Goal: Task Accomplishment & Management: Manage account settings

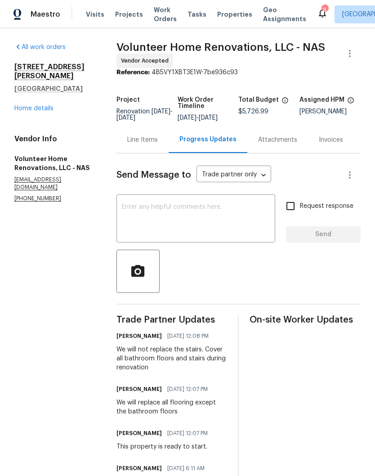
click at [46, 105] on link "Home details" at bounding box center [33, 108] width 39 height 6
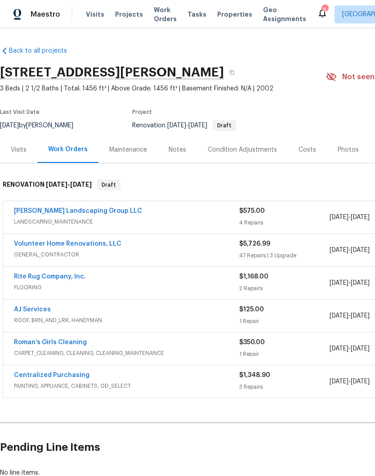
click at [179, 150] on div "Notes" at bounding box center [178, 149] width 18 height 9
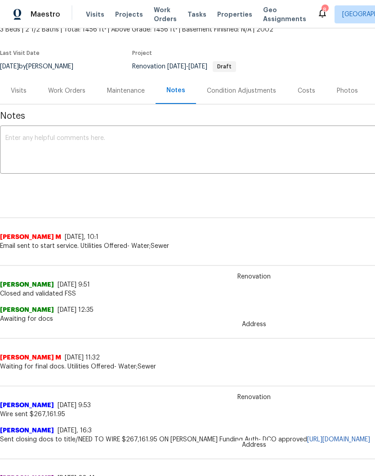
scroll to position [58, 0]
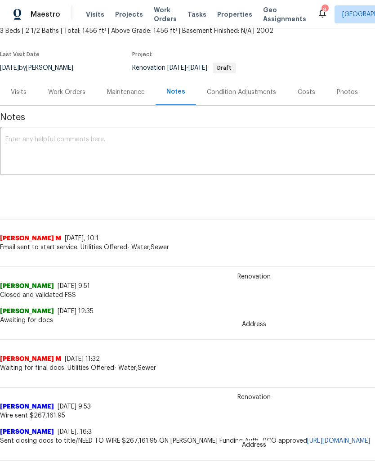
click at [84, 136] on textarea at bounding box center [253, 151] width 497 height 31
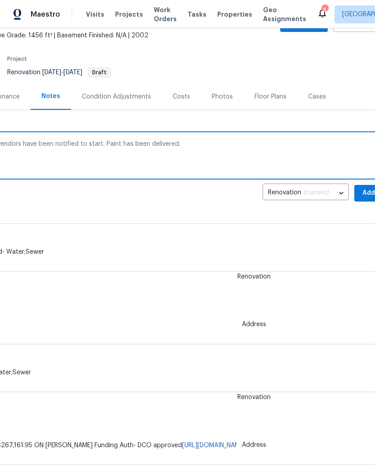
scroll to position [49, 126]
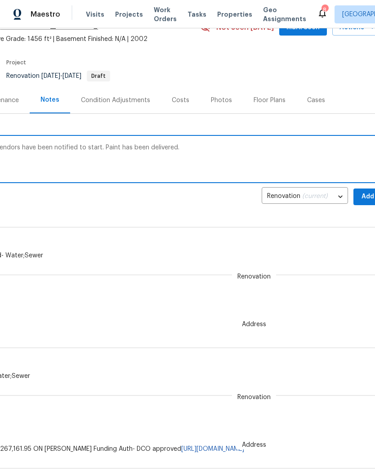
type textarea "This property is ready to start. GC and vendors have been notified to start. Pa…"
click at [361, 195] on span "Add" at bounding box center [368, 196] width 14 height 11
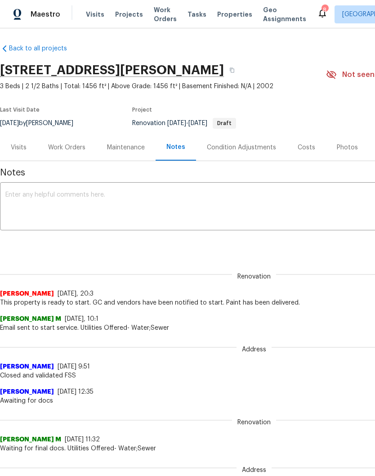
scroll to position [2, 0]
click at [71, 146] on div "Work Orders" at bounding box center [66, 147] width 37 height 9
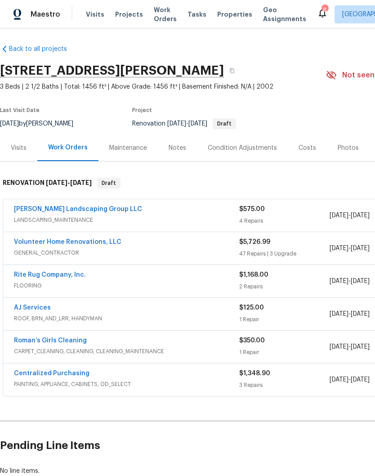
click at [91, 245] on link "Volunteer Home Renovations, LLC" at bounding box center [67, 242] width 107 height 6
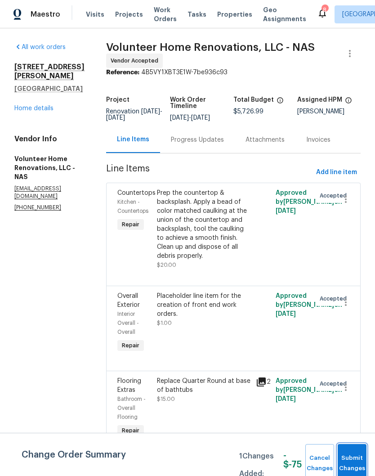
click at [357, 461] on span "Submit Changes" at bounding box center [352, 463] width 20 height 21
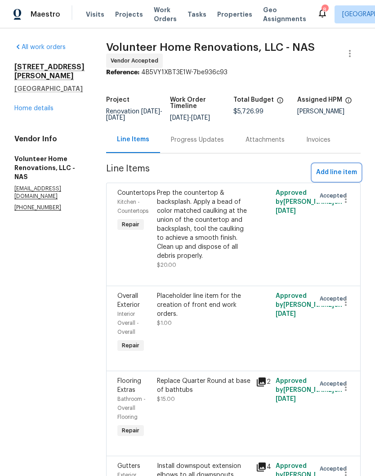
click at [342, 177] on span "Add line item" at bounding box center [336, 172] width 41 height 11
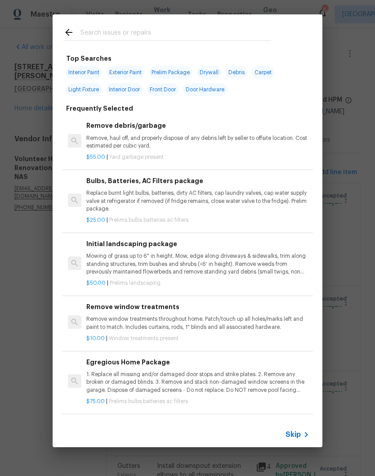
click at [138, 28] on input "text" at bounding box center [175, 33] width 191 height 13
type input "Lighting"
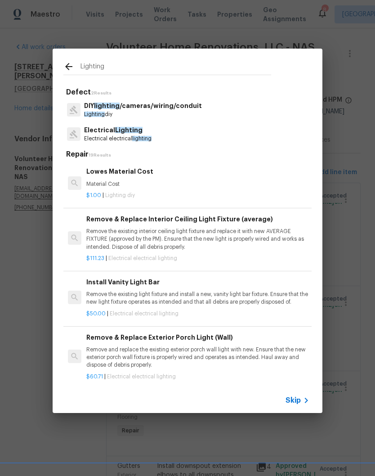
click at [138, 133] on span "Lighting" at bounding box center [128, 130] width 27 height 6
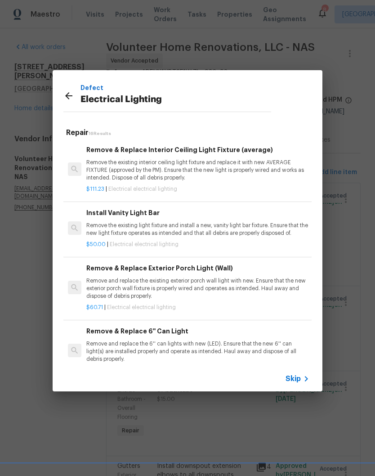
click at [162, 226] on p "Remove the existing light fixture and install a new, vanity light bar fixture. …" at bounding box center [197, 229] width 223 height 15
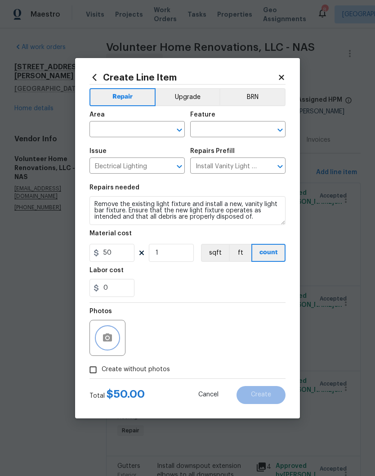
click at [117, 335] on button "button" at bounding box center [108, 338] width 22 height 22
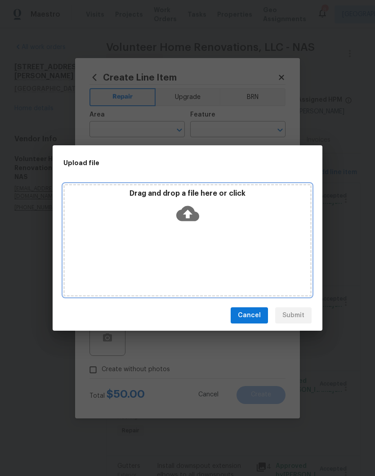
click at [204, 223] on div "Drag and drop a file here or click" at bounding box center [187, 208] width 245 height 39
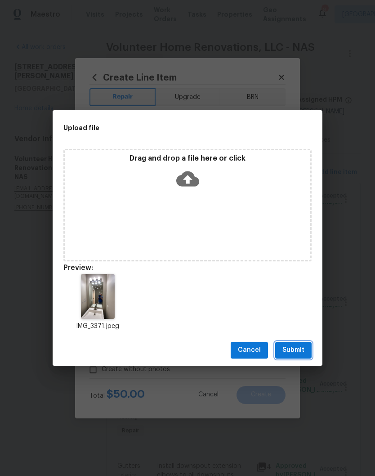
click at [302, 351] on span "Submit" at bounding box center [293, 349] width 22 height 11
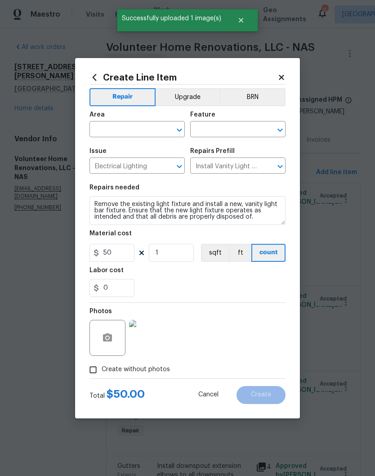
click at [155, 338] on img at bounding box center [147, 338] width 36 height 36
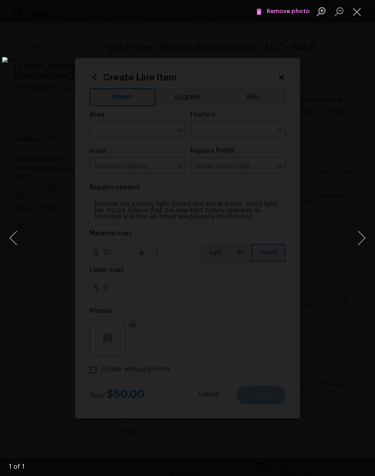
click at [359, 15] on button "Close lightbox" at bounding box center [357, 12] width 18 height 16
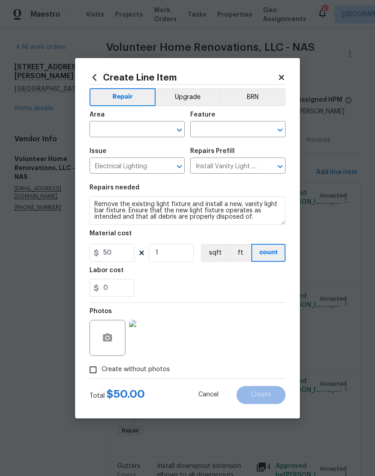
click at [282, 76] on icon at bounding box center [281, 77] width 5 height 5
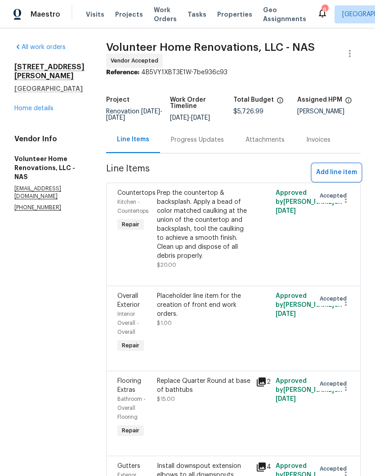
click at [344, 178] on span "Add line item" at bounding box center [336, 172] width 41 height 11
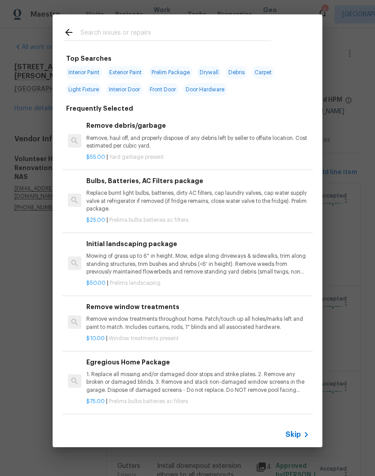
click at [202, 28] on input "text" at bounding box center [175, 33] width 191 height 13
type input "Light"
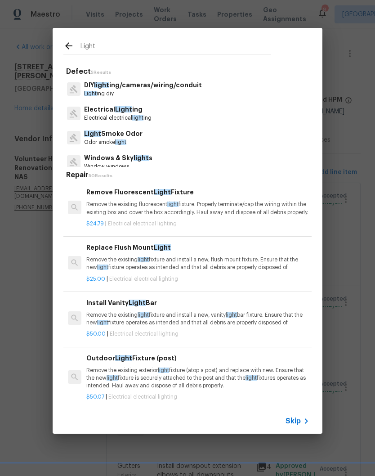
click at [135, 112] on p "Electrical Light ing" at bounding box center [117, 109] width 67 height 9
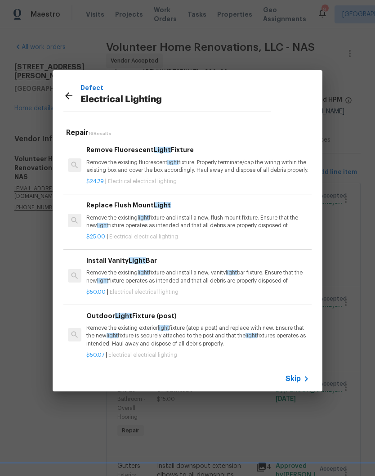
click at [162, 284] on p "Remove the existing light fixture and install a new, vanity light bar fixture. …" at bounding box center [197, 276] width 223 height 15
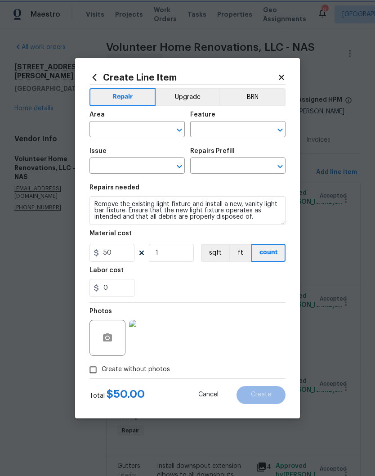
type input "Electrical Lighting"
type input "Install Vanity Light Bar $50.00"
click at [167, 129] on icon "Clear" at bounding box center [167, 129] width 5 height 5
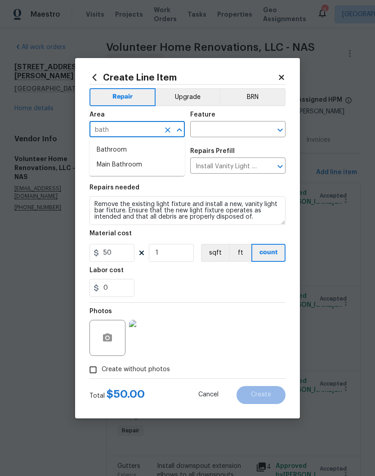
click at [125, 150] on li "Bathroom" at bounding box center [136, 149] width 95 height 15
type input "Bathroom"
click at [231, 127] on input "text" at bounding box center [225, 130] width 70 height 14
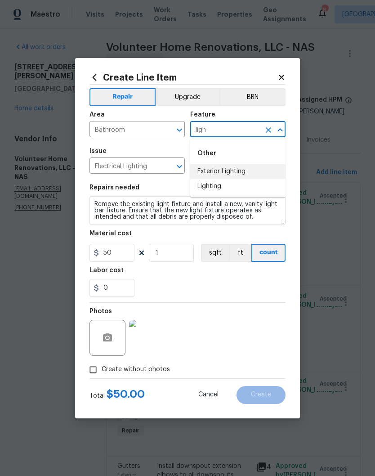
click at [235, 174] on li "Exterior Lighting" at bounding box center [237, 171] width 95 height 15
type input "Exterior Lighting"
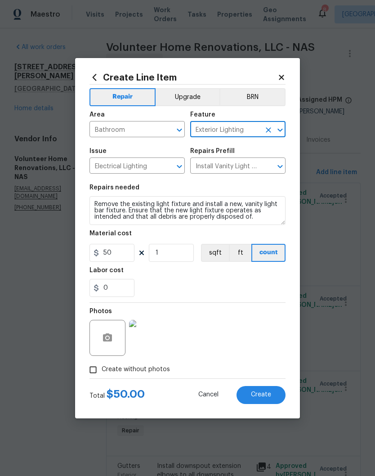
click at [271, 129] on icon "Clear" at bounding box center [268, 129] width 9 height 9
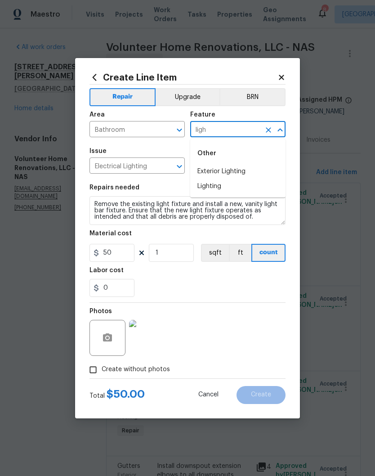
click at [216, 187] on li "Lighting" at bounding box center [237, 186] width 95 height 15
type input "Lighting"
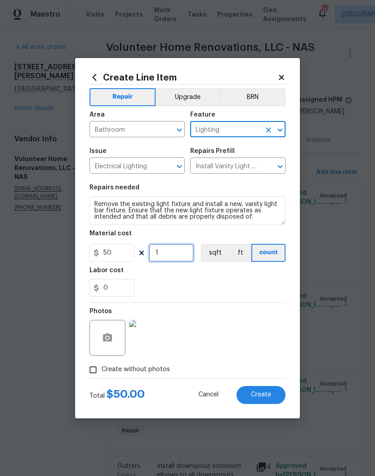
click at [174, 251] on input "1" at bounding box center [171, 253] width 45 height 18
type input "2"
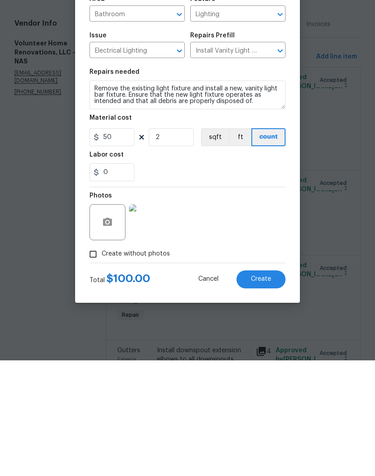
click at [96, 361] on input "Create without photos" at bounding box center [93, 369] width 17 height 17
checkbox input "false"
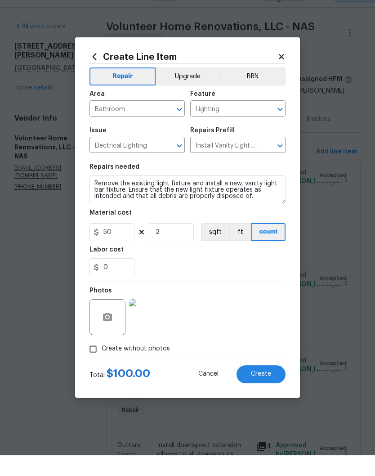
click at [152, 320] on img at bounding box center [147, 338] width 36 height 36
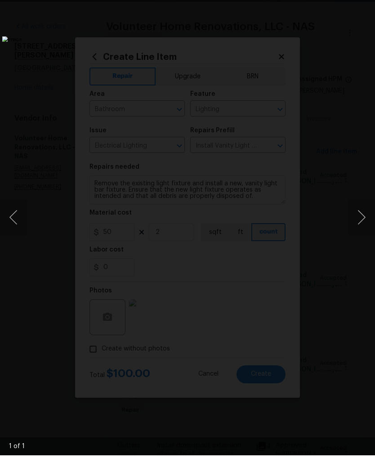
click at [287, 57] on img "Lightbox" at bounding box center [144, 238] width 285 height 362
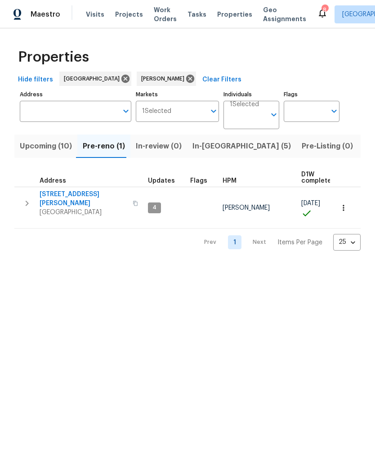
click at [68, 195] on span "[STREET_ADDRESS][PERSON_NAME]" at bounding box center [84, 199] width 88 height 18
click at [207, 147] on span "In-[GEOGRAPHIC_DATA] (5)" at bounding box center [241, 146] width 98 height 13
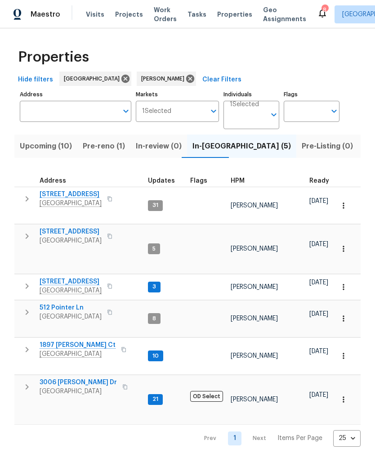
click at [75, 197] on span "[STREET_ADDRESS]" at bounding box center [71, 194] width 62 height 9
click at [78, 233] on span "[STREET_ADDRESS]" at bounding box center [71, 231] width 62 height 9
click at [95, 283] on span "[STREET_ADDRESS]" at bounding box center [71, 281] width 62 height 9
click at [84, 345] on span "1897 Sherman Ct" at bounding box center [78, 344] width 76 height 9
click at [84, 378] on span "3006 Sheddan Dr" at bounding box center [78, 382] width 77 height 9
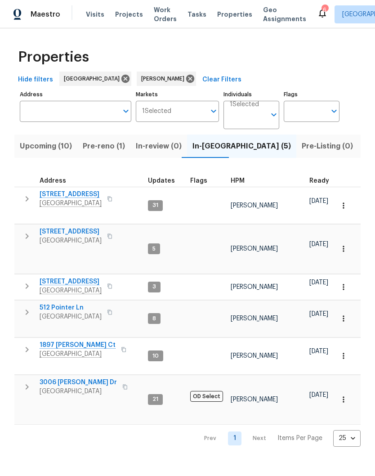
click at [72, 308] on span "512 Pointer Ln" at bounding box center [71, 307] width 62 height 9
click at [71, 196] on span "[STREET_ADDRESS]" at bounding box center [71, 194] width 62 height 9
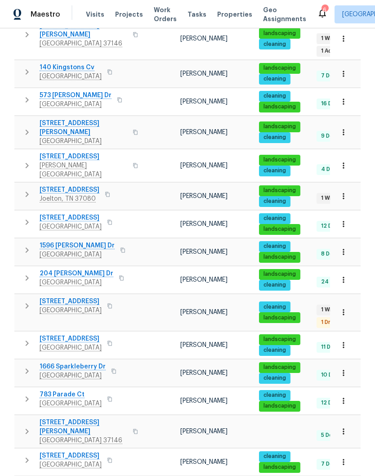
scroll to position [37, 0]
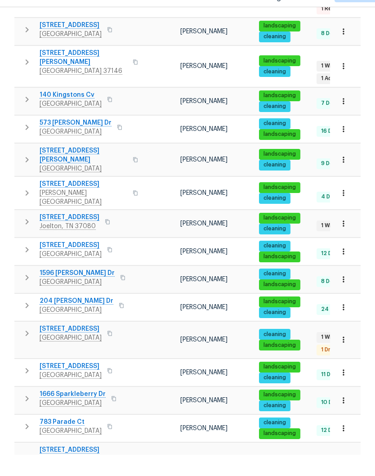
scroll to position [309, 0]
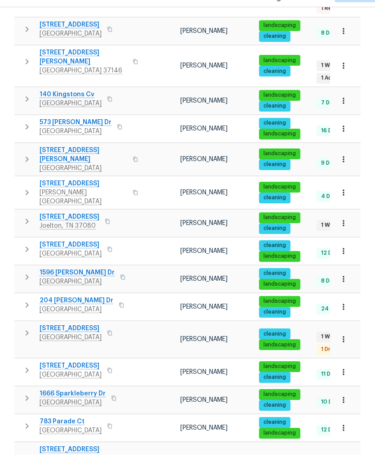
click at [72, 261] on span "3201 Veranda Cir" at bounding box center [71, 265] width 62 height 9
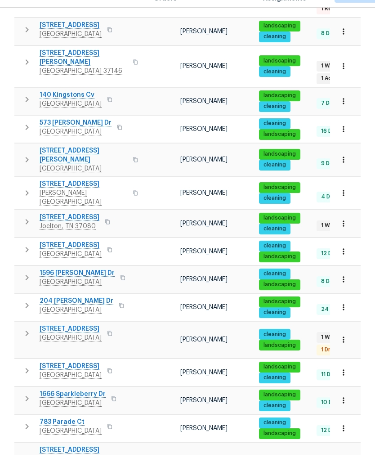
click at [345, 267] on icon "button" at bounding box center [343, 271] width 9 height 9
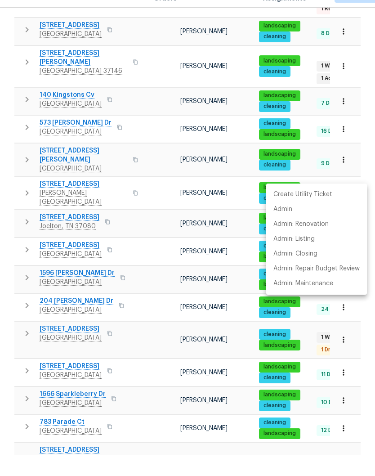
scroll to position [37, 0]
click at [290, 225] on p "Admin" at bounding box center [282, 229] width 19 height 9
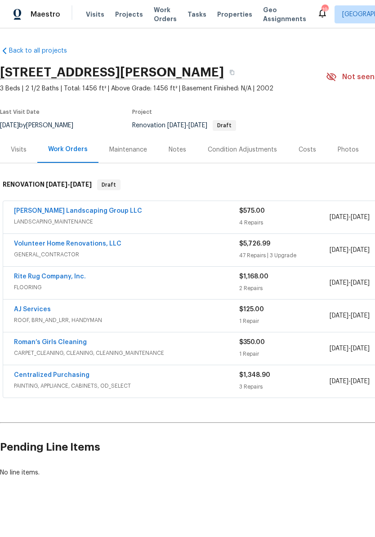
click at [87, 244] on link "Volunteer Home Renovations, LLC" at bounding box center [67, 243] width 107 height 6
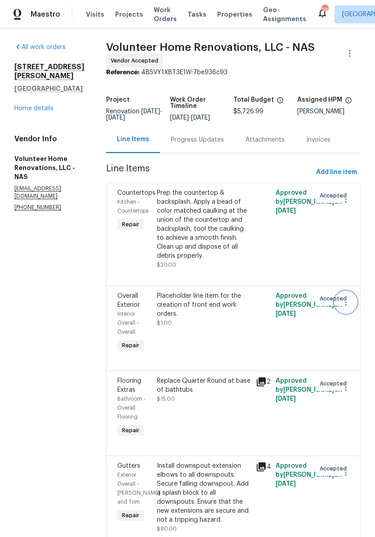
click at [347, 307] on icon "button" at bounding box center [345, 302] width 11 height 11
click at [346, 327] on li "Cancel" at bounding box center [350, 326] width 35 height 15
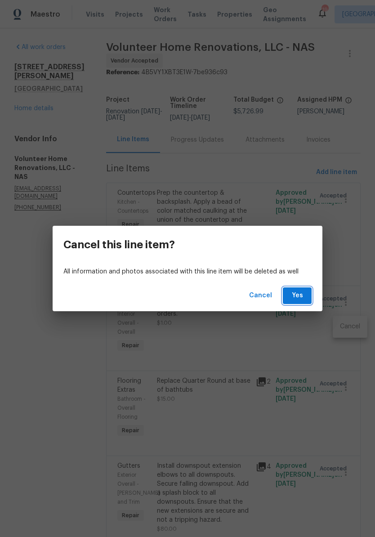
click at [303, 296] on span "Yes" at bounding box center [297, 295] width 14 height 11
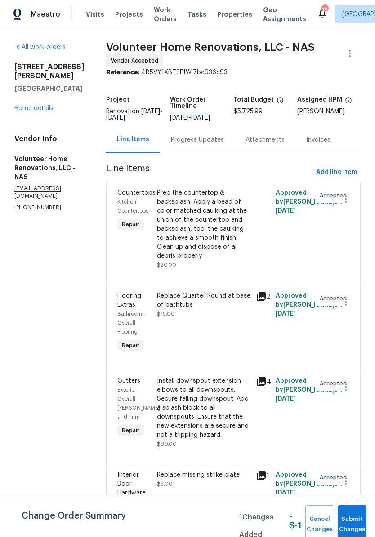
scroll to position [0, 0]
click at [342, 178] on span "Add line item" at bounding box center [336, 172] width 41 height 11
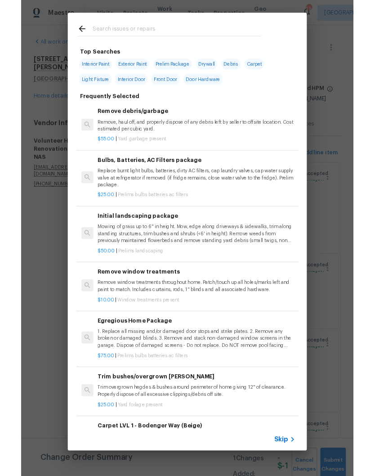
scroll to position [0, 0]
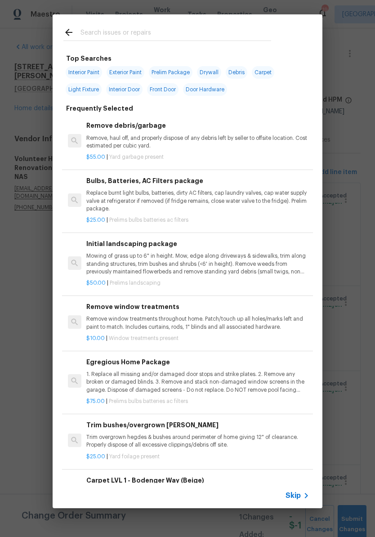
click at [207, 27] on input "text" at bounding box center [175, 33] width 191 height 13
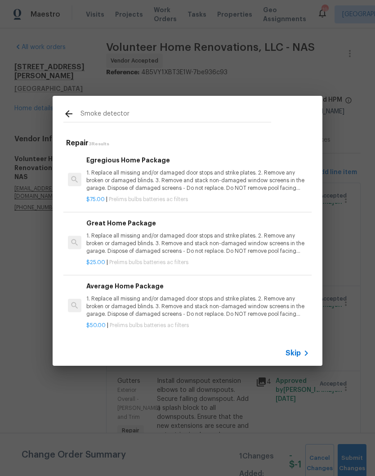
type input "Smoke detector"
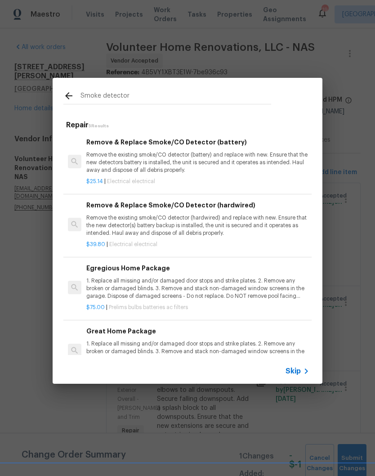
click at [186, 155] on p "Remove the existing smoke/CO detector (battery) and replace with new. Ensure th…" at bounding box center [197, 162] width 223 height 23
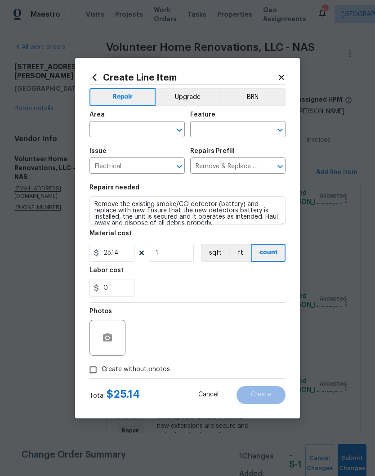
click at [158, 126] on input "text" at bounding box center [124, 130] width 70 height 14
click at [135, 167] on li "Main Living Room" at bounding box center [136, 164] width 95 height 15
type input "Main Living Room"
click at [235, 129] on input "text" at bounding box center [225, 130] width 70 height 14
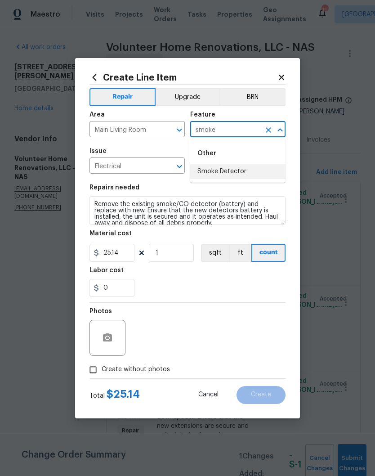
click at [235, 175] on li "Smoke Detector" at bounding box center [237, 171] width 95 height 15
type input "Smoke Detector"
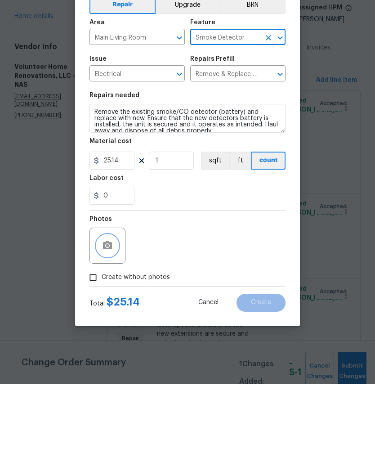
click at [114, 327] on button "button" at bounding box center [108, 338] width 22 height 22
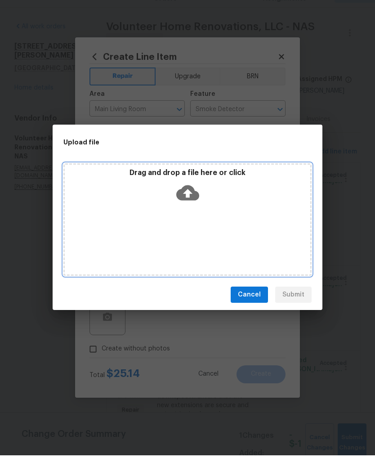
click at [240, 205] on div "Drag and drop a file here or click" at bounding box center [187, 208] width 245 height 39
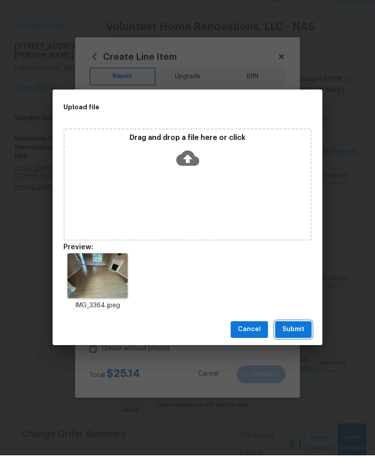
click at [299, 344] on span "Submit" at bounding box center [293, 349] width 22 height 11
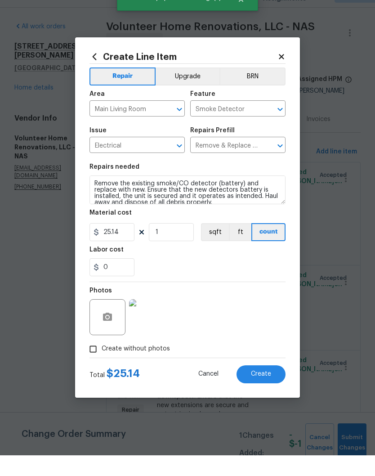
click at [270, 391] on span "Create" at bounding box center [261, 394] width 20 height 7
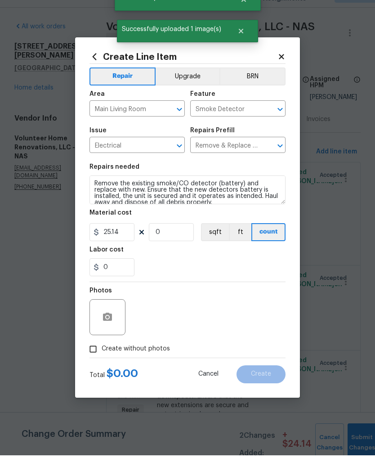
scroll to position [0, 0]
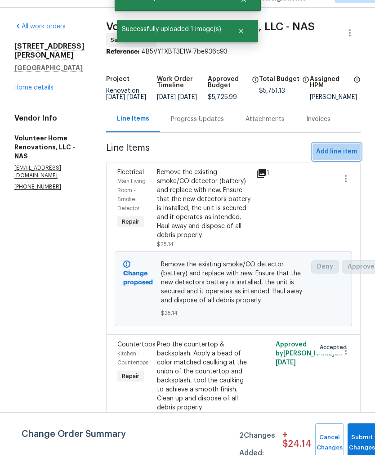
click at [343, 167] on span "Add line item" at bounding box center [336, 172] width 41 height 11
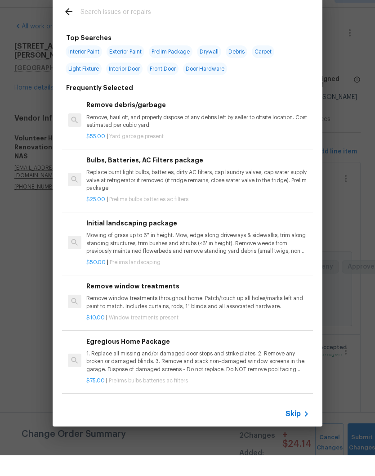
click at [209, 27] on input "text" at bounding box center [175, 33] width 191 height 13
type input "Lighting"
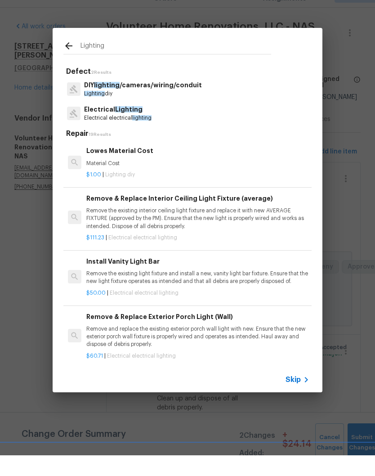
click at [135, 125] on p "Electrical Lighting" at bounding box center [117, 129] width 67 height 9
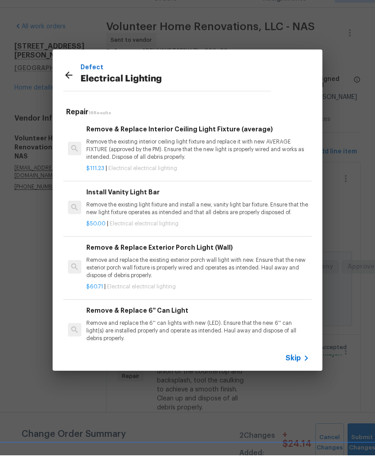
click at [147, 222] on p "Remove the existing light fixture and install a new, vanity light bar fixture. …" at bounding box center [197, 229] width 223 height 15
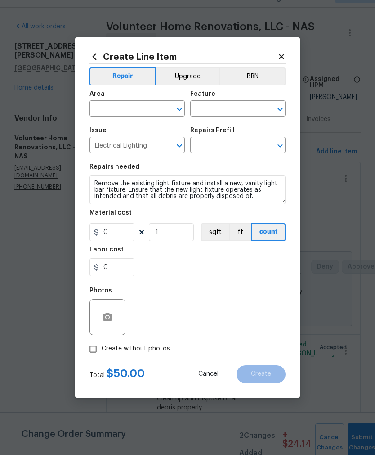
type input "Install Vanity Light Bar $50.00"
type input "50"
click at [165, 124] on button "Clear" at bounding box center [167, 130] width 13 height 13
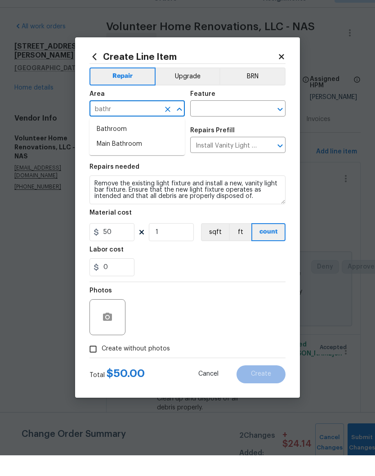
click at [135, 157] on li "Main Bathroom" at bounding box center [136, 164] width 95 height 15
click at [184, 125] on icon "Open" at bounding box center [179, 130] width 11 height 11
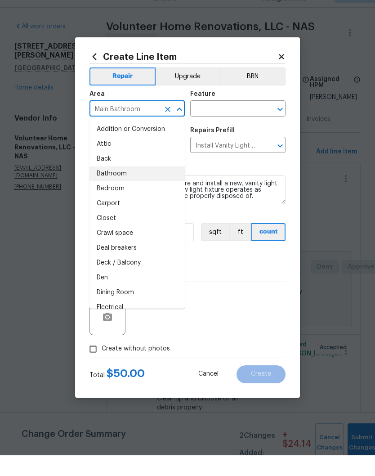
click at [120, 187] on li "Bathroom" at bounding box center [136, 194] width 95 height 15
type input "Bathroom"
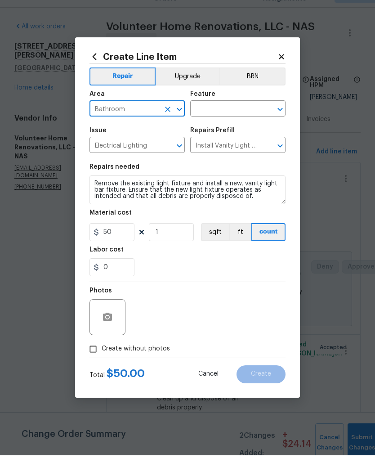
click at [236, 123] on input "text" at bounding box center [225, 130] width 70 height 14
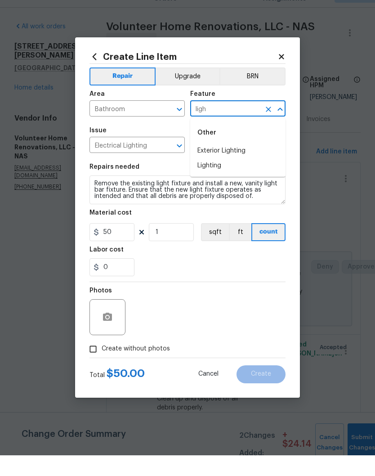
click at [217, 179] on li "Lighting" at bounding box center [237, 186] width 95 height 15
type input "Lighting"
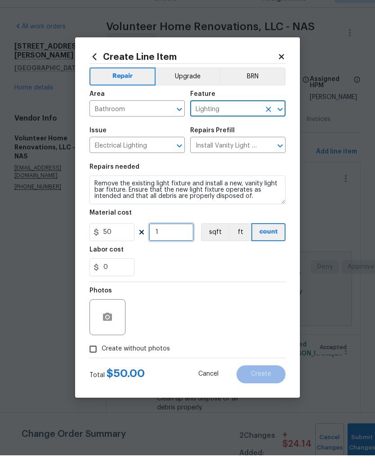
click at [178, 244] on input "1" at bounding box center [171, 253] width 45 height 18
type input "2"
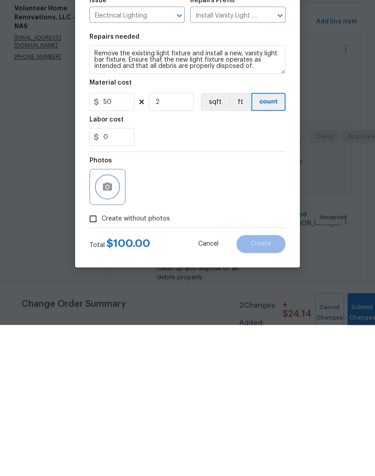
click at [114, 327] on button "button" at bounding box center [108, 338] width 22 height 22
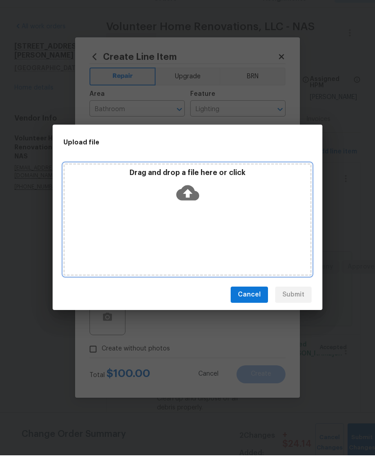
click at [239, 207] on div "Drag and drop a file here or click" at bounding box center [187, 240] width 248 height 112
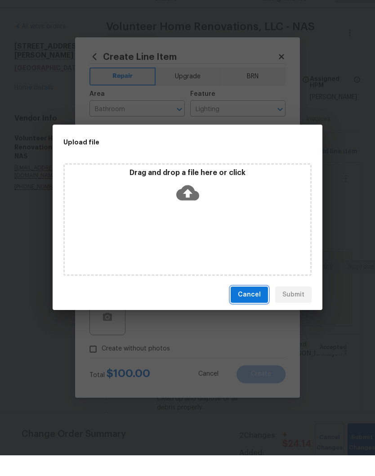
click at [254, 310] on span "Cancel" at bounding box center [249, 315] width 23 height 11
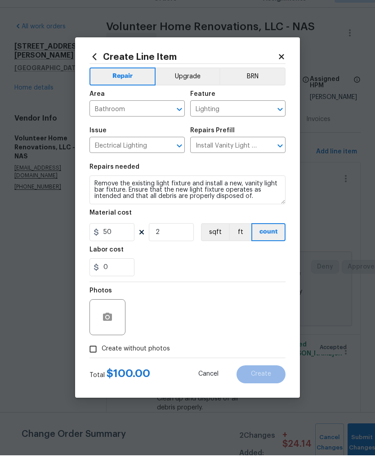
click at [97, 361] on input "Create without photos" at bounding box center [93, 369] width 17 height 17
checkbox input "true"
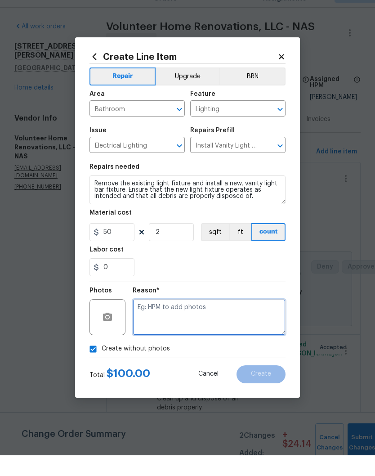
click at [187, 320] on textarea at bounding box center [209, 338] width 153 height 36
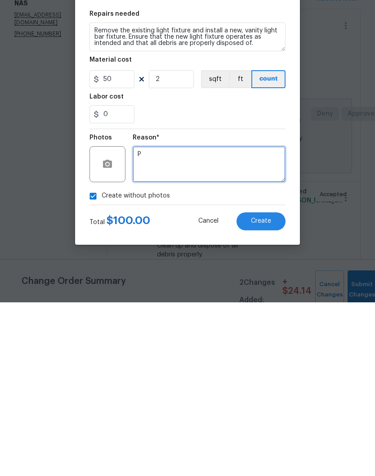
scroll to position [37, 0]
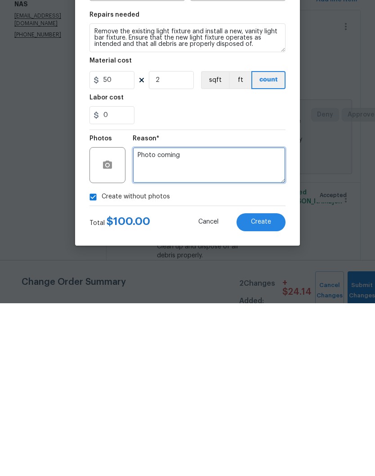
type textarea "Photo coming"
click at [263, 391] on span "Create" at bounding box center [261, 394] width 20 height 7
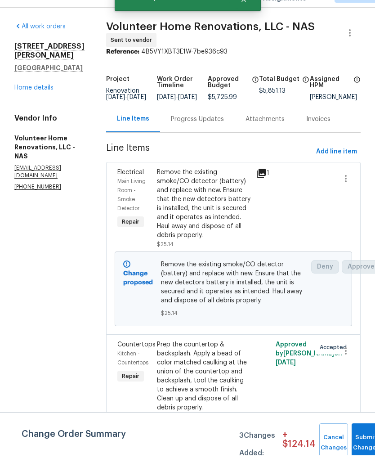
scroll to position [0, 0]
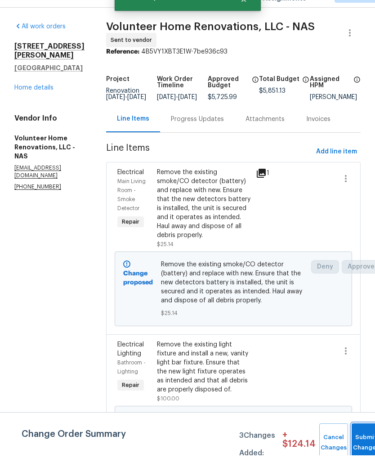
click at [364, 453] on span "Submit Changes" at bounding box center [366, 463] width 20 height 21
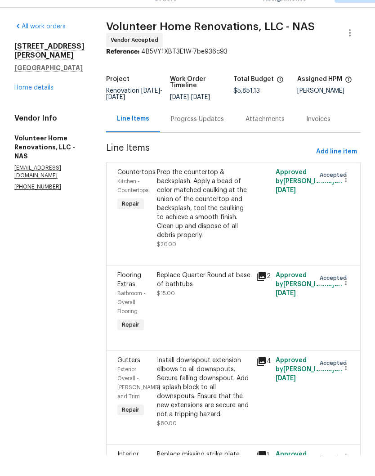
click at [218, 135] on div "Progress Updates" at bounding box center [197, 139] width 53 height 9
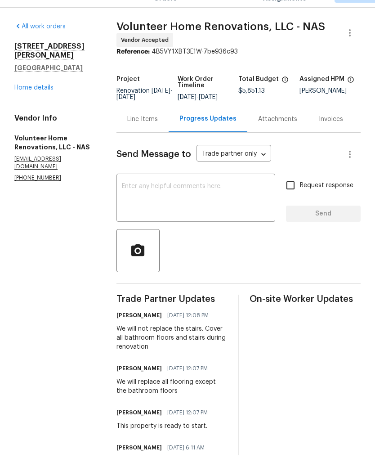
click at [51, 105] on link "Home details" at bounding box center [33, 108] width 39 height 6
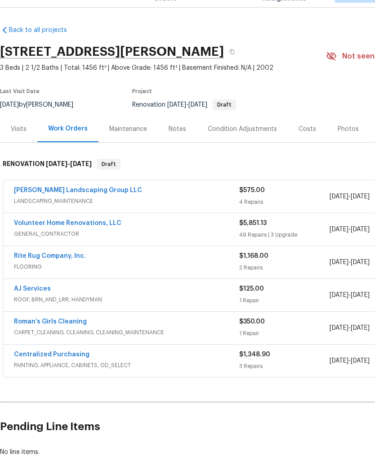
click at [71, 273] on link "Rite Rug Company, Inc." at bounding box center [50, 276] width 72 height 6
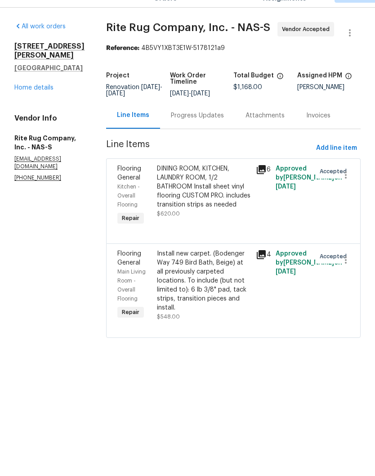
click at [224, 132] on div "Progress Updates" at bounding box center [197, 136] width 53 height 9
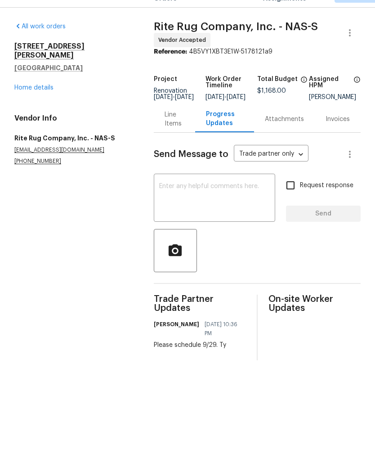
click at [41, 105] on link "Home details" at bounding box center [33, 108] width 39 height 6
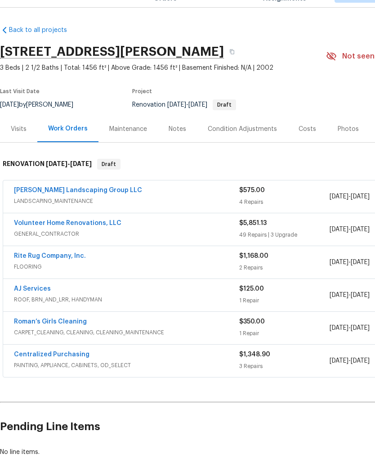
click at [71, 339] on link "Roman’s Girls Cleaning" at bounding box center [50, 342] width 73 height 6
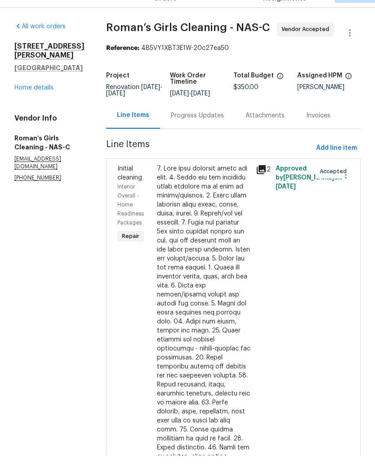
click at [224, 132] on div "Progress Updates" at bounding box center [197, 136] width 53 height 9
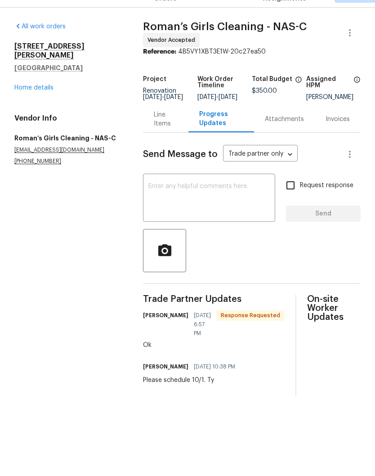
click at [48, 105] on link "Home details" at bounding box center [33, 108] width 39 height 6
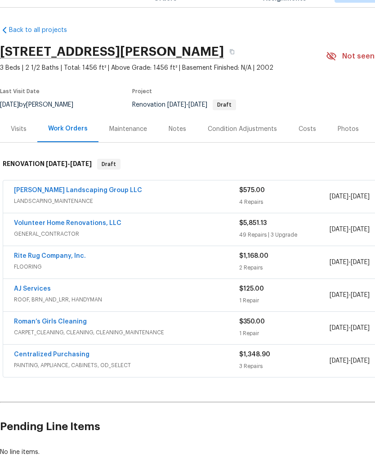
click at [95, 240] on link "Volunteer Home Renovations, LLC" at bounding box center [67, 243] width 107 height 6
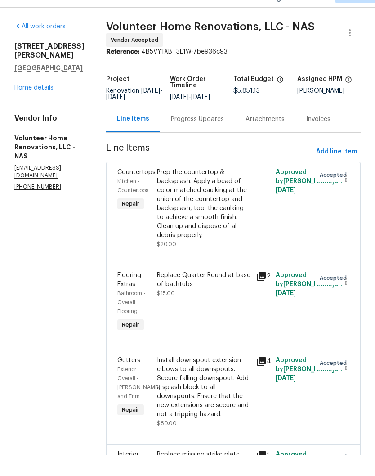
click at [223, 135] on div "Progress Updates" at bounding box center [197, 139] width 53 height 9
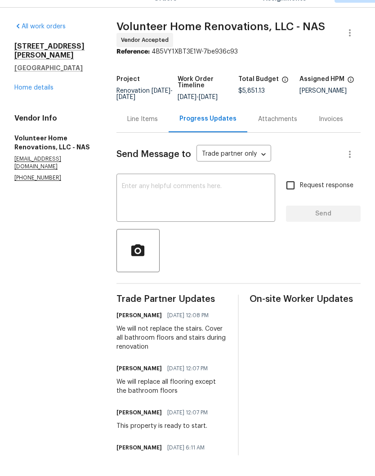
click at [198, 204] on textarea at bounding box center [196, 219] width 148 height 31
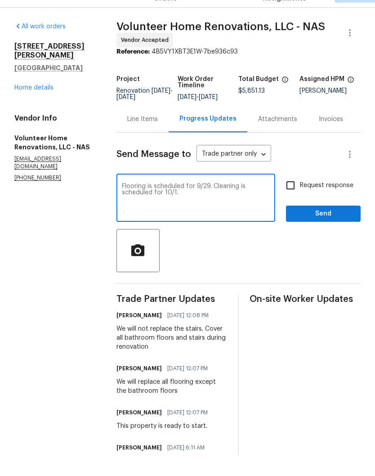
type textarea "Flooring is scheduled for 9/29. Cleaning is scheduled for 10/1."
click at [333, 229] on span "Send" at bounding box center [323, 234] width 60 height 11
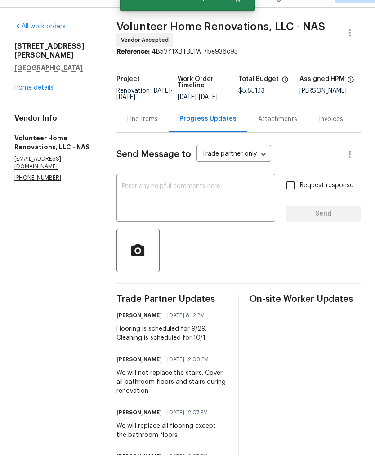
click at [45, 105] on link "Home details" at bounding box center [33, 108] width 39 height 6
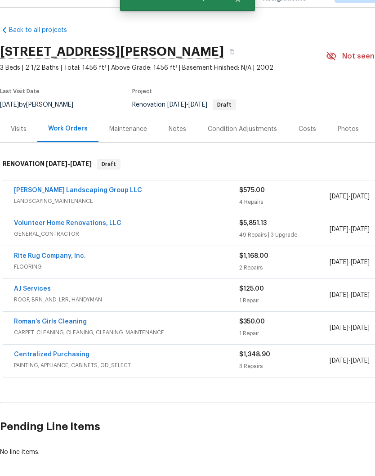
click at [47, 306] on link "AJ Services" at bounding box center [32, 309] width 37 height 6
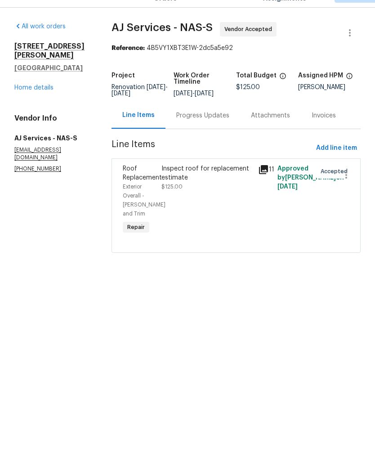
click at [213, 185] on div "Inspect roof for replacement estimate" at bounding box center [206, 194] width 91 height 18
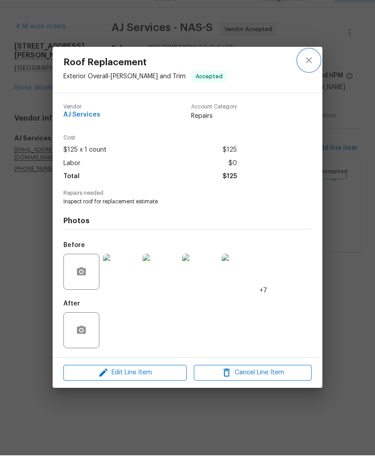
click at [313, 70] on button "close" at bounding box center [309, 81] width 22 height 22
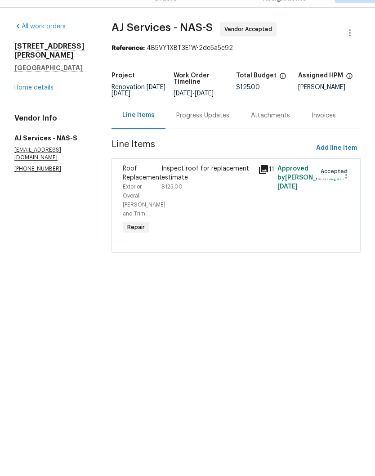
click at [219, 132] on div "Progress Updates" at bounding box center [202, 136] width 53 height 9
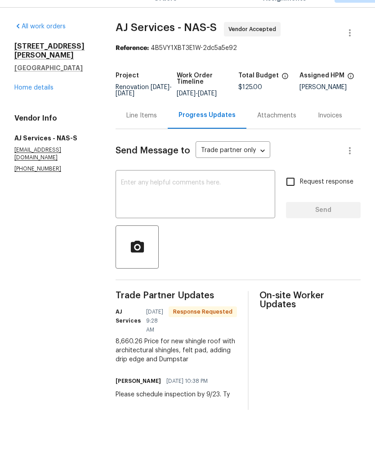
click at [152, 132] on div "Line Items" at bounding box center [141, 136] width 31 height 9
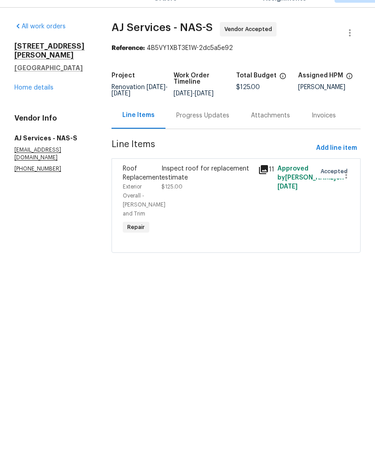
click at [195, 185] on div "Inspect roof for replacement estimate" at bounding box center [206, 194] width 91 height 18
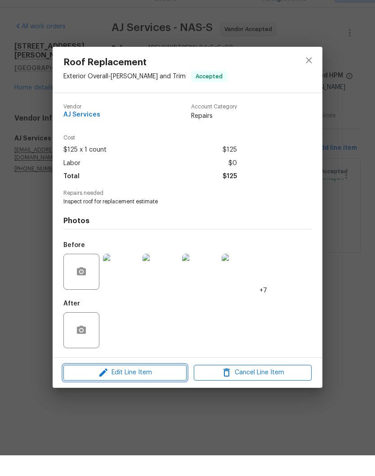
click at [146, 387] on span "Edit Line Item" at bounding box center [125, 392] width 118 height 11
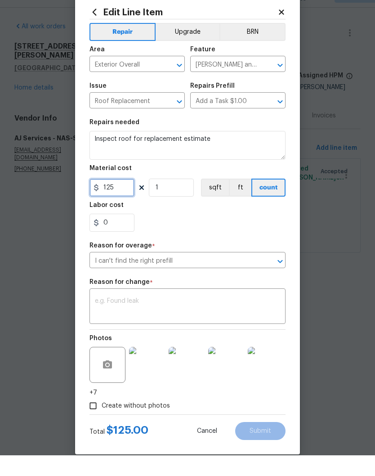
click at [128, 199] on input "125" at bounding box center [111, 208] width 45 height 18
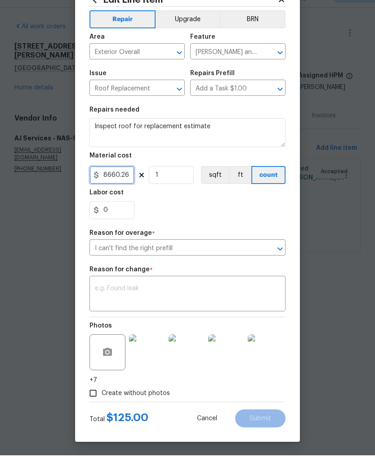
scroll to position [15, 0]
type input "8660.26"
click at [170, 306] on textarea at bounding box center [187, 315] width 185 height 19
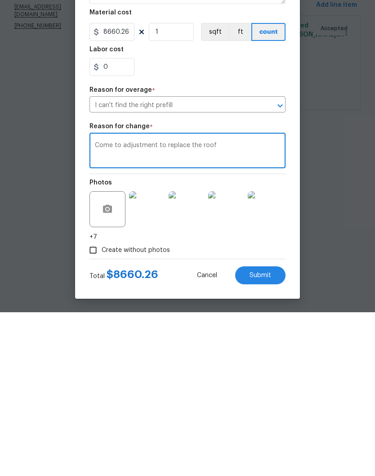
click at [107, 306] on textarea "Come to adjustment to replace the roof" at bounding box center [187, 315] width 185 height 19
click at [239, 306] on textarea "Cost adjustment to replace the roof" at bounding box center [187, 315] width 185 height 19
type textarea "Cost adjustment to replace the roof"
click at [265, 436] on span "Submit" at bounding box center [260, 439] width 22 height 7
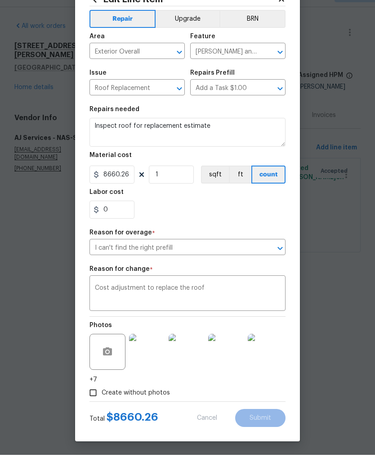
scroll to position [0, 0]
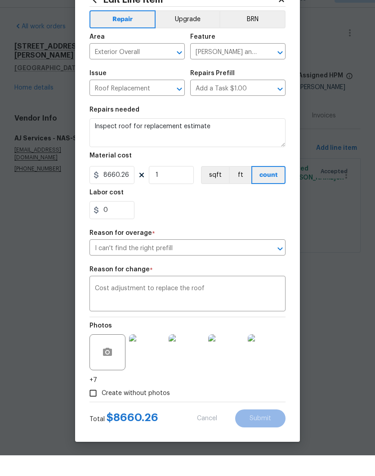
type input "125"
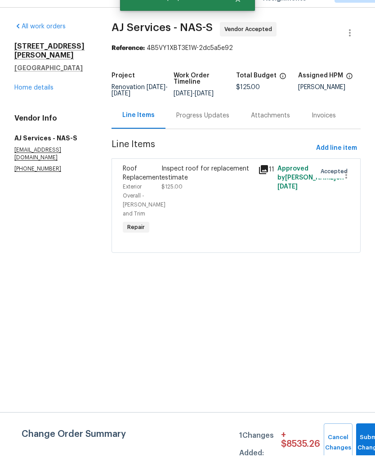
scroll to position [0, 0]
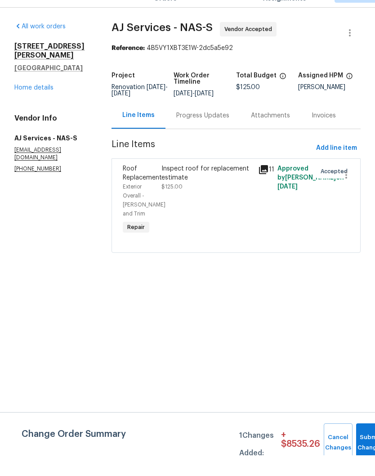
click at [45, 105] on link "Home details" at bounding box center [33, 108] width 39 height 6
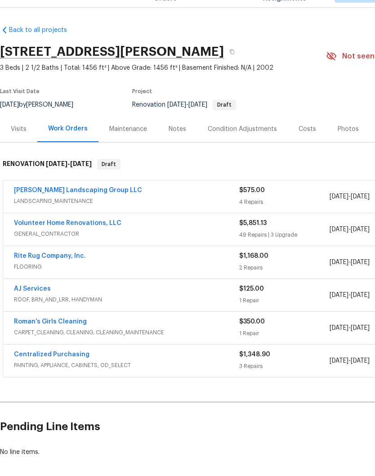
click at [88, 240] on link "Volunteer Home Renovations, LLC" at bounding box center [67, 243] width 107 height 6
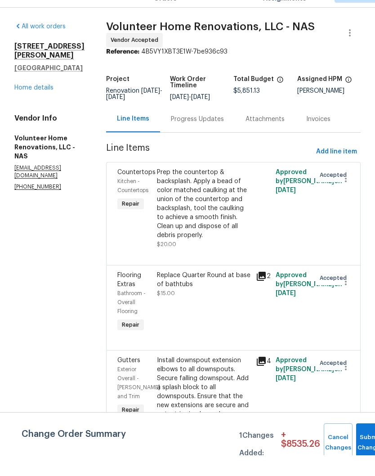
click at [218, 135] on div "Progress Updates" at bounding box center [197, 139] width 53 height 9
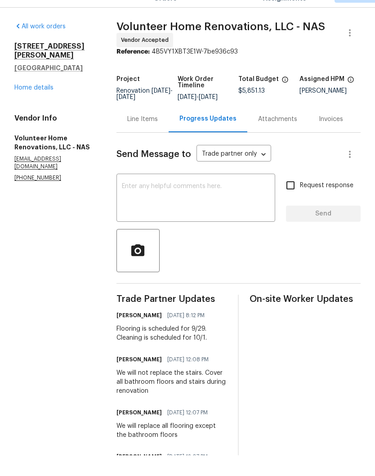
click at [221, 204] on textarea at bounding box center [196, 219] width 148 height 31
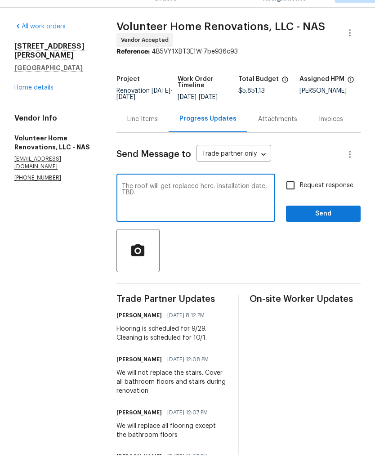
type textarea "The roof will get replaced here. Installation date, TBD."
click at [332, 229] on span "Send" at bounding box center [323, 234] width 60 height 11
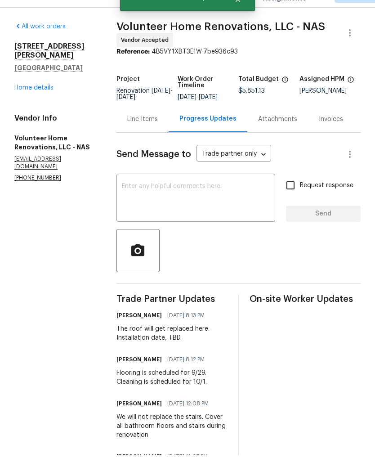
click at [39, 105] on link "Home details" at bounding box center [33, 108] width 39 height 6
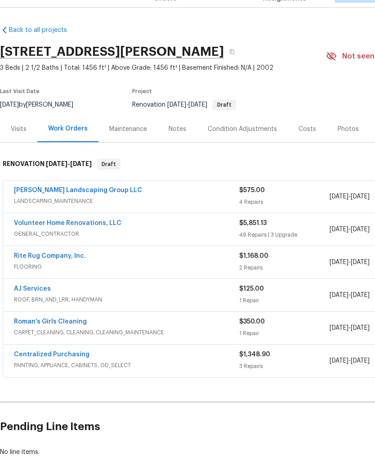
click at [179, 145] on div "Notes" at bounding box center [178, 149] width 18 height 9
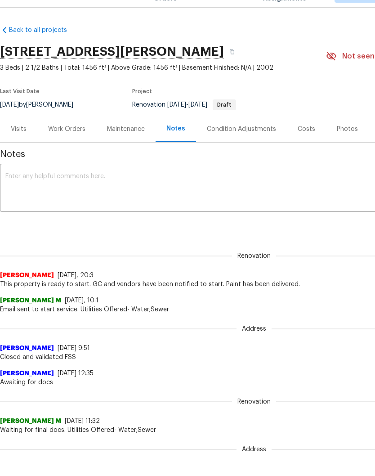
click at [122, 194] on textarea at bounding box center [253, 209] width 497 height 31
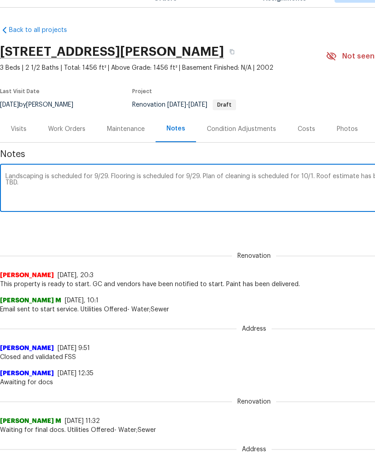
click at [216, 194] on textarea "Landscaping is scheduled for 9/29. Flooring is scheduled for 9/29. Plan of clea…" at bounding box center [253, 209] width 497 height 31
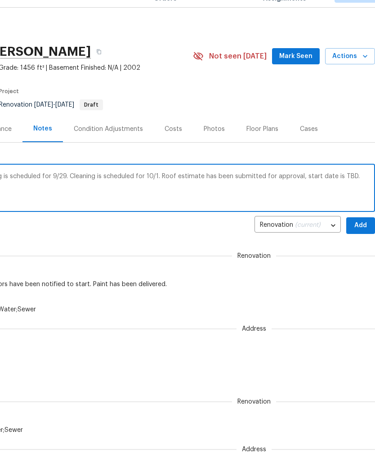
scroll to position [0, 133]
type textarea "Landscaping is scheduled for 9/29. Flooring is scheduled for 9/29. Cleaning is …"
click at [362, 240] on span "Add" at bounding box center [360, 245] width 14 height 11
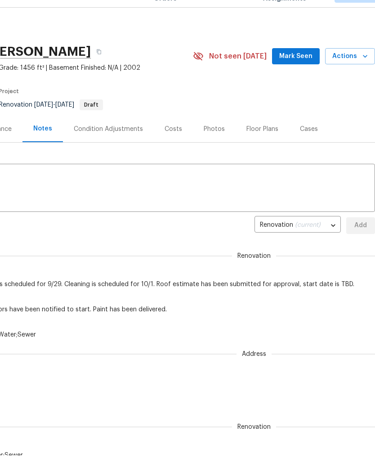
click at [304, 71] on span "Mark Seen" at bounding box center [295, 76] width 33 height 11
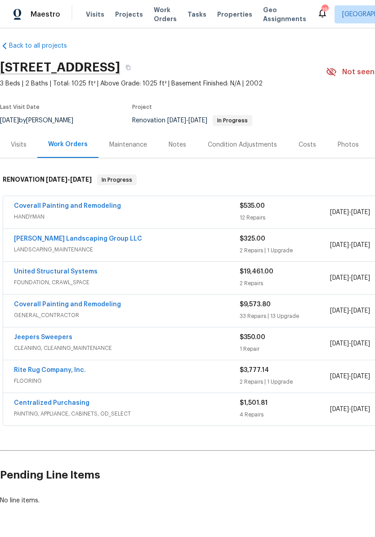
scroll to position [6, 0]
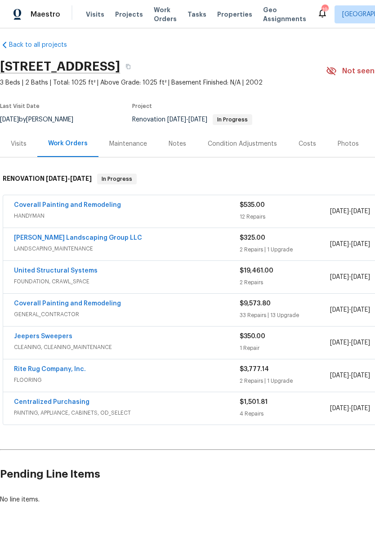
click at [90, 235] on link "Sandoval Landscaping Group LLC" at bounding box center [78, 238] width 128 height 6
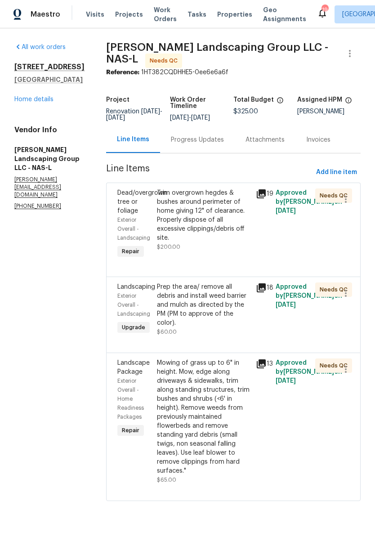
click at [231, 203] on div "Trim overgrown hegdes & bushes around perimeter of home giving 12" of clearance…" at bounding box center [203, 215] width 93 height 54
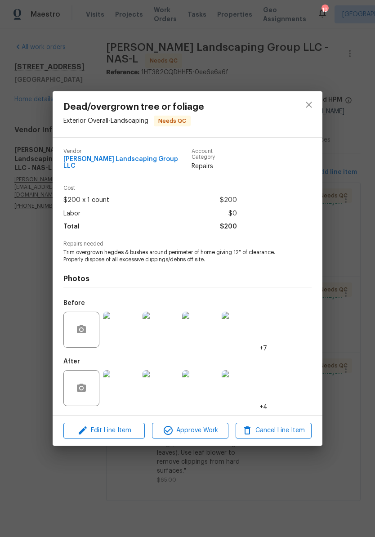
click at [129, 387] on img at bounding box center [121, 388] width 36 height 36
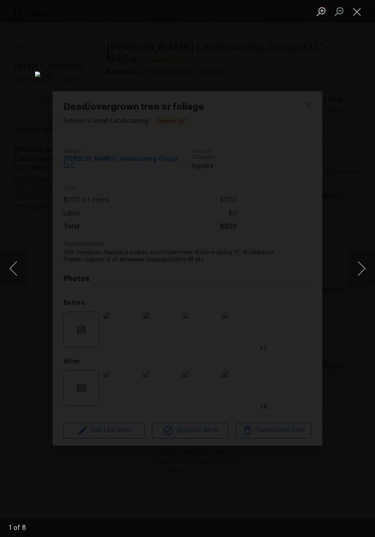
click at [360, 13] on button "Close lightbox" at bounding box center [357, 12] width 18 height 16
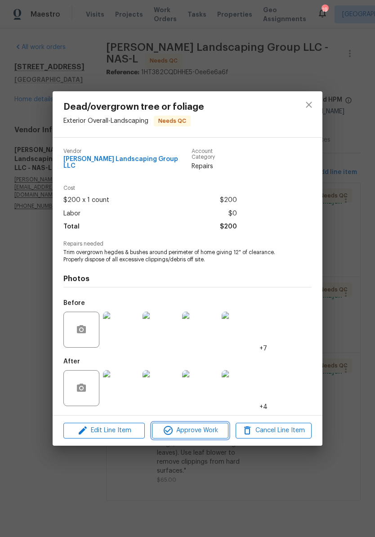
click at [201, 428] on span "Approve Work" at bounding box center [190, 430] width 71 height 11
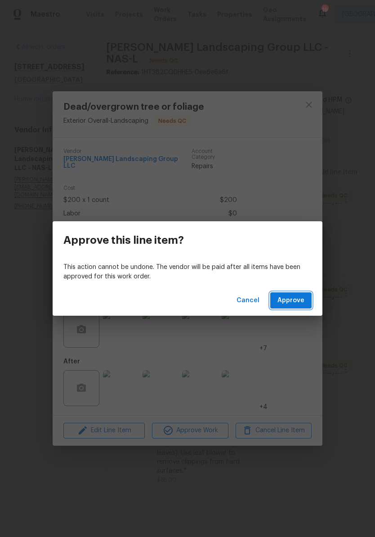
click at [293, 301] on span "Approve" at bounding box center [290, 300] width 27 height 11
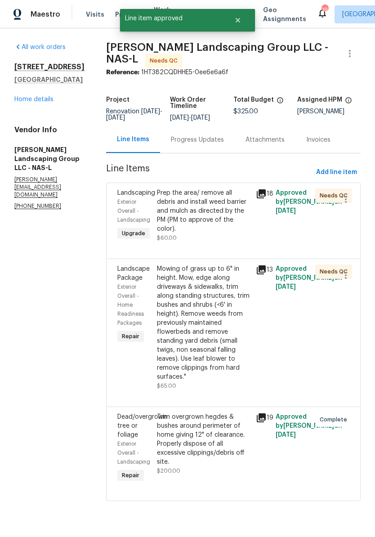
click at [229, 200] on div "Prep the area/ remove all debris and install weed barrier and mulch as directed…" at bounding box center [203, 210] width 93 height 45
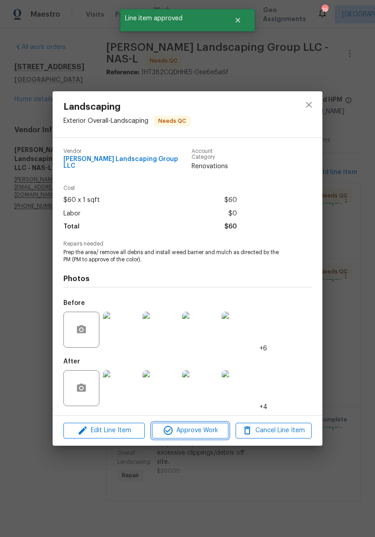
click at [200, 428] on span "Approve Work" at bounding box center [190, 430] width 71 height 11
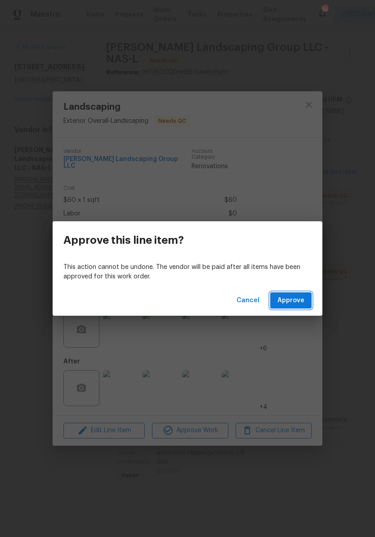
click at [295, 300] on span "Approve" at bounding box center [290, 300] width 27 height 11
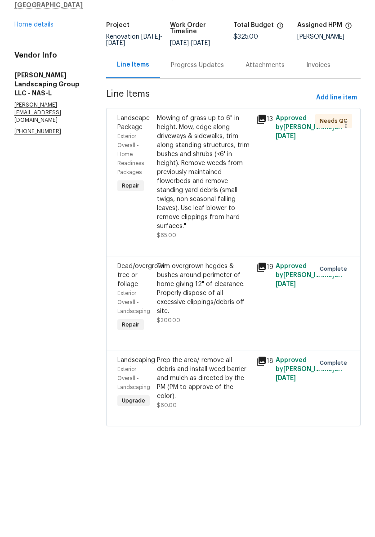
click at [236, 188] on div "Mowing of grass up to 6" in height. Mow, edge along driveways & sidewalks, trim…" at bounding box center [203, 246] width 93 height 117
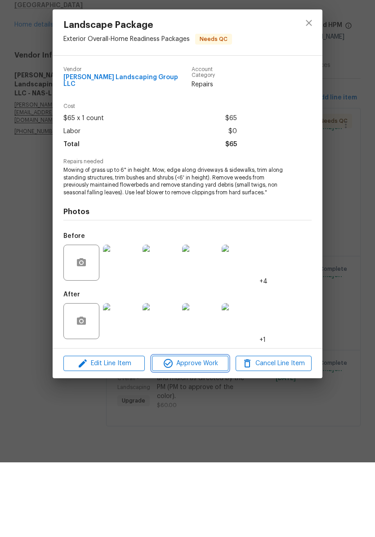
click at [210, 432] on span "Approve Work" at bounding box center [190, 437] width 71 height 11
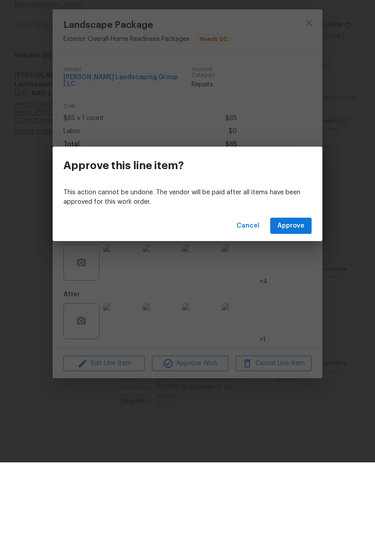
click at [294, 295] on span "Approve" at bounding box center [290, 300] width 27 height 11
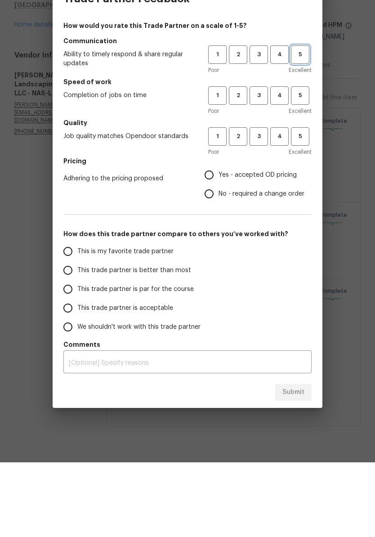
click at [302, 120] on button "5" at bounding box center [300, 129] width 18 height 18
click at [303, 165] on span "5" at bounding box center [300, 170] width 17 height 10
click at [306, 206] on span "5" at bounding box center [300, 211] width 17 height 10
click at [215, 240] on input "Yes - accepted OD pricing" at bounding box center [209, 249] width 19 height 19
radio input "true"
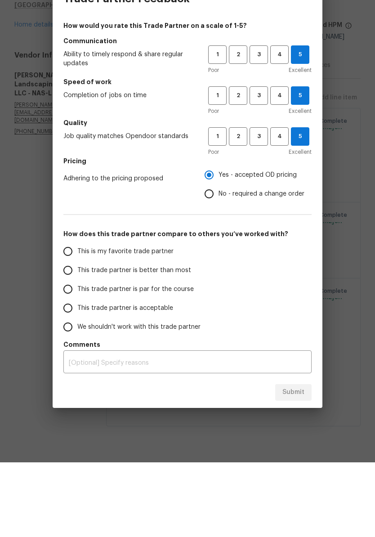
click at [72, 316] on input "This is my favorite trade partner" at bounding box center [67, 325] width 19 height 19
click at [294, 461] on span "Submit" at bounding box center [293, 466] width 22 height 11
radio input "true"
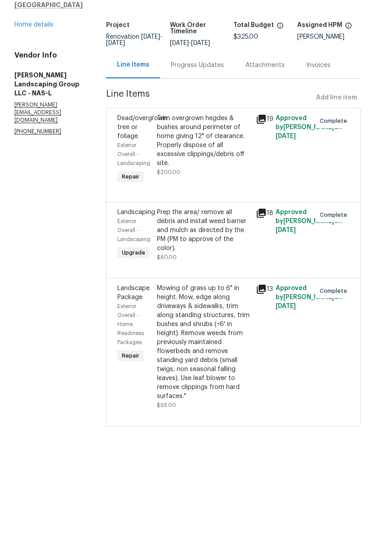
click at [45, 96] on link "Home details" at bounding box center [33, 99] width 39 height 6
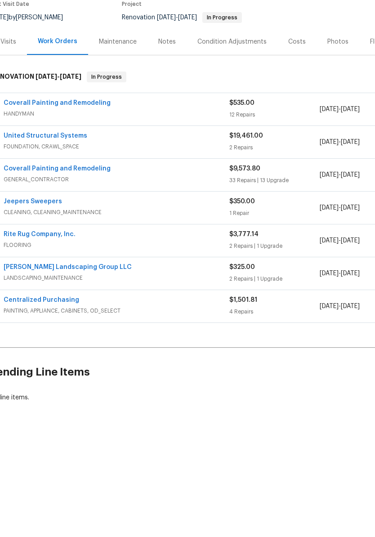
scroll to position [34, 11]
click at [82, 174] on link "Coverall Painting and Remodeling" at bounding box center [56, 177] width 107 height 6
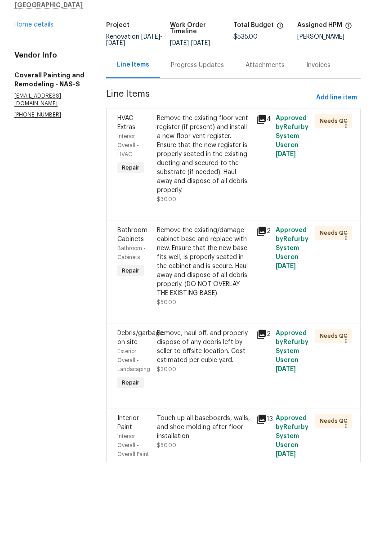
click at [250, 188] on div "Remove the existing floor vent register (if present) and install a new floor ve…" at bounding box center [203, 228] width 93 height 81
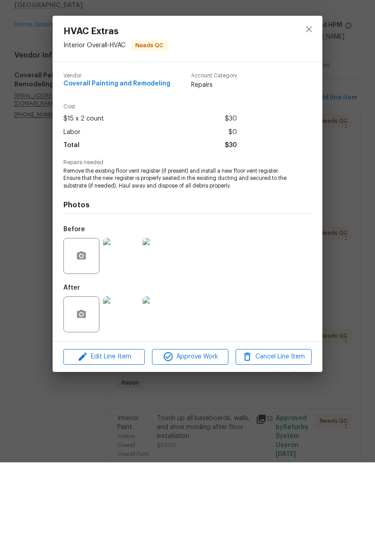
click at [128, 371] on img at bounding box center [121, 389] width 36 height 36
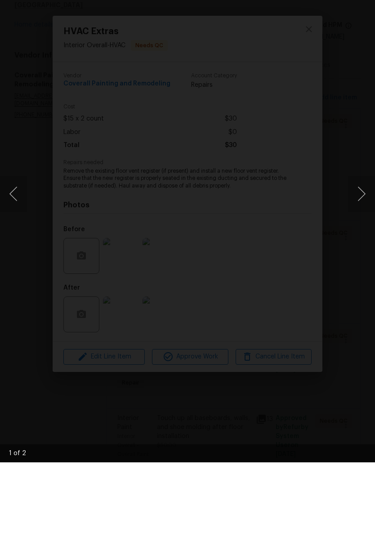
click at [363, 250] on button "Next image" at bounding box center [361, 268] width 27 height 36
click at [362, 250] on button "Next image" at bounding box center [361, 268] width 27 height 36
click at [361, 250] on button "Next image" at bounding box center [361, 268] width 27 height 36
click at [294, 55] on img "Lightbox" at bounding box center [145, 268] width 298 height 427
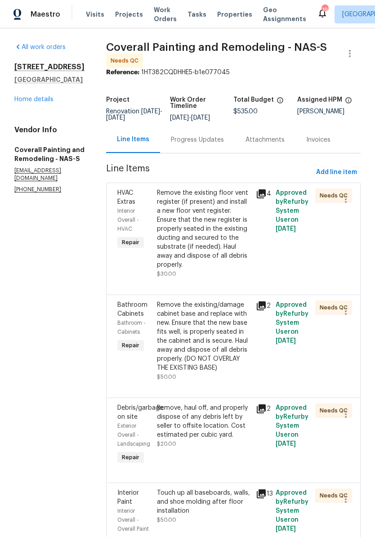
click at [250, 347] on div "Remove the existing/damage cabinet base and replace with new. Ensure that the n…" at bounding box center [203, 336] width 93 height 72
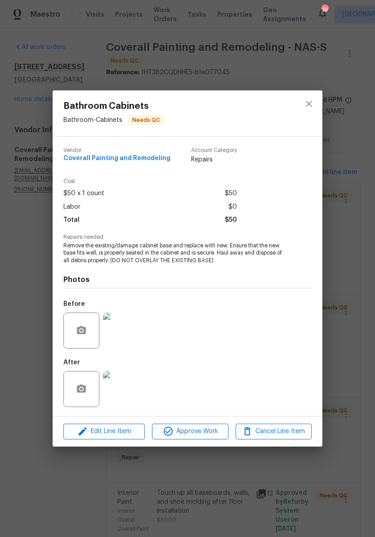
click at [125, 393] on img at bounding box center [121, 389] width 36 height 36
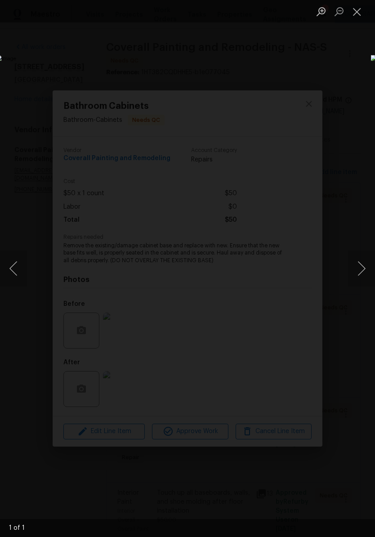
click at [360, 13] on button "Close lightbox" at bounding box center [357, 12] width 18 height 16
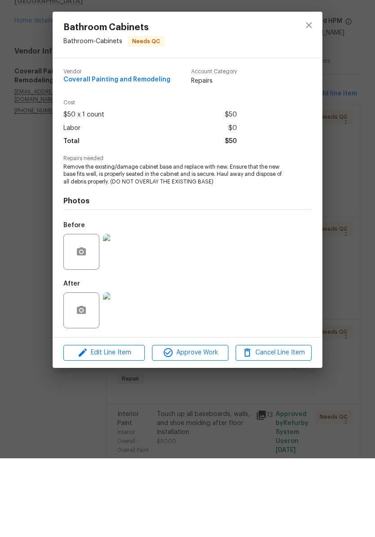
click at [132, 312] on img at bounding box center [121, 330] width 36 height 36
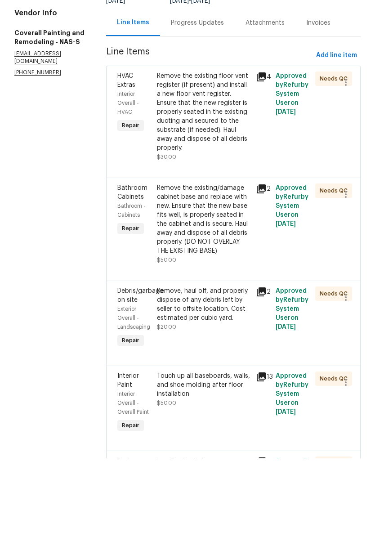
scroll to position [71, 0]
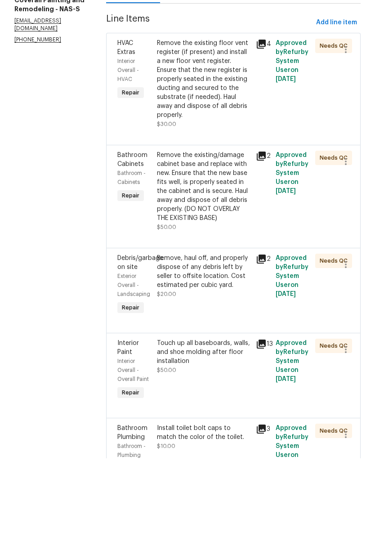
click at [250, 332] on div "Remove, haul off, and properly dispose of any debris left by seller to offsite …" at bounding box center [203, 350] width 93 height 36
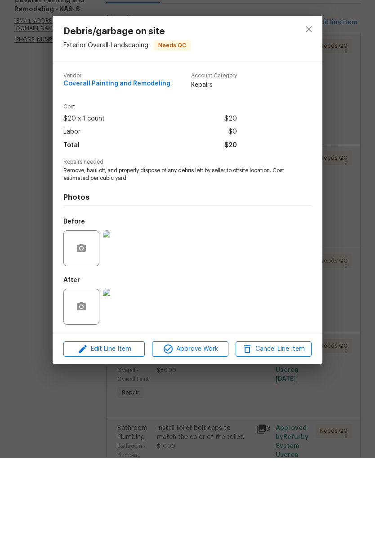
click at [126, 367] on img at bounding box center [121, 385] width 36 height 36
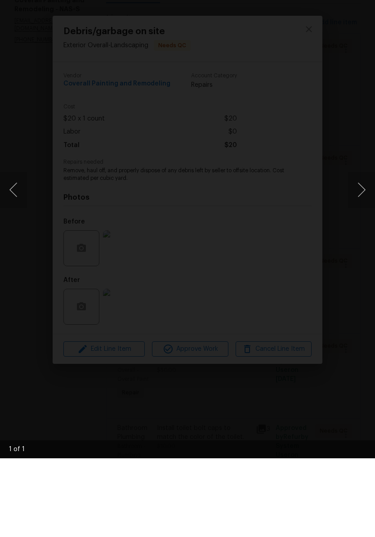
click at [294, 69] on img "Lightbox" at bounding box center [145, 268] width 298 height 427
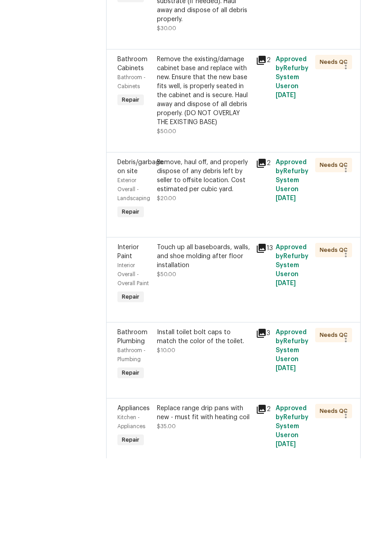
scroll to position [168, 0]
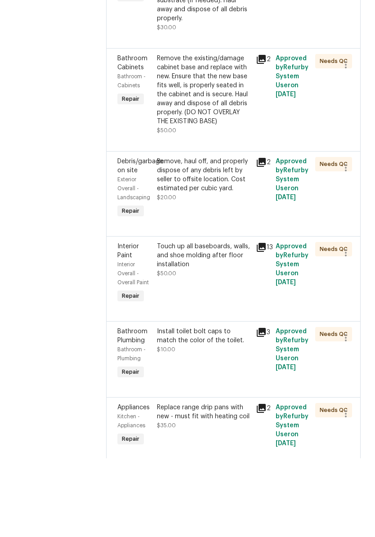
click at [250, 321] on div "Touch up all baseboards, walls, and shoe molding after floor installation" at bounding box center [203, 334] width 93 height 27
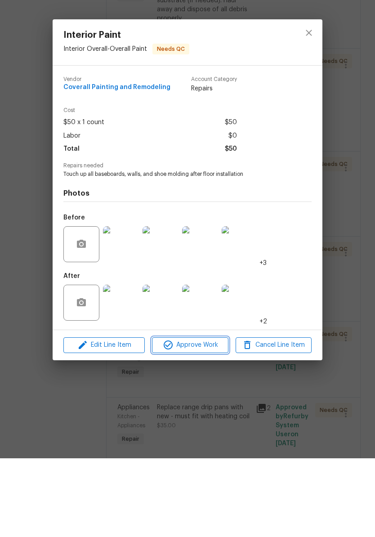
click at [205, 418] on span "Approve Work" at bounding box center [190, 423] width 71 height 11
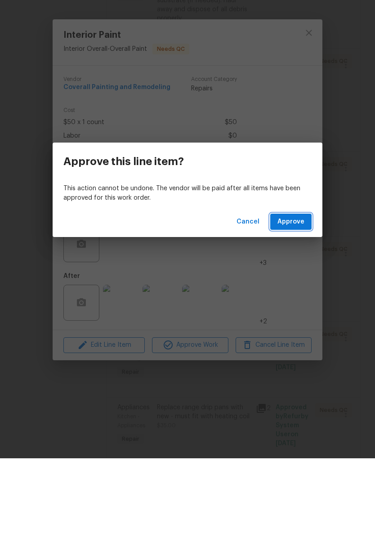
click at [299, 295] on span "Approve" at bounding box center [290, 300] width 27 height 11
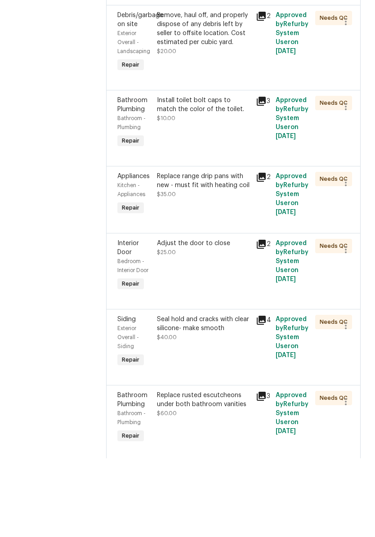
scroll to position [315, 0]
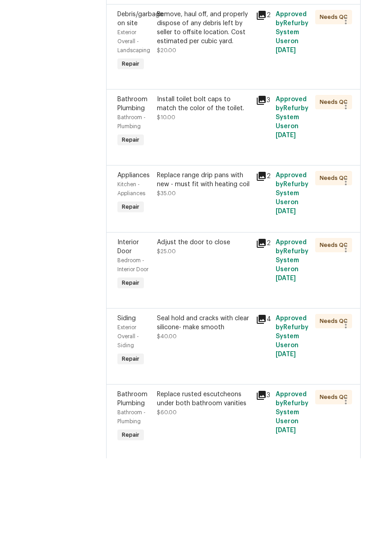
click at [237, 174] on div "Install toilet bolt caps to match the color of the toilet." at bounding box center [203, 183] width 93 height 18
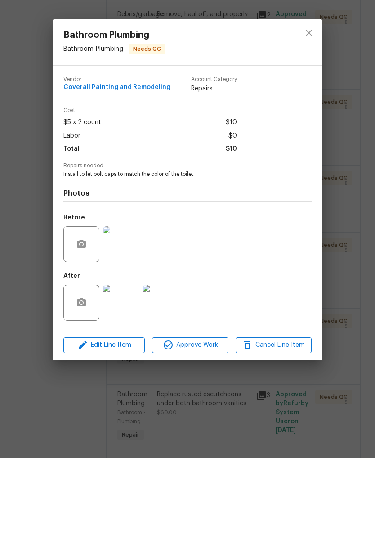
click at [160, 363] on img at bounding box center [160, 381] width 36 height 36
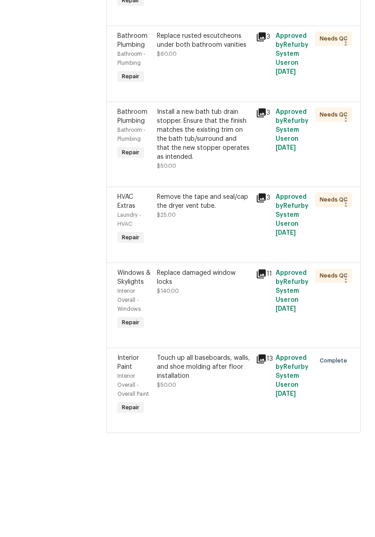
scroll to position [780, 0]
click at [236, 347] on div "Replace damaged window locks" at bounding box center [203, 356] width 93 height 18
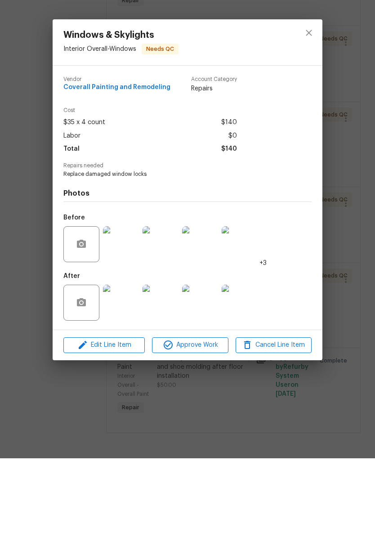
click at [126, 363] on img at bounding box center [121, 381] width 36 height 36
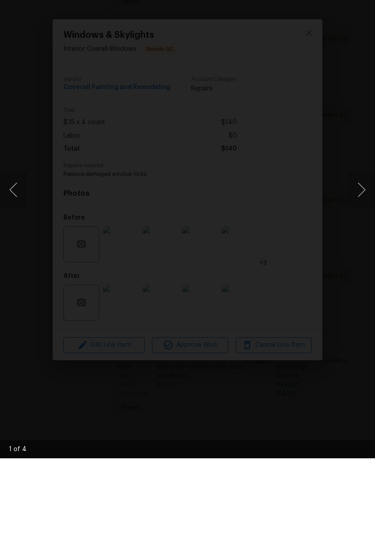
click at [365, 250] on button "Next image" at bounding box center [361, 268] width 27 height 36
click at [364, 250] on button "Next image" at bounding box center [361, 268] width 27 height 36
click at [365, 250] on button "Next image" at bounding box center [361, 268] width 27 height 36
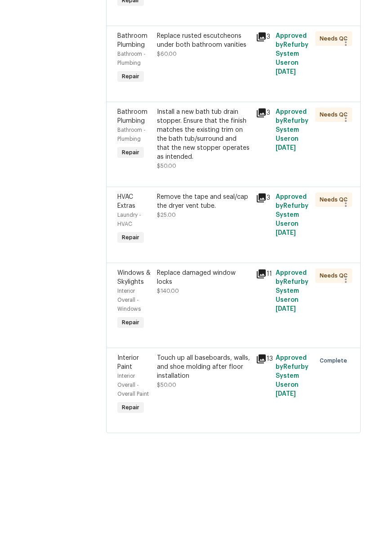
scroll to position [780, 0]
click at [227, 347] on div "Replace damaged window locks" at bounding box center [203, 356] width 93 height 18
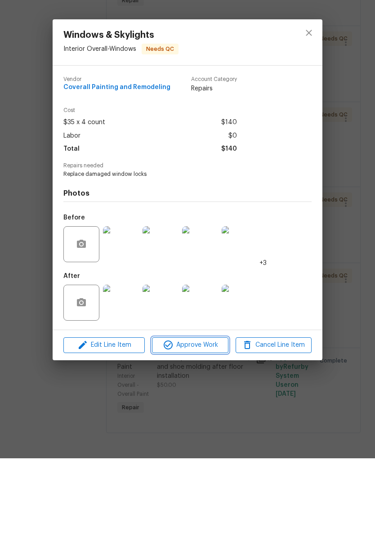
click at [208, 418] on span "Approve Work" at bounding box center [190, 423] width 71 height 11
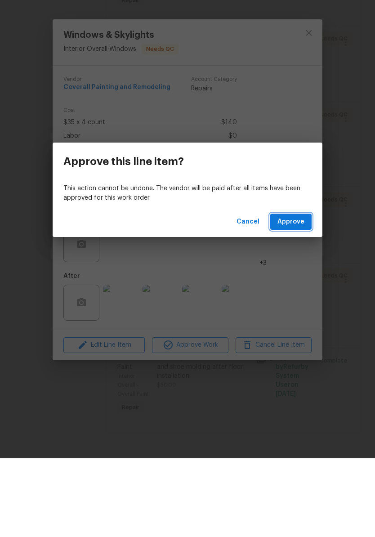
click at [297, 295] on span "Approve" at bounding box center [290, 300] width 27 height 11
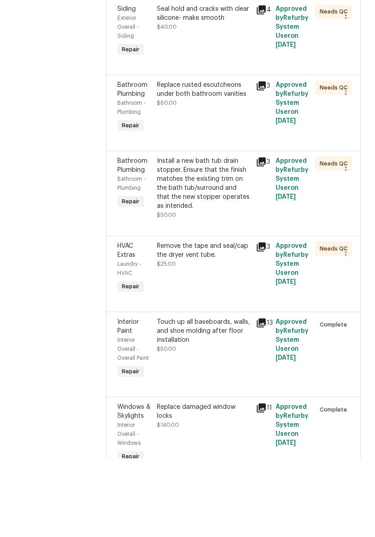
scroll to position [629, 0]
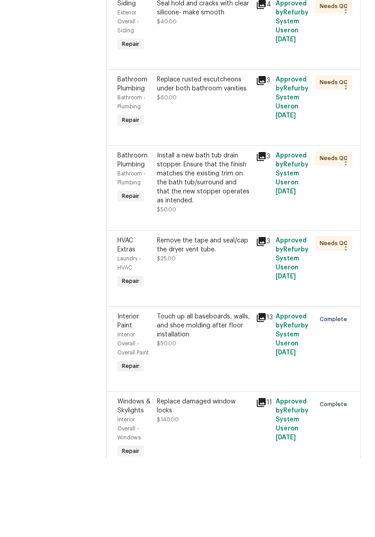
click at [250, 329] on div "Remove the tape and seal/cap the dryer vent tube." at bounding box center [203, 324] width 93 height 18
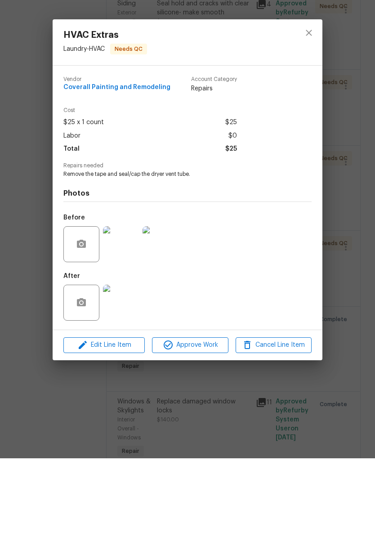
click at [124, 363] on img at bounding box center [121, 381] width 36 height 36
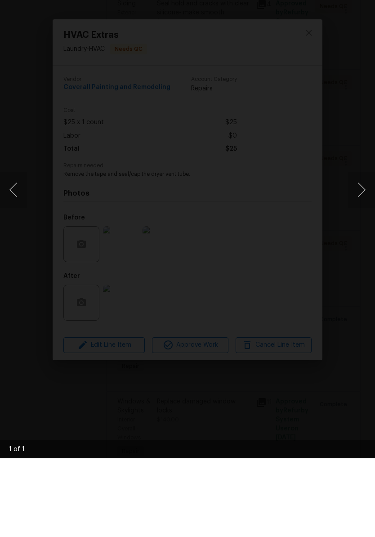
click at [361, 250] on button "Next image" at bounding box center [361, 268] width 27 height 36
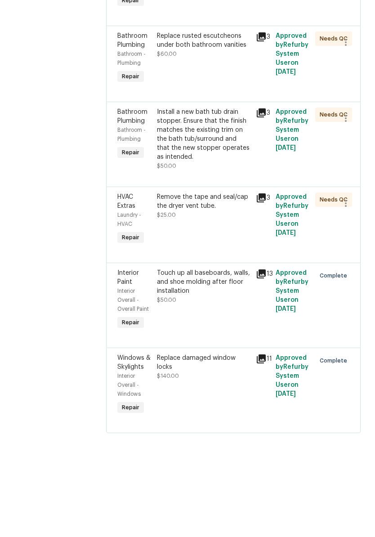
scroll to position [780, 0]
click at [250, 271] on div "Remove the tape and seal/cap the dryer vent tube." at bounding box center [203, 280] width 93 height 18
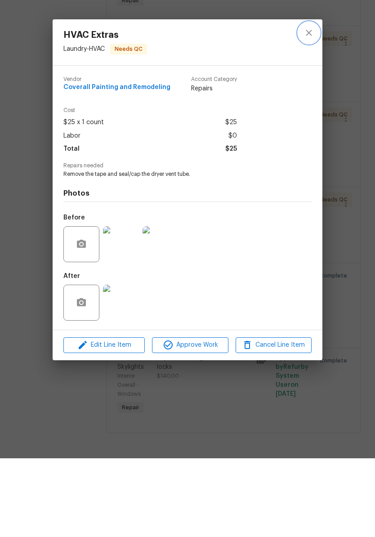
click at [313, 106] on icon "close" at bounding box center [308, 111] width 11 height 11
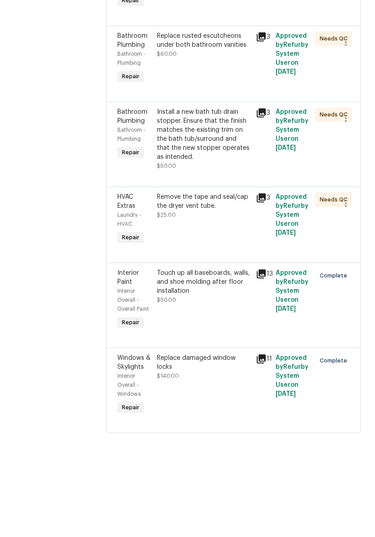
click at [250, 186] on div "Install a new bath tub drain stopper. Ensure that the finish matches the existi…" at bounding box center [203, 213] width 93 height 54
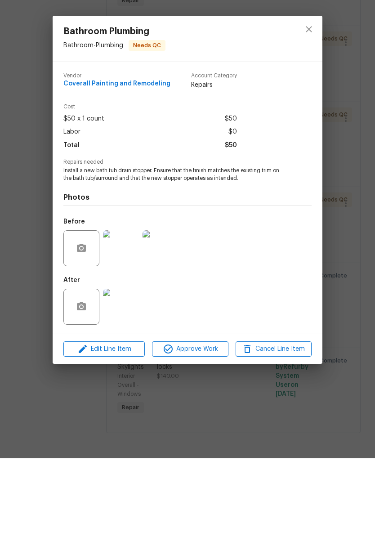
click at [126, 367] on img at bounding box center [121, 385] width 36 height 36
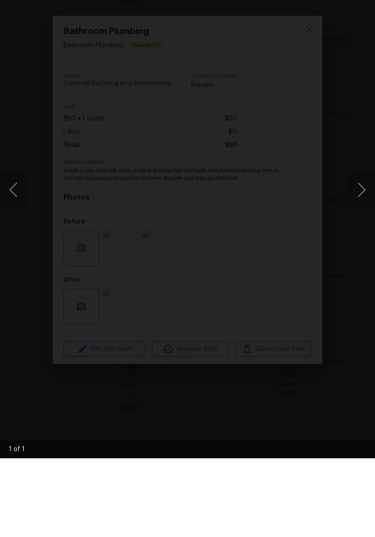
click at [360, 250] on button "Next image" at bounding box center [361, 268] width 27 height 36
click at [294, 211] on img "Lightbox" at bounding box center [145, 268] width 298 height 427
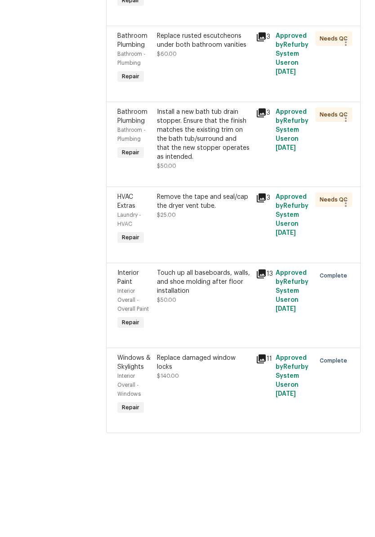
scroll to position [677, 0]
click at [249, 192] on div "Install a new bath tub drain stopper. Ensure that the finish matches the existi…" at bounding box center [203, 213] width 93 height 54
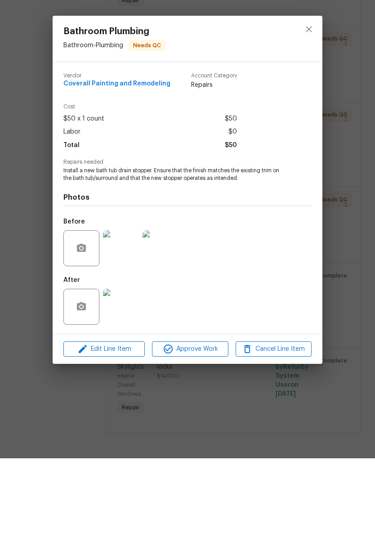
click at [129, 309] on img at bounding box center [121, 327] width 36 height 36
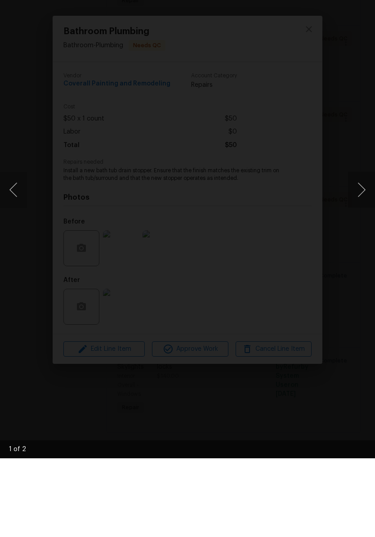
click at [357, 250] on button "Next image" at bounding box center [361, 268] width 27 height 36
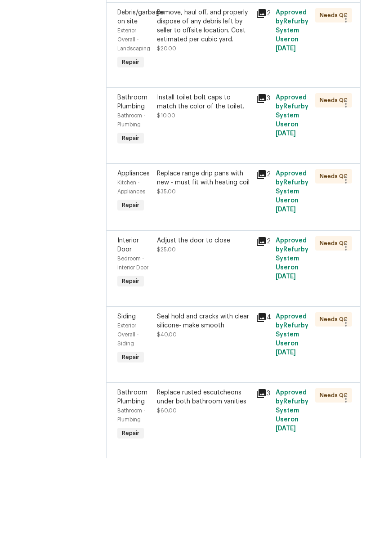
scroll to position [318, 0]
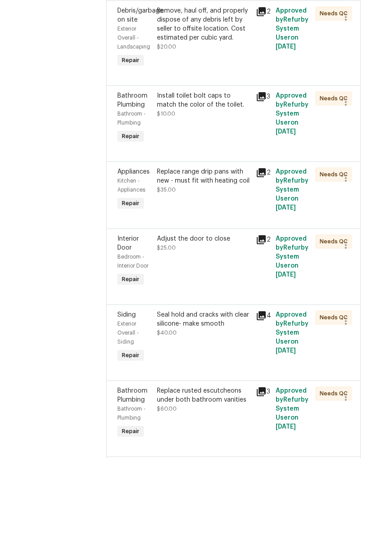
click at [250, 170] on div "Install toilet bolt caps to match the color of the toilet." at bounding box center [203, 179] width 93 height 18
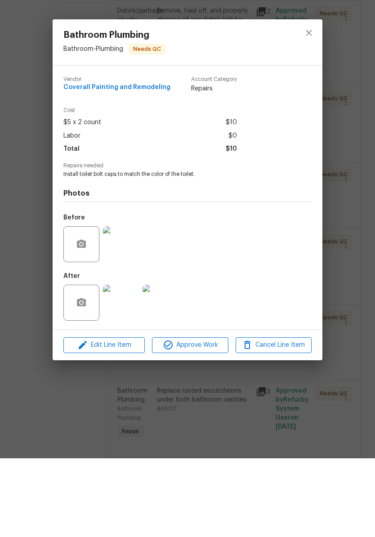
click at [204, 418] on span "Approve Work" at bounding box center [190, 423] width 71 height 11
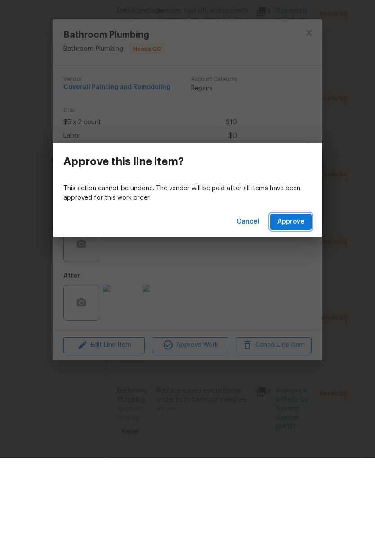
click at [301, 295] on span "Approve" at bounding box center [290, 300] width 27 height 11
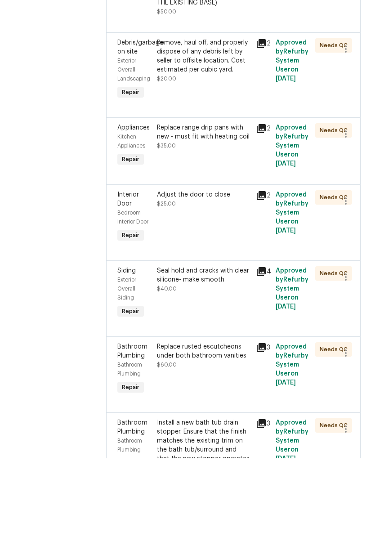
scroll to position [287, 0]
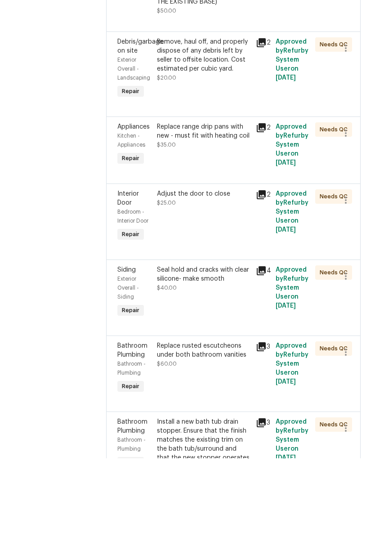
click at [240, 201] on div "Replace range drip pans with new - must fit with heating coil" at bounding box center [203, 210] width 93 height 18
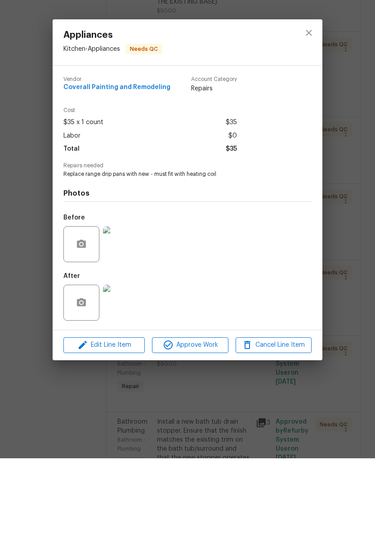
click at [126, 363] on img at bounding box center [121, 381] width 36 height 36
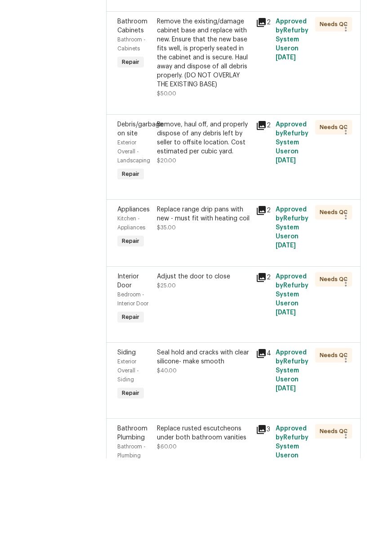
scroll to position [208, 0]
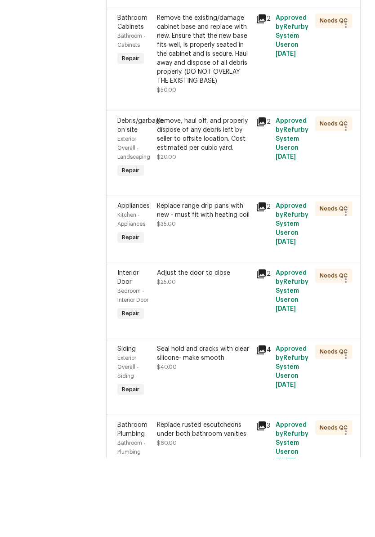
click at [249, 280] on div "Replace range drip pans with new - must fit with heating coil" at bounding box center [203, 289] width 93 height 18
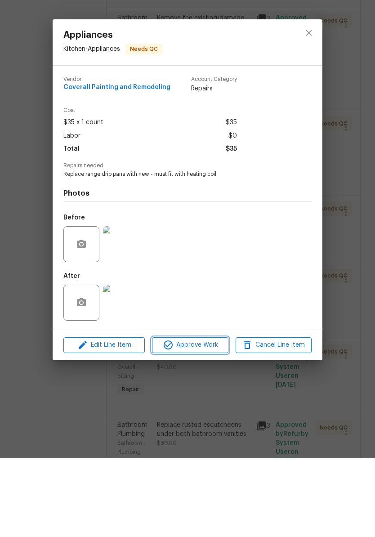
click at [211, 418] on span "Approve Work" at bounding box center [190, 423] width 71 height 11
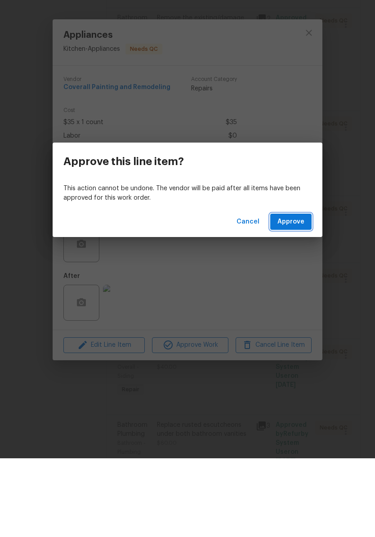
click at [300, 295] on span "Approve" at bounding box center [290, 300] width 27 height 11
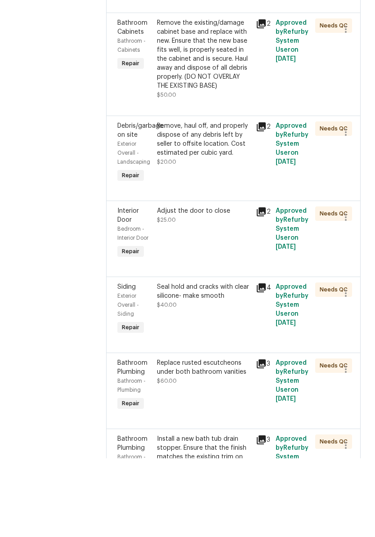
scroll to position [204, 0]
click at [239, 285] on div "Adjust the door to close" at bounding box center [203, 289] width 93 height 9
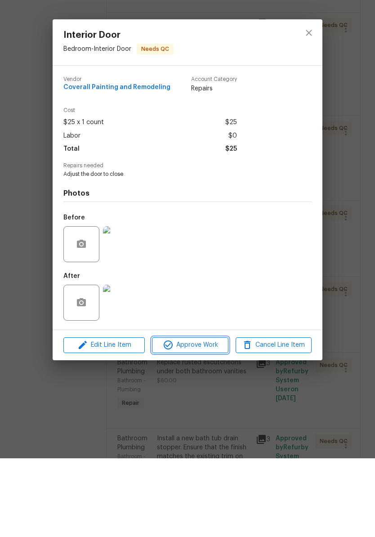
click at [190, 418] on span "Approve Work" at bounding box center [190, 423] width 71 height 11
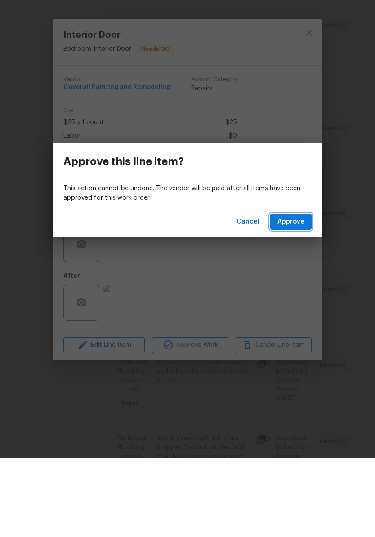
click at [298, 295] on span "Approve" at bounding box center [290, 300] width 27 height 11
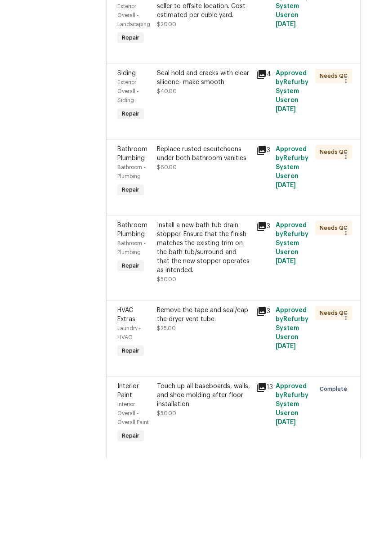
scroll to position [331, 0]
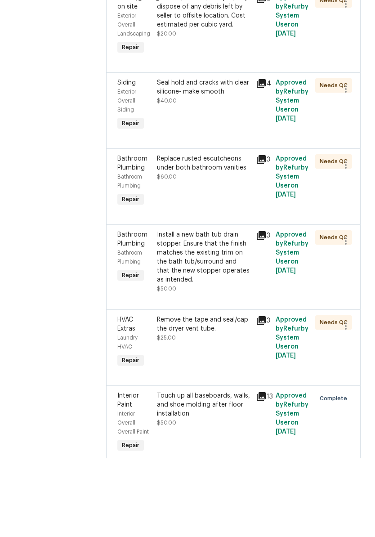
click at [245, 233] on div "Replace rusted escutcheons under both bathroom vanities" at bounding box center [203, 242] width 93 height 18
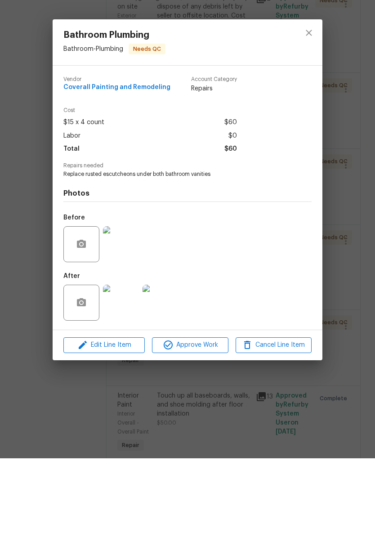
click at [165, 363] on img at bounding box center [160, 381] width 36 height 36
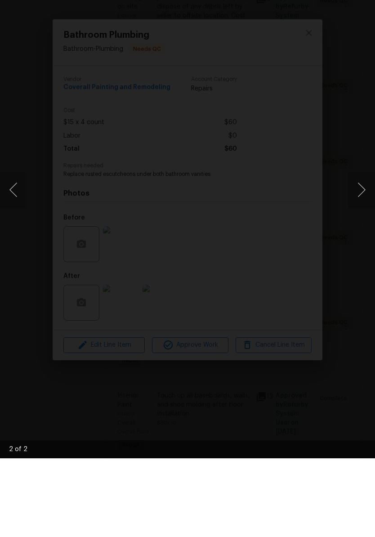
click at [362, 250] on button "Next image" at bounding box center [361, 268] width 27 height 36
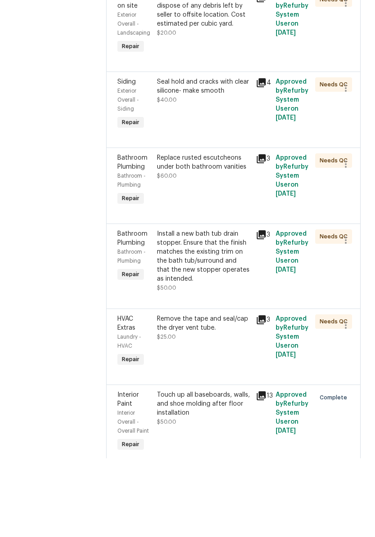
scroll to position [334, 0]
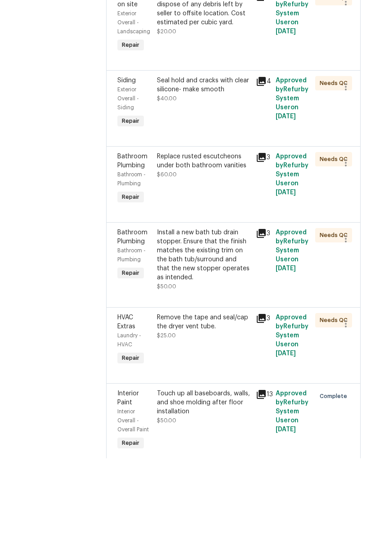
click at [245, 231] on div "Replace rusted escutcheons under both bathroom vanities" at bounding box center [203, 240] width 93 height 18
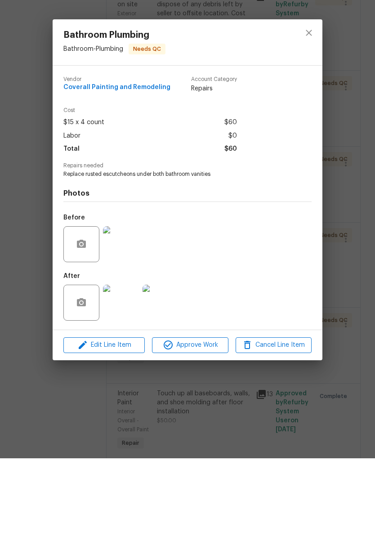
click at [125, 363] on img at bounding box center [121, 381] width 36 height 36
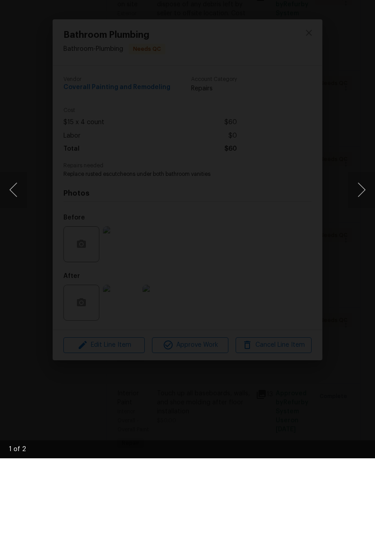
click at [365, 250] on button "Next image" at bounding box center [361, 268] width 27 height 36
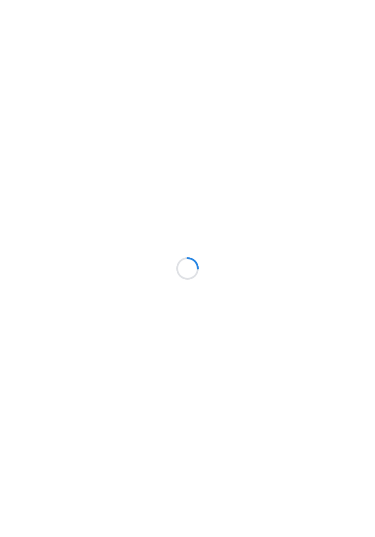
scroll to position [79, 0]
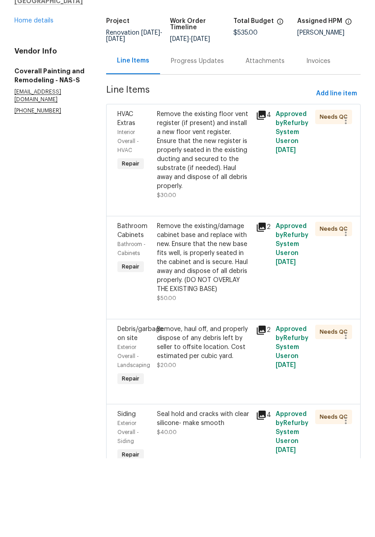
click at [249, 300] on div "Remove the existing/damage cabinet base and replace with new. Ensure that the n…" at bounding box center [203, 336] width 93 height 72
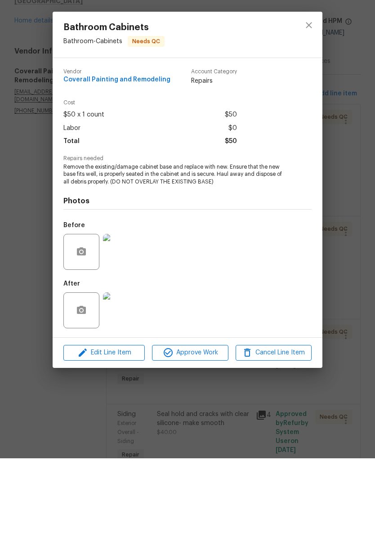
click at [129, 312] on img at bounding box center [121, 330] width 36 height 36
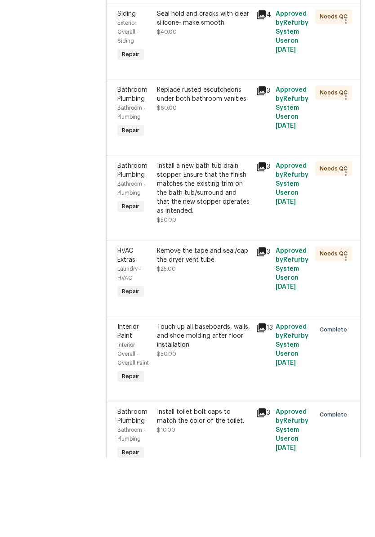
scroll to position [392, 0]
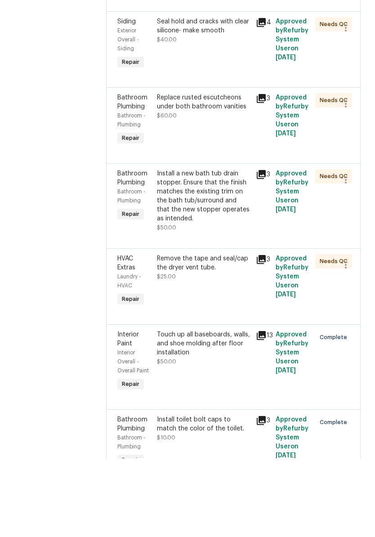
click at [238, 172] on div "Replace rusted escutcheons under both bathroom vanities" at bounding box center [203, 181] width 93 height 18
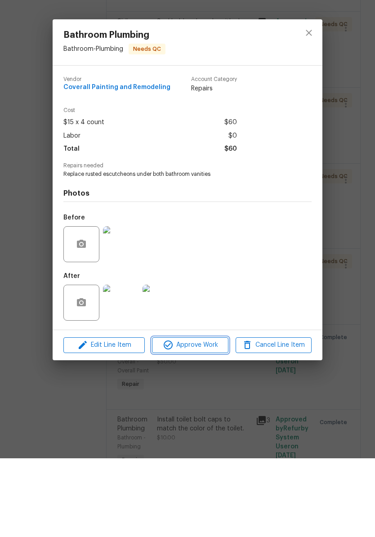
click at [209, 418] on span "Approve Work" at bounding box center [190, 423] width 71 height 11
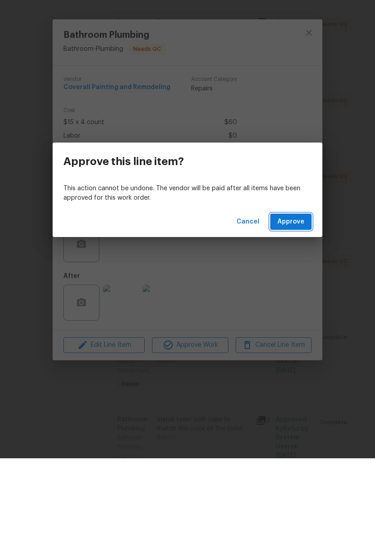
click at [304, 295] on span "Approve" at bounding box center [290, 300] width 27 height 11
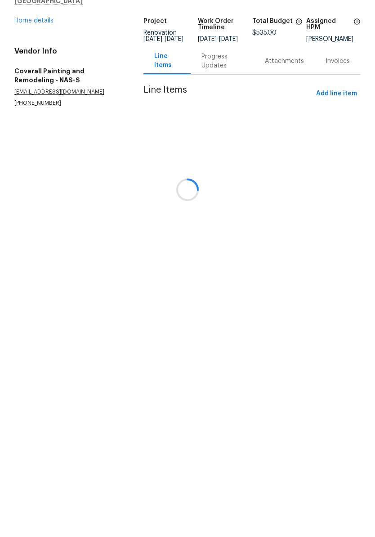
scroll to position [0, 0]
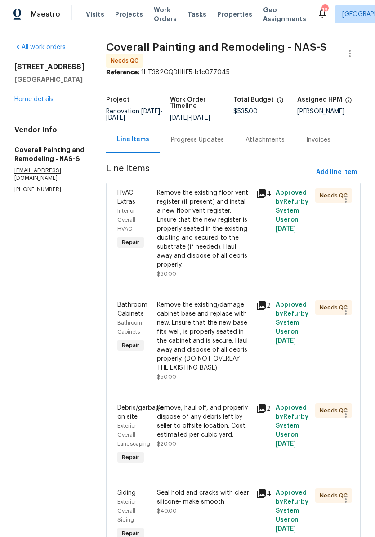
click at [46, 102] on link "Home details" at bounding box center [33, 99] width 39 height 6
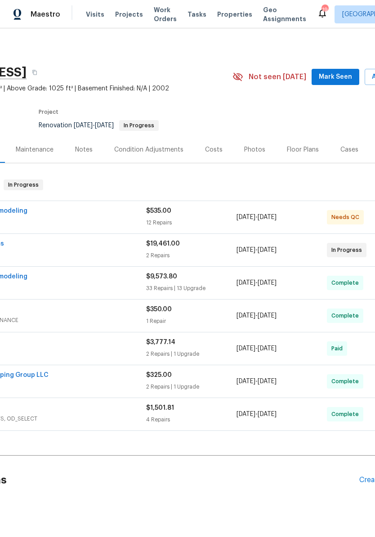
scroll to position [0, 93]
click at [325, 79] on span "Mark Seen" at bounding box center [335, 76] width 33 height 11
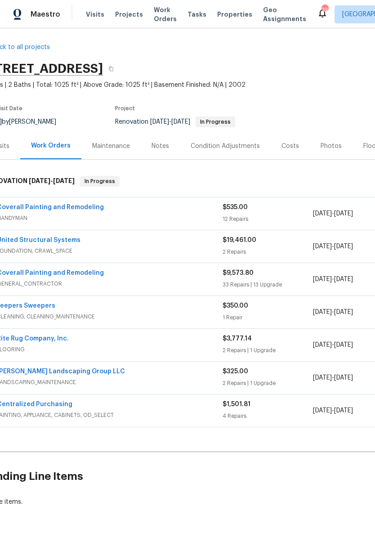
scroll to position [4, 15]
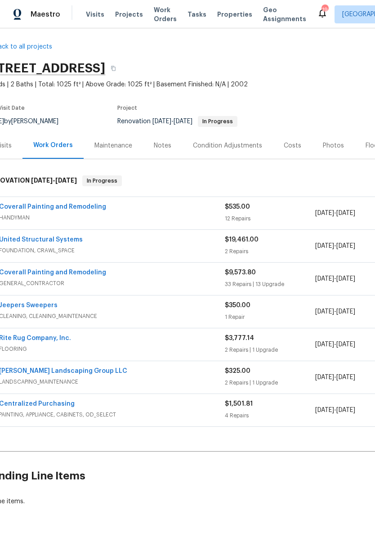
click at [165, 147] on div "Notes" at bounding box center [163, 145] width 18 height 9
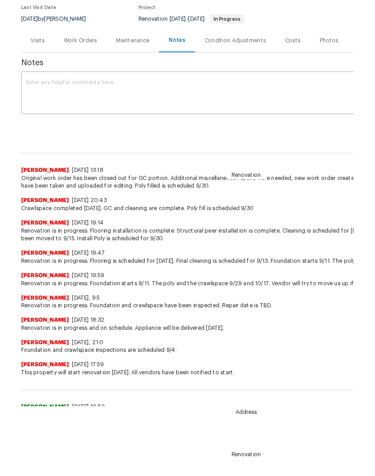
scroll to position [26, 0]
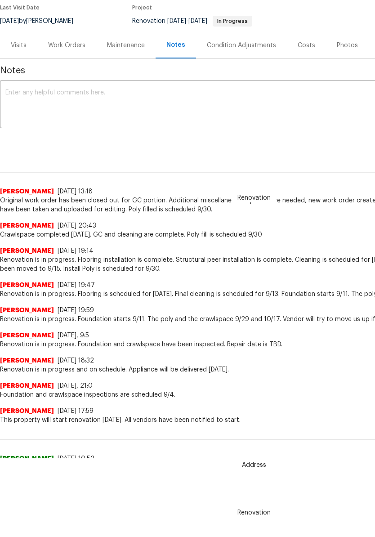
click at [92, 121] on textarea at bounding box center [253, 104] width 497 height 31
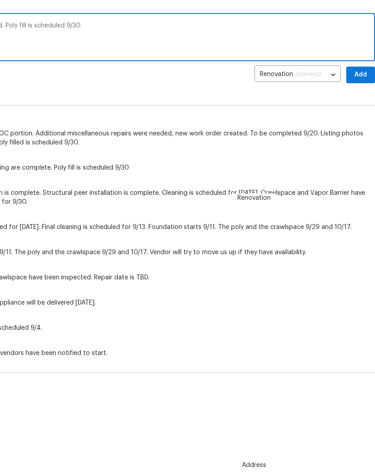
scroll to position [92, 133]
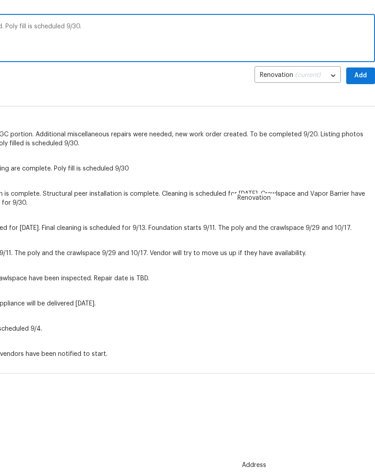
type textarea "Miscellaneous repairs have been completed. Poly fill is scheduled 9/30."
click at [361, 81] on span "Add" at bounding box center [360, 75] width 14 height 11
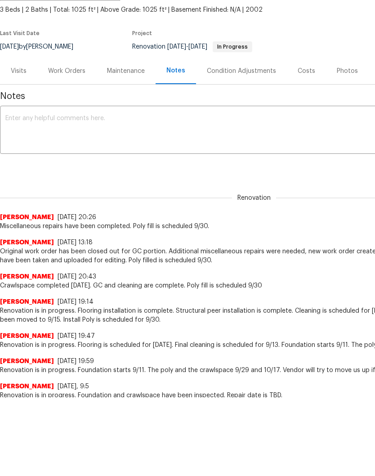
scroll to position [0, 0]
click at [77, 76] on div "Work Orders" at bounding box center [66, 71] width 37 height 9
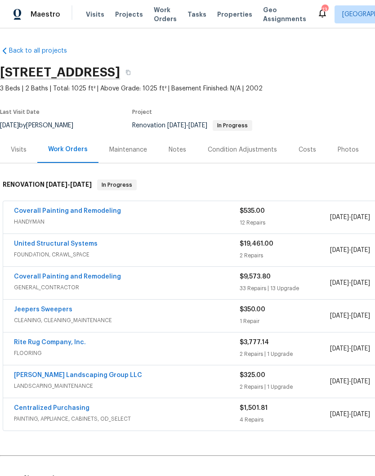
click at [103, 212] on link "Coverall Painting and Remodeling" at bounding box center [67, 211] width 107 height 6
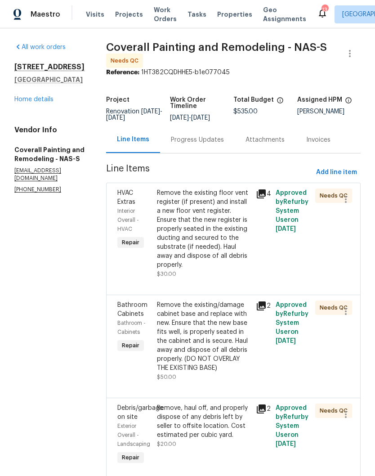
click at [250, 201] on div "Remove the existing floor vent register (if present) and install a new floor ve…" at bounding box center [203, 228] width 93 height 81
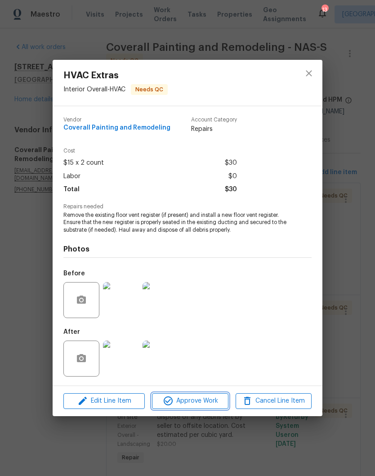
click at [205, 401] on span "Approve Work" at bounding box center [190, 400] width 71 height 11
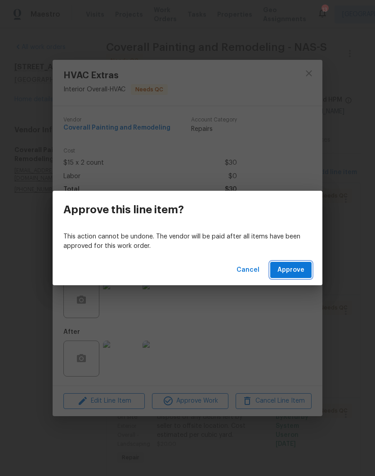
click at [301, 272] on span "Approve" at bounding box center [290, 269] width 27 height 11
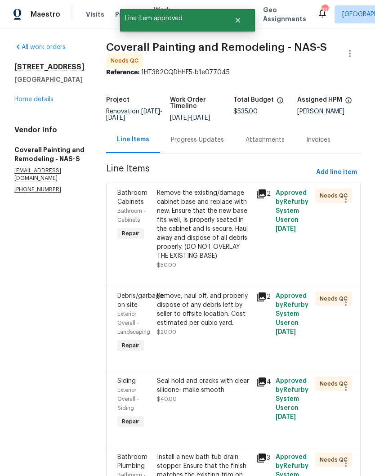
click at [233, 211] on div "Remove the existing/damage cabinet base and replace with new. Ensure that the n…" at bounding box center [203, 224] width 93 height 72
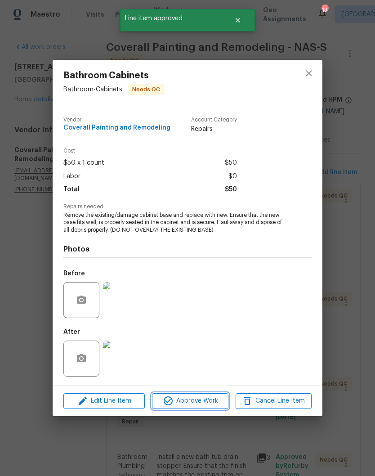
click at [208, 402] on span "Approve Work" at bounding box center [190, 400] width 71 height 11
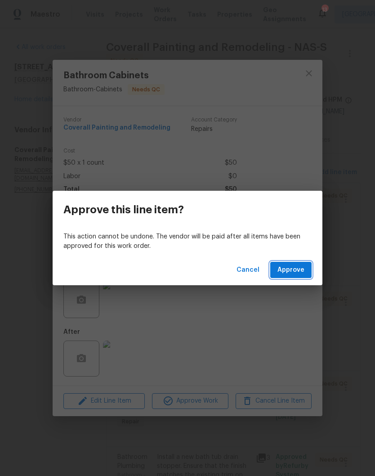
click at [297, 269] on span "Approve" at bounding box center [290, 269] width 27 height 11
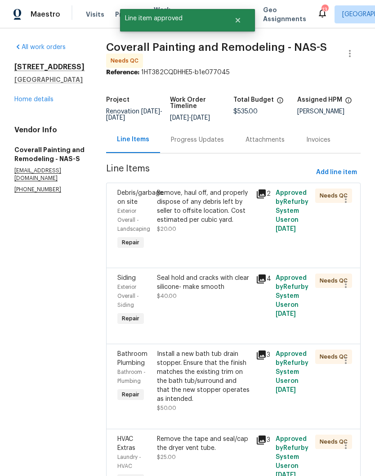
click at [250, 203] on div "Remove, haul off, and properly dispose of any debris left by seller to offsite …" at bounding box center [203, 206] width 93 height 36
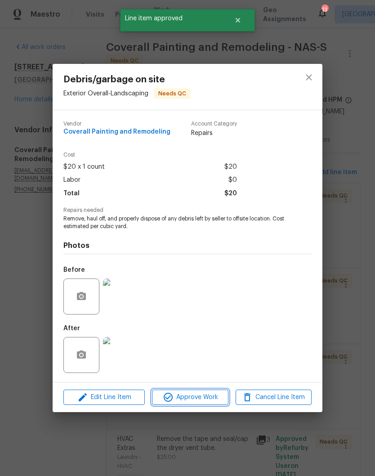
click at [203, 399] on span "Approve Work" at bounding box center [190, 397] width 71 height 11
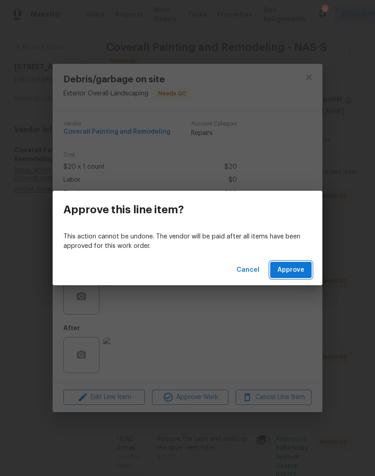
click at [297, 271] on span "Approve" at bounding box center [290, 269] width 27 height 11
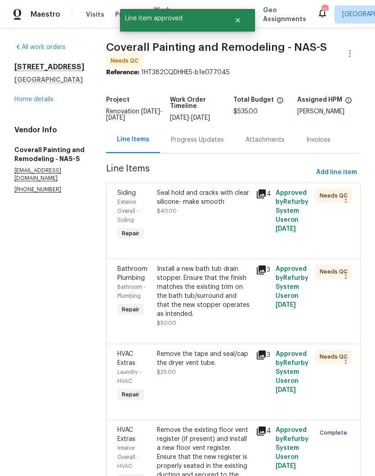
click at [249, 202] on div "Seal hold and cracks with clear silicone- make smooth" at bounding box center [203, 197] width 93 height 18
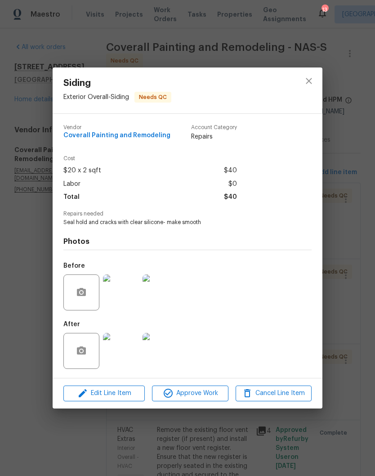
click at [130, 354] on img at bounding box center [121, 351] width 36 height 36
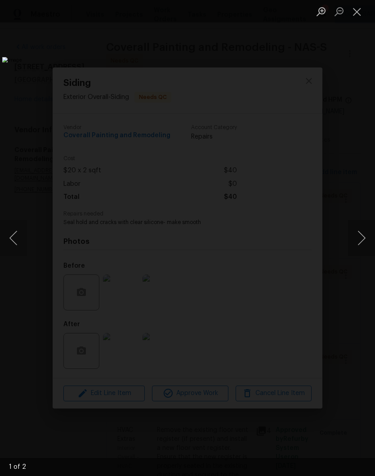
click at [361, 244] on button "Next image" at bounding box center [361, 238] width 27 height 36
click at [360, 18] on button "Close lightbox" at bounding box center [357, 12] width 18 height 16
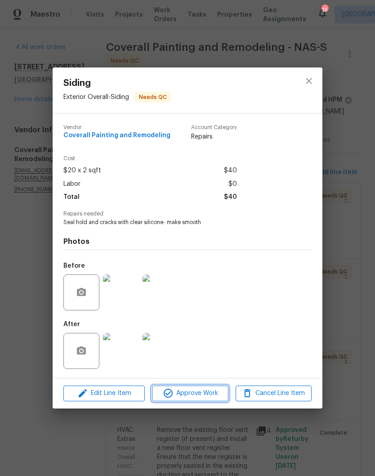
click at [207, 395] on span "Approve Work" at bounding box center [190, 392] width 71 height 11
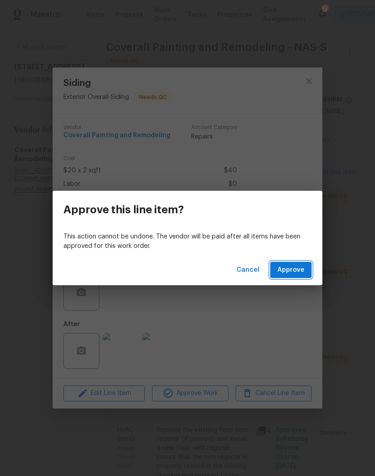
click at [297, 271] on span "Approve" at bounding box center [290, 269] width 27 height 11
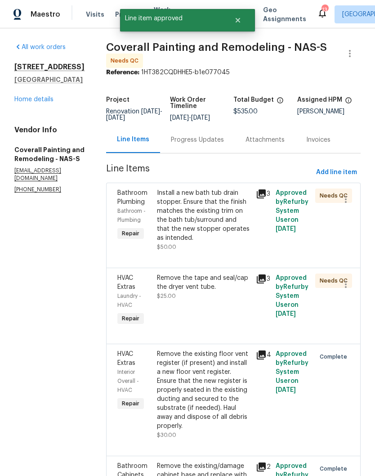
click at [245, 291] on div "Remove the tape and seal/cap the dryer vent tube." at bounding box center [203, 282] width 93 height 18
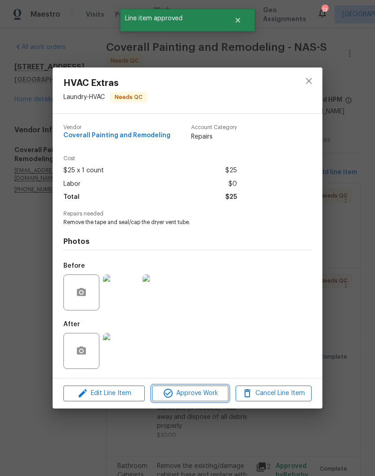
click at [214, 396] on span "Approve Work" at bounding box center [190, 392] width 71 height 11
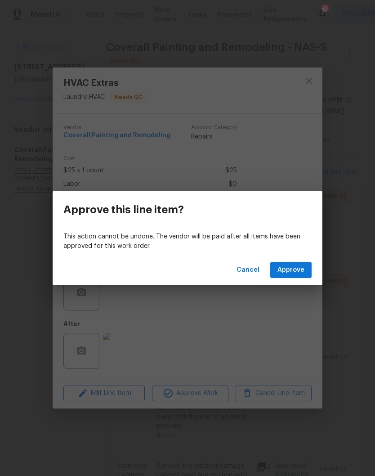
click at [303, 273] on span "Approve" at bounding box center [290, 269] width 27 height 11
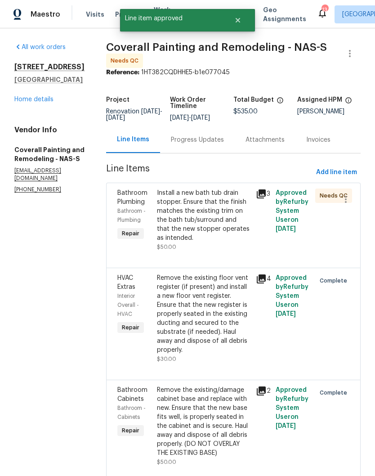
click at [249, 204] on div "Install a new bath tub drain stopper. Ensure that the finish matches the existi…" at bounding box center [203, 215] width 93 height 54
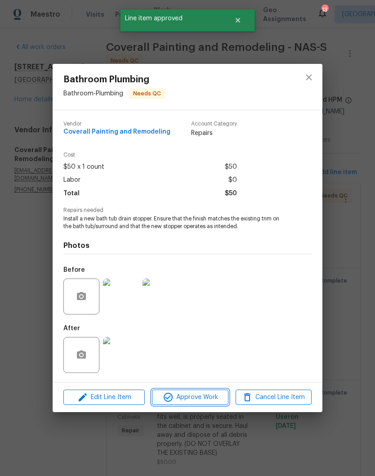
click at [205, 396] on span "Approve Work" at bounding box center [190, 397] width 71 height 11
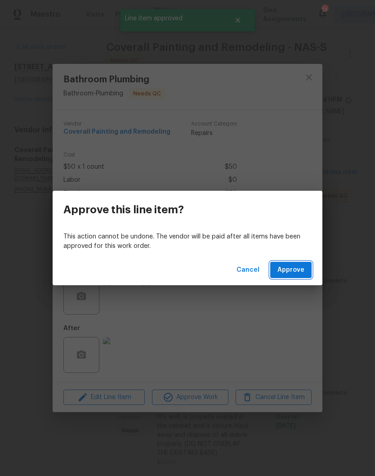
click at [303, 270] on span "Approve" at bounding box center [290, 269] width 27 height 11
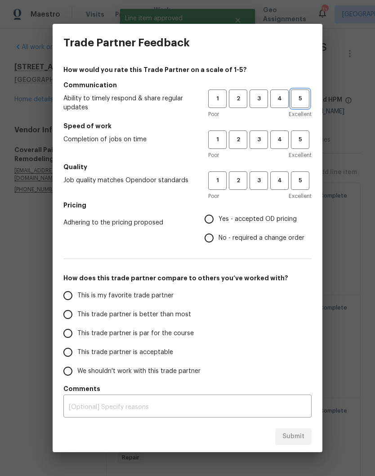
click at [303, 104] on button "5" at bounding box center [300, 98] width 18 height 18
click at [303, 142] on span "5" at bounding box center [300, 139] width 17 height 10
click at [280, 185] on span "4" at bounding box center [279, 180] width 17 height 10
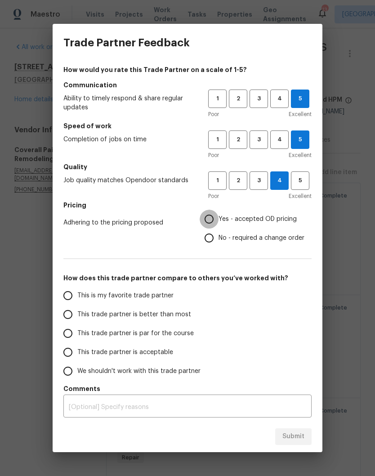
click at [215, 221] on input "Yes - accepted OD pricing" at bounding box center [209, 218] width 19 height 19
radio input "true"
click at [73, 301] on input "This is my favorite trade partner" at bounding box center [67, 295] width 19 height 19
click at [297, 437] on span "Submit" at bounding box center [293, 436] width 22 height 11
radio input "true"
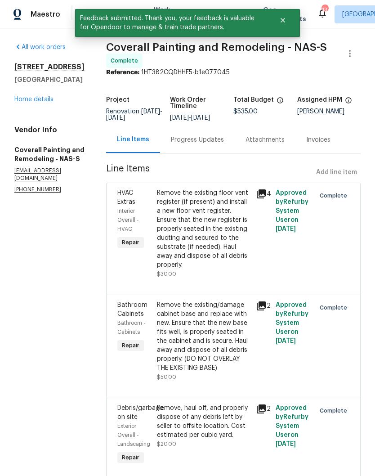
click at [43, 101] on link "Home details" at bounding box center [33, 99] width 39 height 6
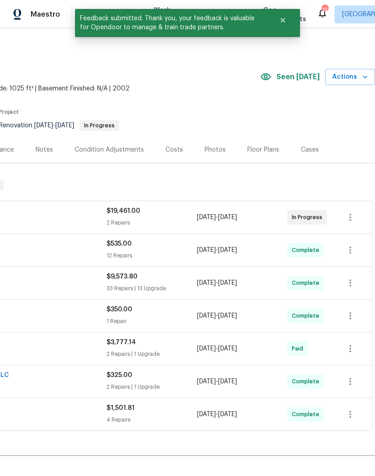
scroll to position [0, 133]
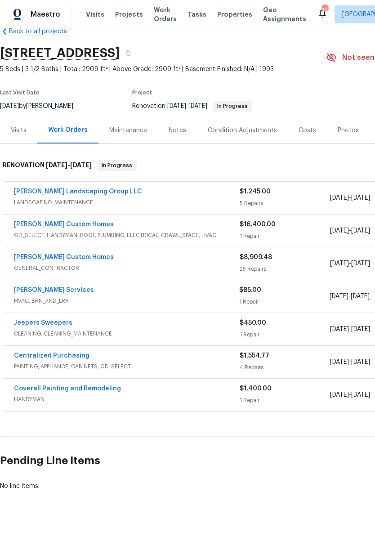
scroll to position [20, 0]
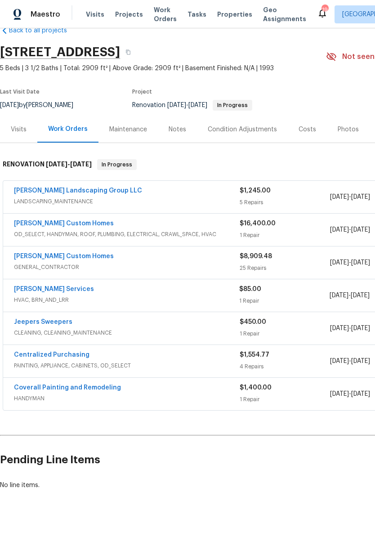
click at [89, 191] on link "[PERSON_NAME] Landscaping Group LLC" at bounding box center [78, 190] width 128 height 6
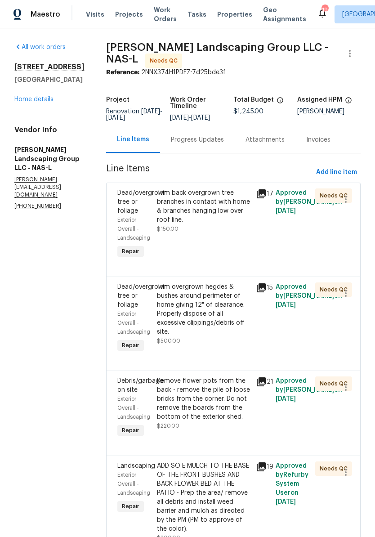
click at [233, 205] on div "Trim back overgrown tree branches in contact with home & branches hanging low o…" at bounding box center [203, 206] width 93 height 36
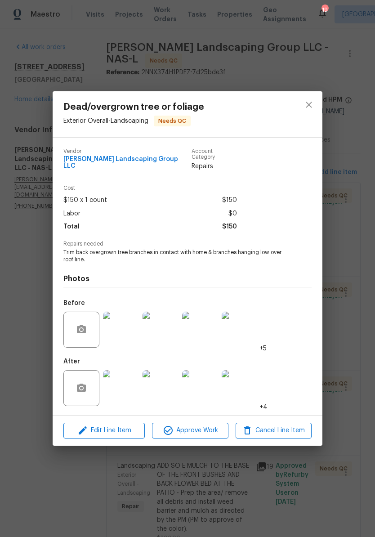
click at [130, 386] on img at bounding box center [121, 388] width 36 height 36
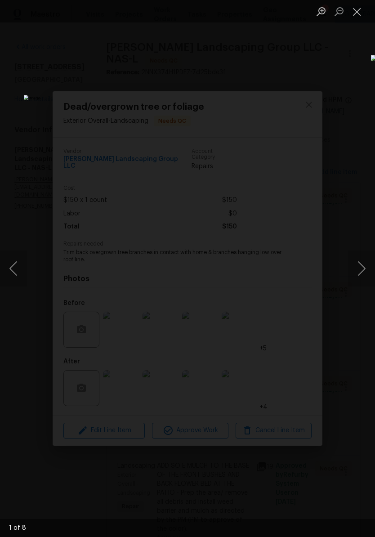
click at [365, 273] on button "Next image" at bounding box center [361, 268] width 27 height 36
click at [364, 267] on button "Next image" at bounding box center [361, 268] width 27 height 36
click at [366, 268] on button "Next image" at bounding box center [361, 268] width 27 height 36
click at [362, 267] on button "Next image" at bounding box center [361, 268] width 27 height 36
click at [361, 267] on button "Next image" at bounding box center [361, 268] width 27 height 36
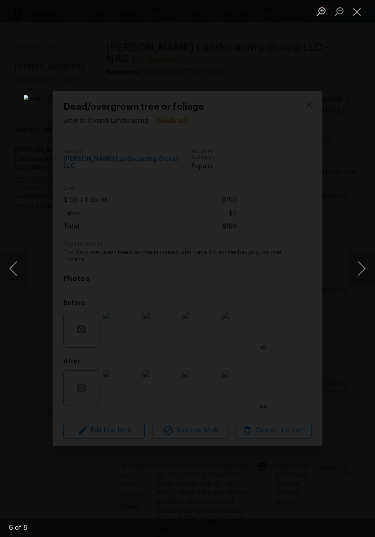
click at [364, 268] on button "Next image" at bounding box center [361, 268] width 27 height 36
click at [363, 264] on button "Next image" at bounding box center [361, 268] width 27 height 36
click at [364, 269] on button "Next image" at bounding box center [361, 268] width 27 height 36
click at [360, 11] on button "Close lightbox" at bounding box center [357, 12] width 18 height 16
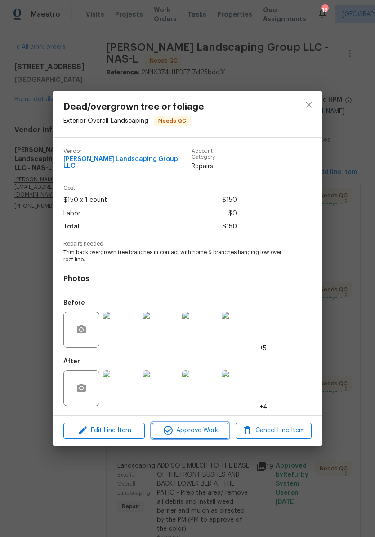
click at [206, 431] on span "Approve Work" at bounding box center [190, 430] width 71 height 11
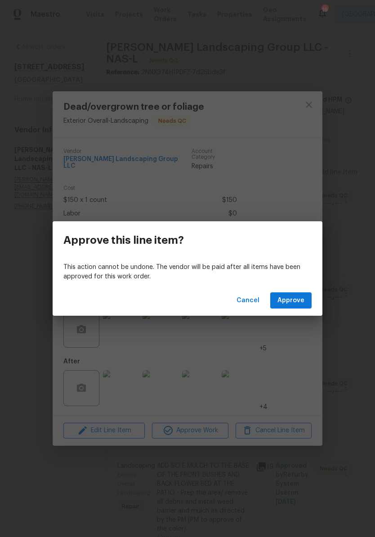
click at [300, 298] on span "Approve" at bounding box center [290, 300] width 27 height 11
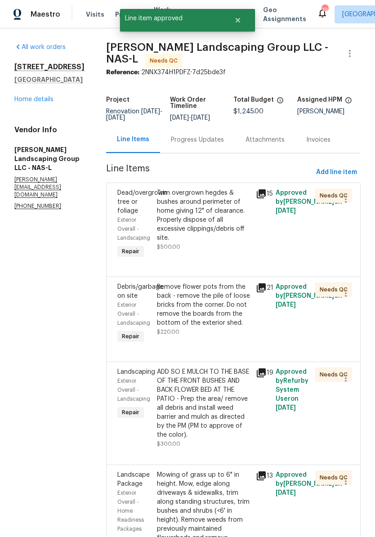
click at [241, 205] on div "Trim overgrown hegdes & bushes around perimeter of home giving 12" of clearance…" at bounding box center [203, 215] width 93 height 54
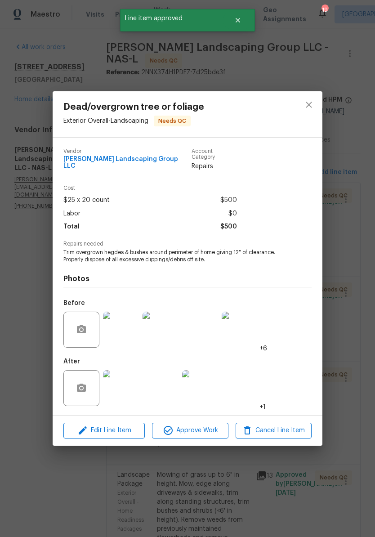
click at [129, 388] on img at bounding box center [121, 388] width 36 height 36
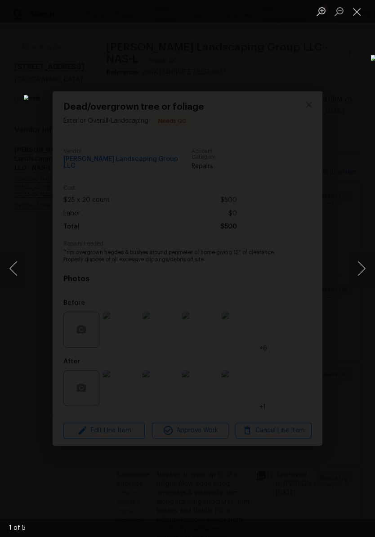
click at [365, 271] on button "Next image" at bounding box center [361, 268] width 27 height 36
click at [365, 270] on button "Next image" at bounding box center [361, 268] width 27 height 36
click at [360, 18] on button "Close lightbox" at bounding box center [357, 12] width 18 height 16
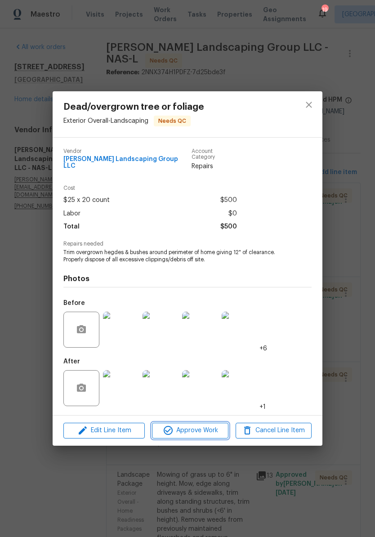
click at [204, 431] on span "Approve Work" at bounding box center [190, 430] width 71 height 11
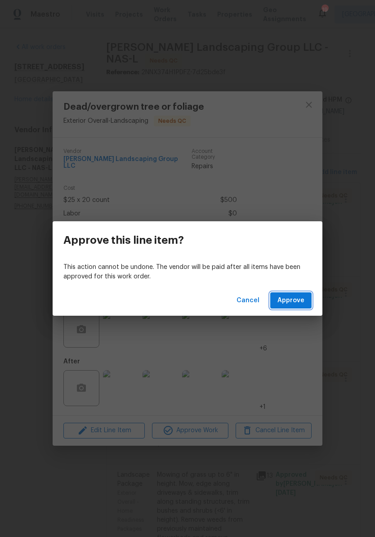
click at [302, 300] on span "Approve" at bounding box center [290, 300] width 27 height 11
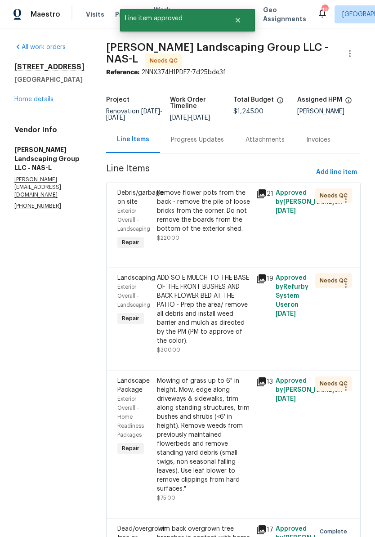
click at [242, 218] on div "Remove flower pots from the back - remove the pile of loose bricks from the cor…" at bounding box center [203, 210] width 93 height 45
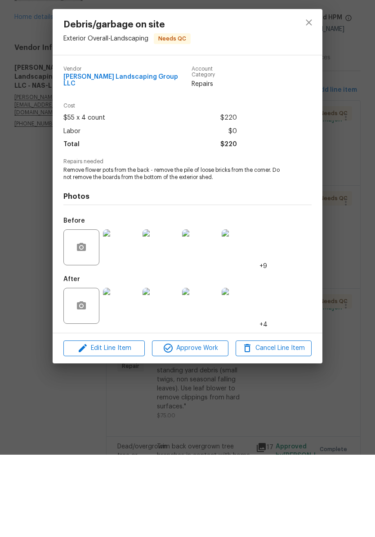
scroll to position [0, 0]
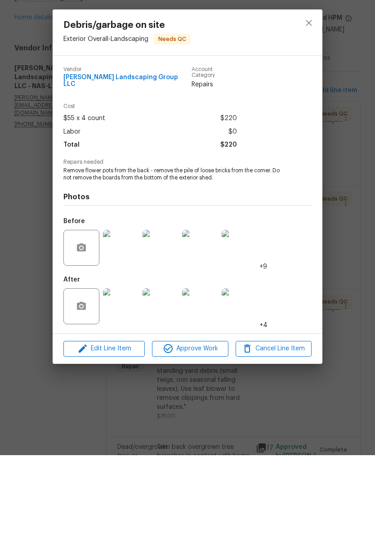
click at [131, 370] on img at bounding box center [121, 388] width 36 height 36
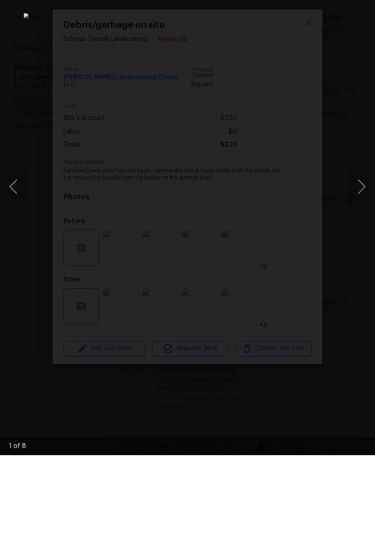
click at [365, 250] on button "Next image" at bounding box center [361, 268] width 27 height 36
click at [360, 250] on button "Next image" at bounding box center [361, 268] width 27 height 36
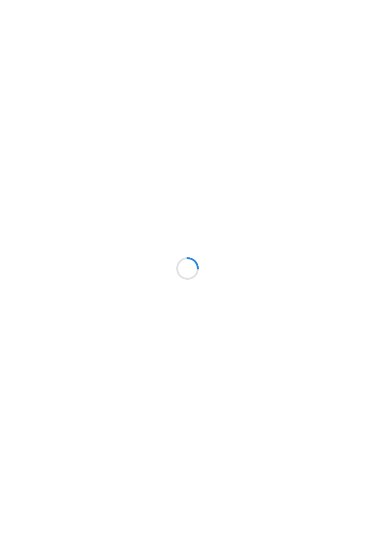
scroll to position [82, 0]
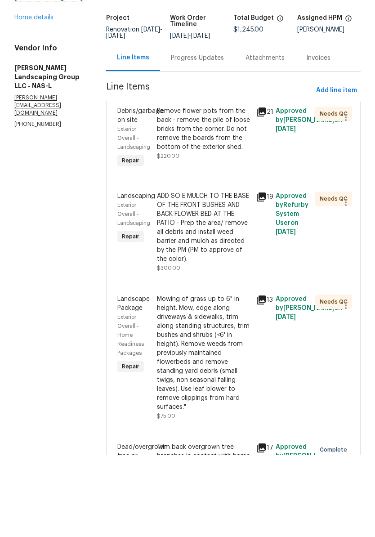
click at [237, 188] on div "Remove flower pots from the back - remove the pile of loose bricks from the cor…" at bounding box center [203, 210] width 93 height 45
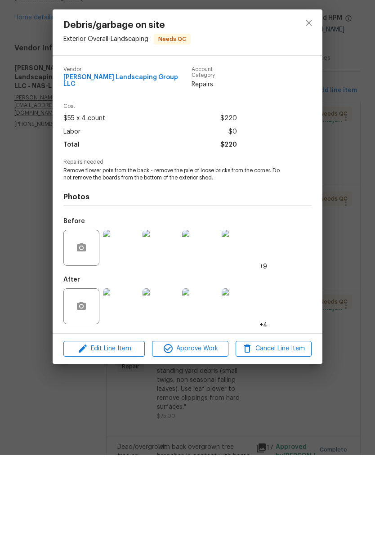
click at [210, 425] on span "Approve Work" at bounding box center [190, 430] width 71 height 11
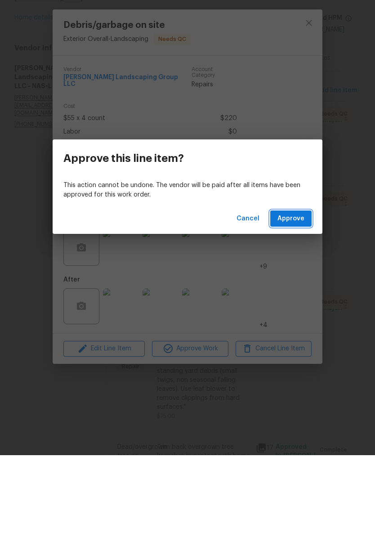
click at [300, 295] on span "Approve" at bounding box center [290, 300] width 27 height 11
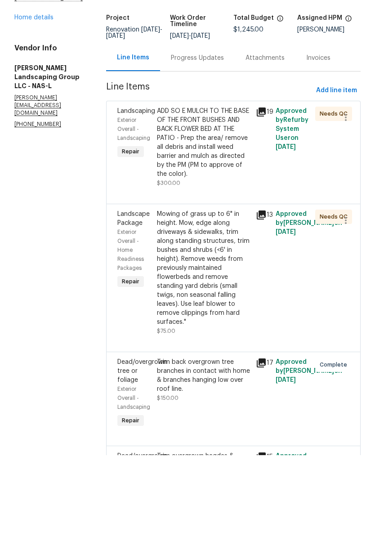
click at [236, 188] on div "ADD SO E MULCH TO THE BASE OF THE FRONT BUSHES AND BACK FLOWER BED AT THE PATIO…" at bounding box center [203, 224] width 93 height 72
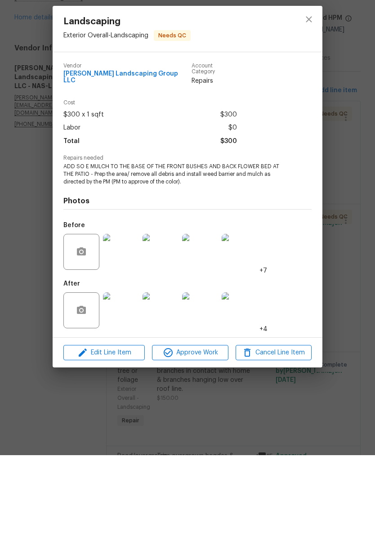
click at [213, 429] on span "Approve Work" at bounding box center [190, 434] width 71 height 11
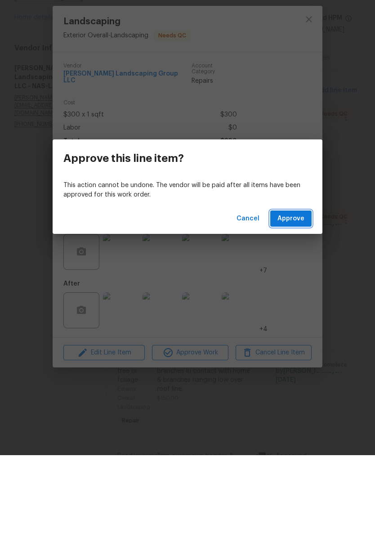
click at [296, 295] on span "Approve" at bounding box center [290, 300] width 27 height 11
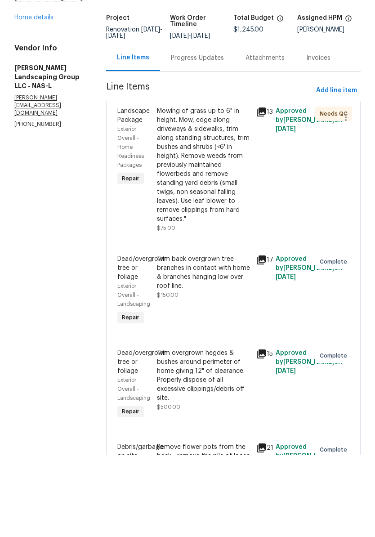
click at [244, 188] on div "Mowing of grass up to 6" in height. Mow, edge along driveways & sidewalks, trim…" at bounding box center [203, 246] width 93 height 117
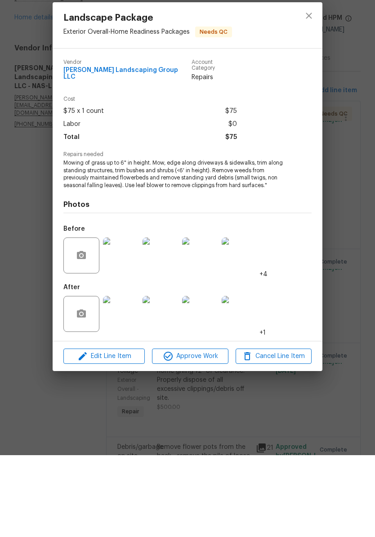
click at [209, 319] on img at bounding box center [200, 337] width 36 height 36
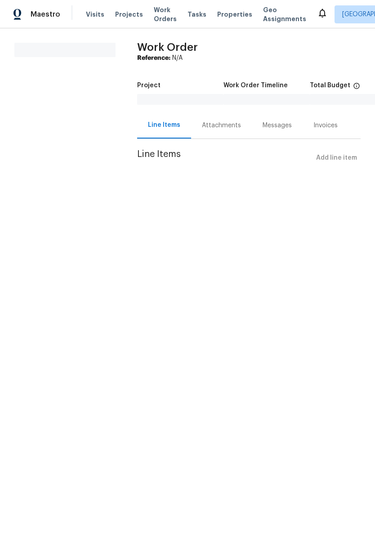
scroll to position [82, 0]
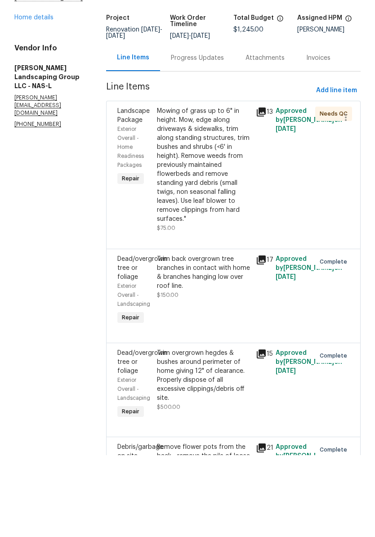
click at [239, 197] on div "Mowing of grass up to 6" in height. Mow, edge along driveways & sidewalks, trim…" at bounding box center [203, 246] width 93 height 117
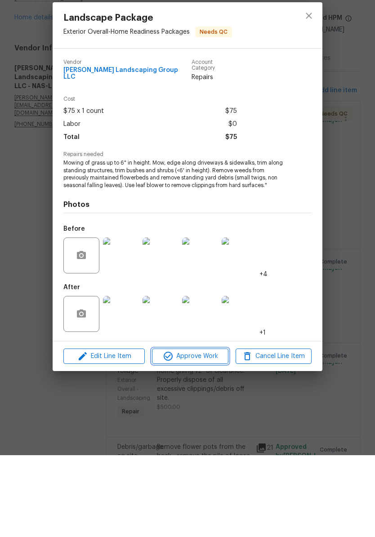
click at [210, 432] on span "Approve Work" at bounding box center [190, 437] width 71 height 11
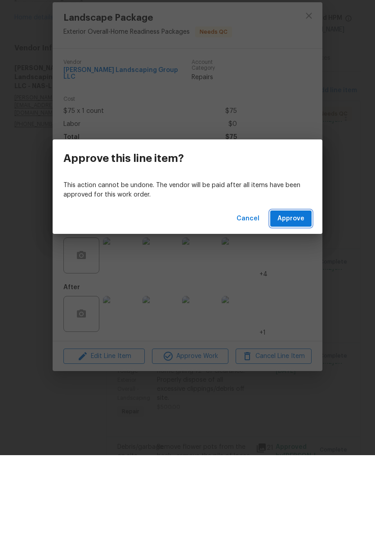
click at [302, 295] on span "Approve" at bounding box center [290, 300] width 27 height 11
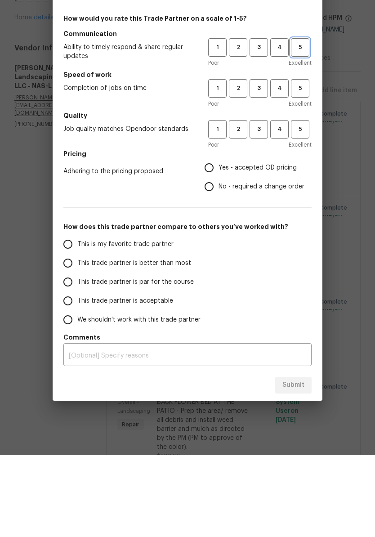
click at [303, 124] on span "5" at bounding box center [300, 129] width 17 height 10
click at [303, 165] on span "5" at bounding box center [300, 170] width 17 height 10
click at [302, 206] on span "5" at bounding box center [300, 211] width 17 height 10
click at [215, 240] on input "Yes - accepted OD pricing" at bounding box center [209, 249] width 19 height 19
radio input "true"
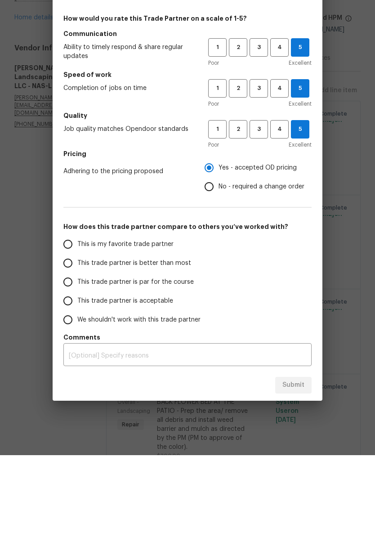
click at [74, 316] on input "This is my favorite trade partner" at bounding box center [67, 325] width 19 height 19
click at [294, 461] on span "Submit" at bounding box center [293, 466] width 22 height 11
radio input "true"
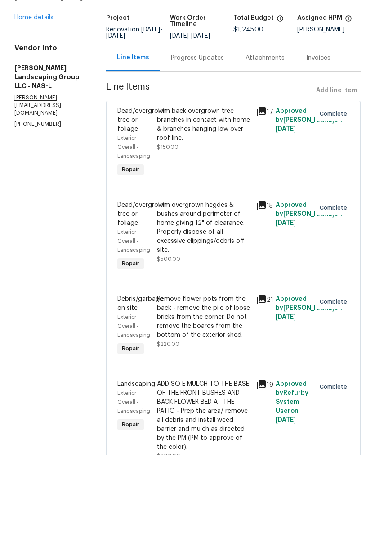
click at [44, 96] on link "Home details" at bounding box center [33, 99] width 39 height 6
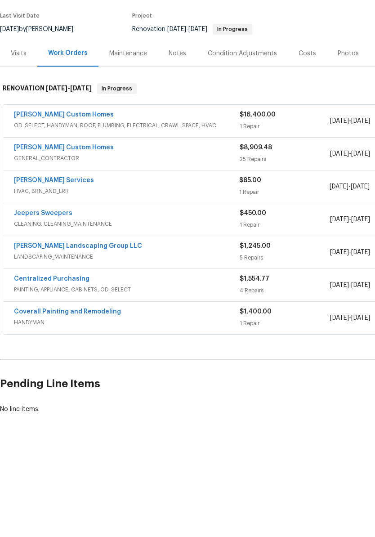
scroll to position [17, 0]
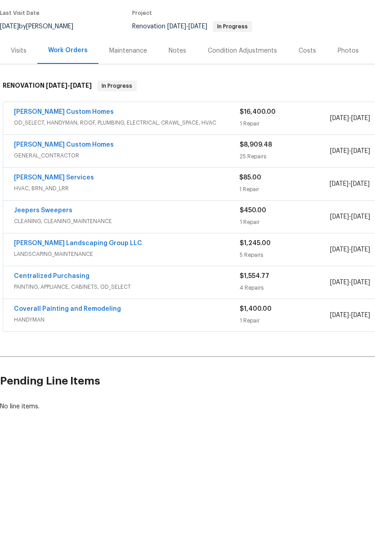
click at [70, 191] on link "Rappa Custom Homes" at bounding box center [64, 194] width 100 height 6
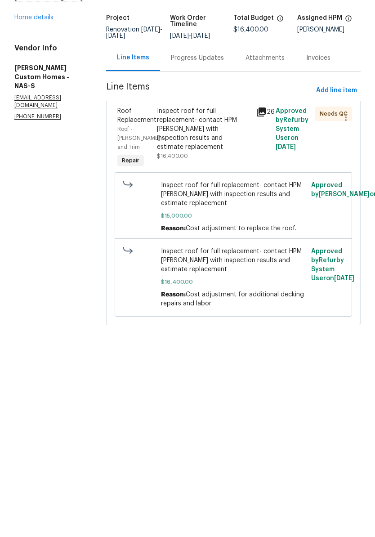
click at [216, 188] on div "Inspect roof for full replacement- contact HPM Cynthia with inspection results …" at bounding box center [203, 210] width 93 height 45
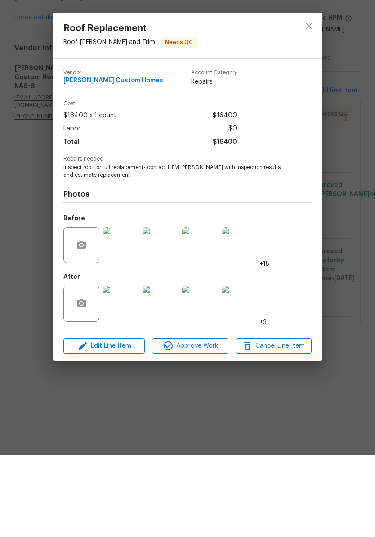
click at [214, 422] on span "Approve Work" at bounding box center [190, 427] width 71 height 11
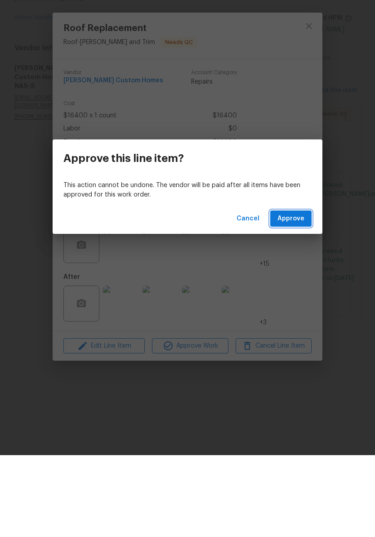
click at [302, 295] on span "Approve" at bounding box center [290, 300] width 27 height 11
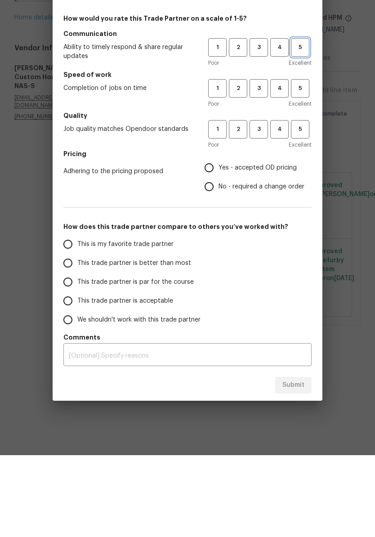
click at [303, 124] on span "5" at bounding box center [300, 129] width 17 height 10
click at [281, 165] on span "4" at bounding box center [279, 170] width 17 height 10
click at [281, 206] on span "4" at bounding box center [279, 211] width 17 height 10
click at [215, 259] on input "No - required a change order" at bounding box center [209, 268] width 19 height 19
radio input "true"
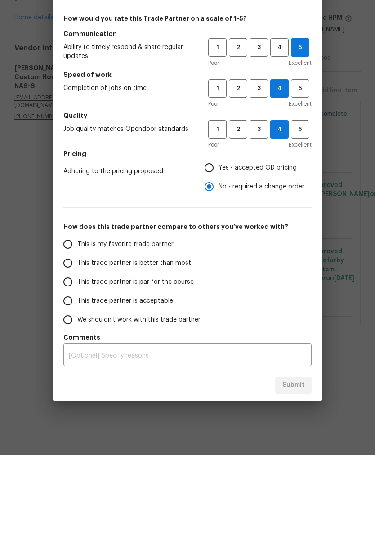
click at [73, 354] on input "This trade partner is par for the course" at bounding box center [67, 363] width 19 height 19
radio input "false"
click at [71, 335] on input "This trade partner is better than most" at bounding box center [67, 344] width 19 height 19
click at [297, 461] on span "Submit" at bounding box center [293, 466] width 22 height 11
radio input "true"
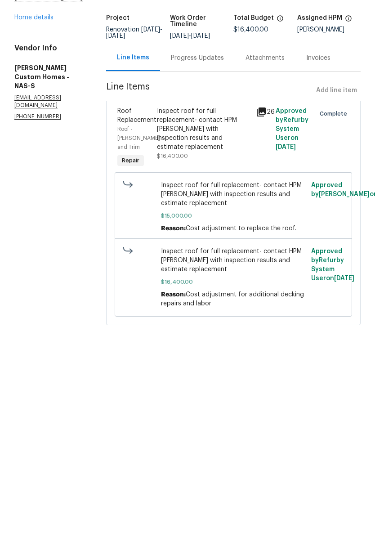
click at [46, 96] on link "Home details" at bounding box center [33, 99] width 39 height 6
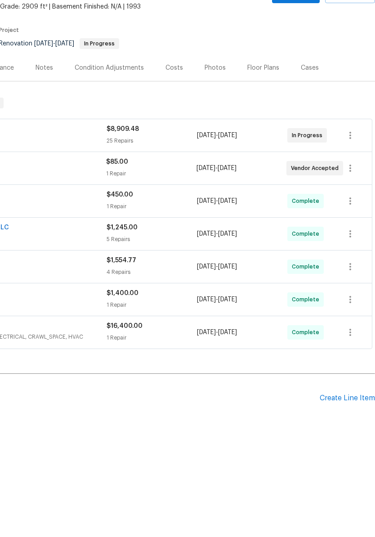
scroll to position [0, 133]
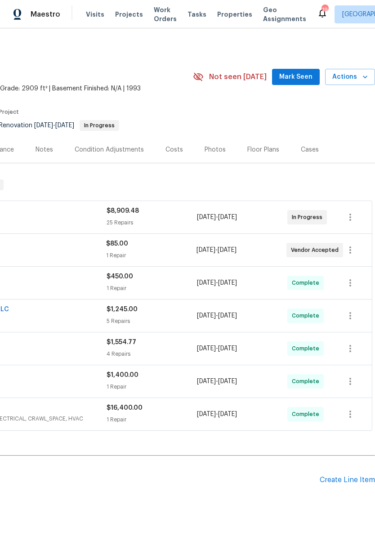
click at [303, 74] on span "Mark Seen" at bounding box center [295, 76] width 33 height 11
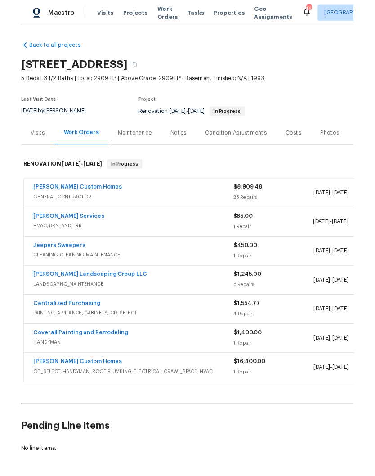
scroll to position [0, 0]
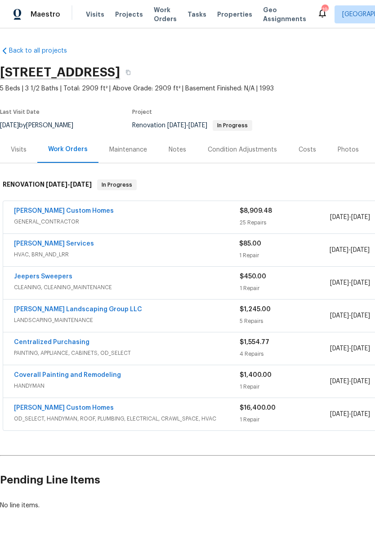
click at [72, 245] on link "Tony Barrett Services" at bounding box center [54, 243] width 80 height 6
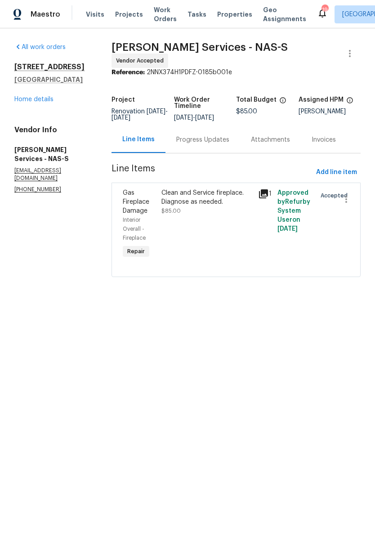
click at [218, 136] on div "Progress Updates" at bounding box center [202, 139] width 53 height 9
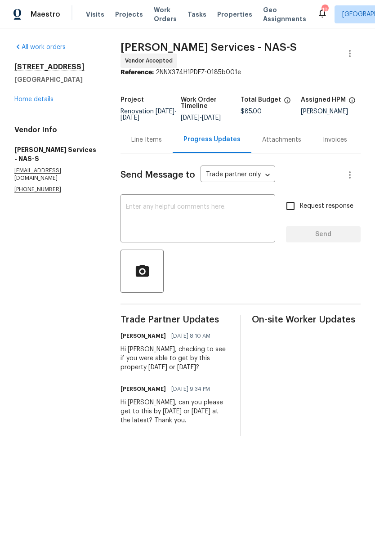
click at [184, 207] on textarea at bounding box center [198, 219] width 144 height 31
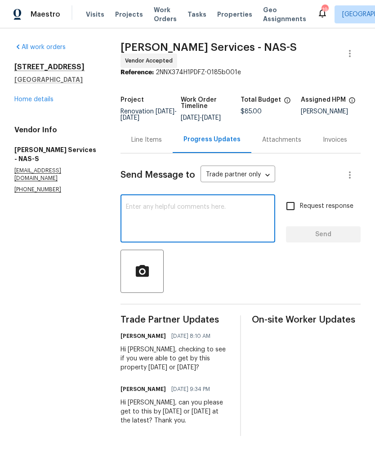
type textarea "T"
type textarea "Hi Tony, any updates here?"
click at [319, 239] on span "Send" at bounding box center [323, 234] width 60 height 11
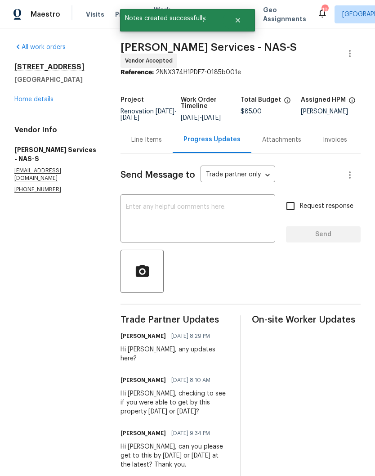
click at [45, 98] on link "Home details" at bounding box center [33, 99] width 39 height 6
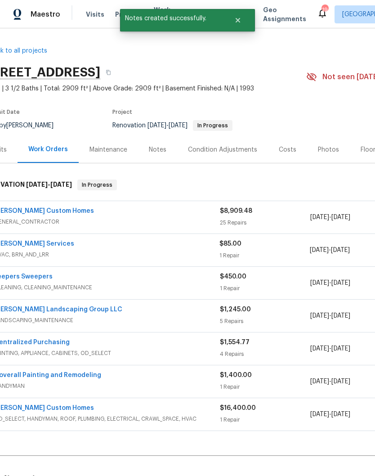
scroll to position [0, 22]
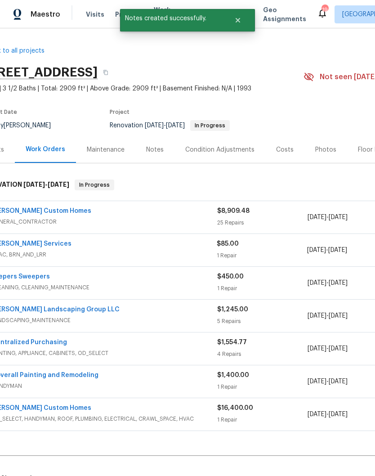
click at [157, 151] on div "Notes" at bounding box center [155, 149] width 18 height 9
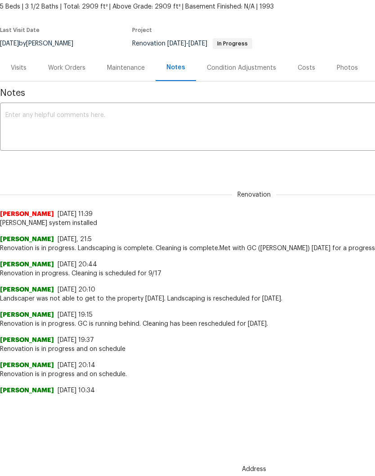
click at [108, 143] on textarea at bounding box center [253, 127] width 497 height 31
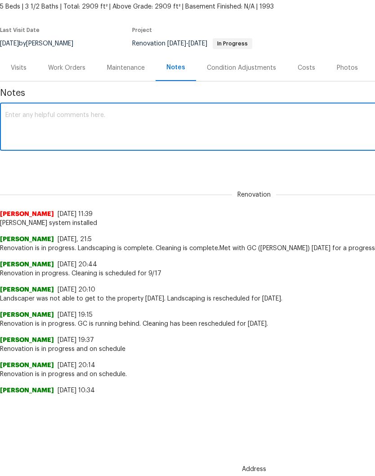
type textarea "W"
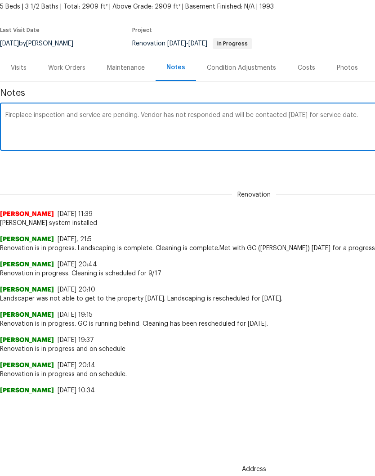
click at [162, 143] on textarea "Fireplace inspection and service are pending. Vendor has not responded and will…" at bounding box center [253, 127] width 497 height 31
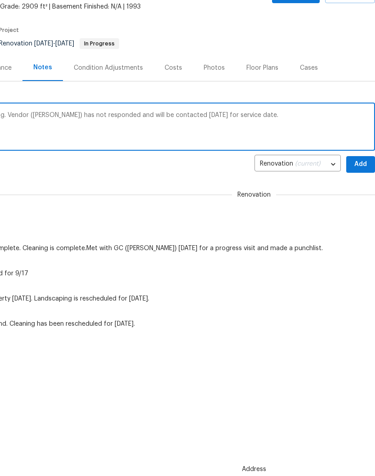
scroll to position [0, 133]
type textarea "Fireplace inspection and service are pending. Vendor (Tony Barrett) has not res…"
click at [360, 170] on span "Add" at bounding box center [360, 164] width 14 height 11
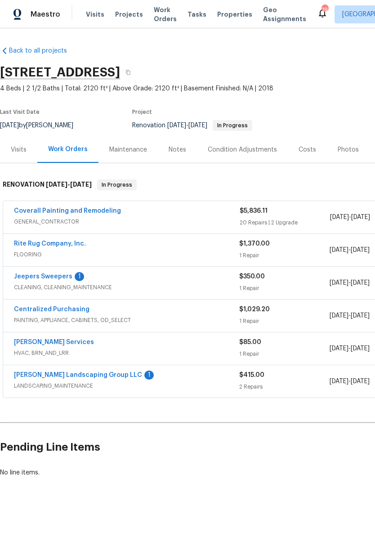
click at [56, 273] on link "Jeepers Sweepers" at bounding box center [43, 276] width 58 height 6
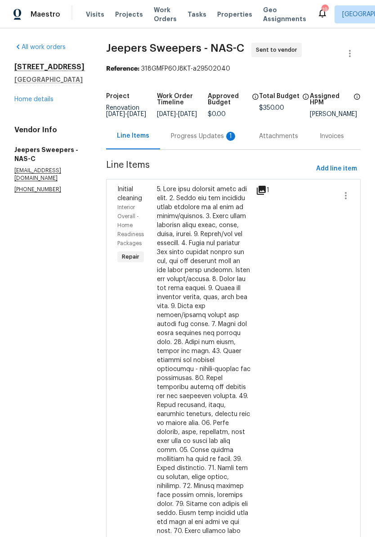
click at [200, 141] on div "Progress Updates 1" at bounding box center [204, 136] width 67 height 9
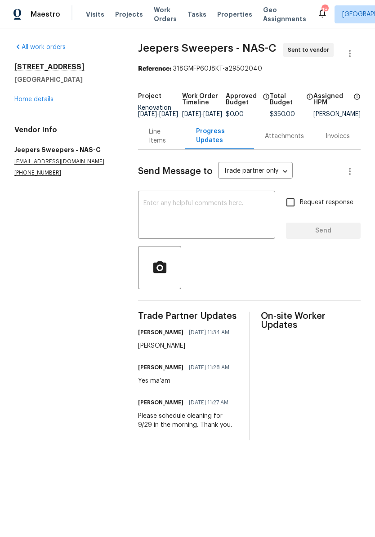
click at [45, 101] on link "Home details" at bounding box center [33, 99] width 39 height 6
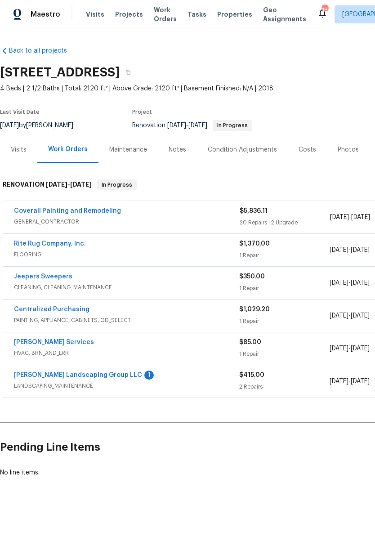
click at [83, 375] on link "[PERSON_NAME] Landscaping Group LLC" at bounding box center [78, 375] width 128 height 6
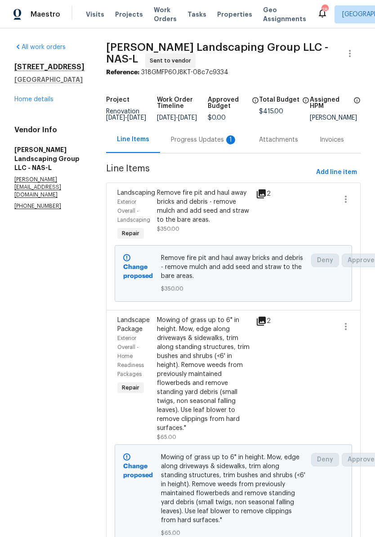
click at [207, 144] on div "Progress Updates 1" at bounding box center [204, 139] width 67 height 9
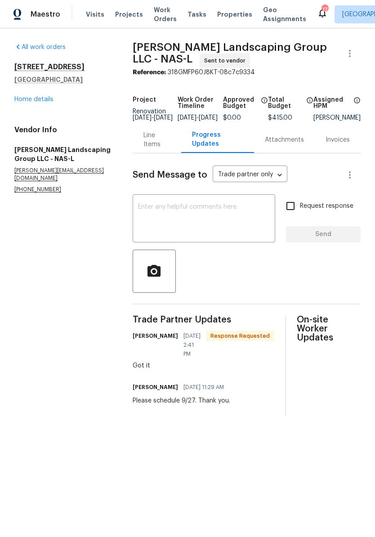
click at [191, 213] on textarea at bounding box center [204, 219] width 132 height 31
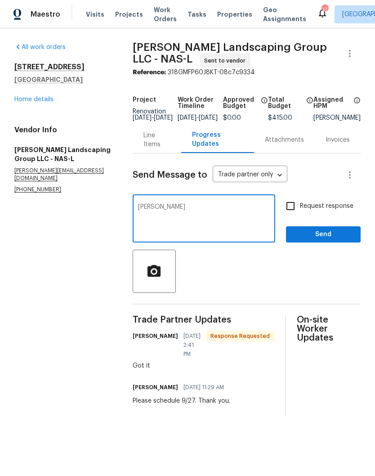
type textarea "[PERSON_NAME]"
click at [316, 240] on span "Send" at bounding box center [323, 234] width 60 height 11
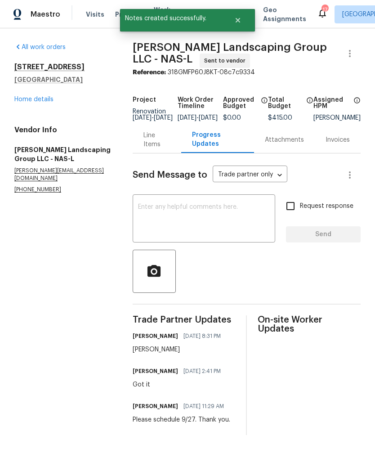
click at [45, 98] on link "Home details" at bounding box center [33, 99] width 39 height 6
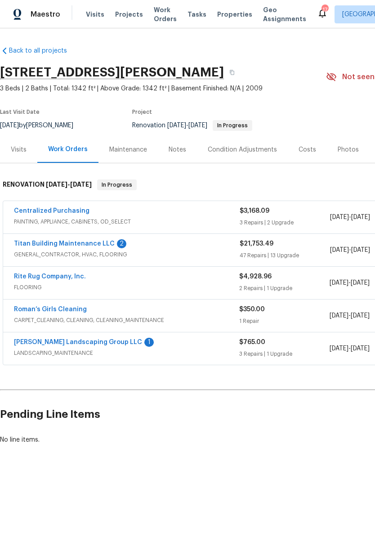
click at [89, 245] on link "Titan Building Maintenance LLC" at bounding box center [64, 243] width 101 height 6
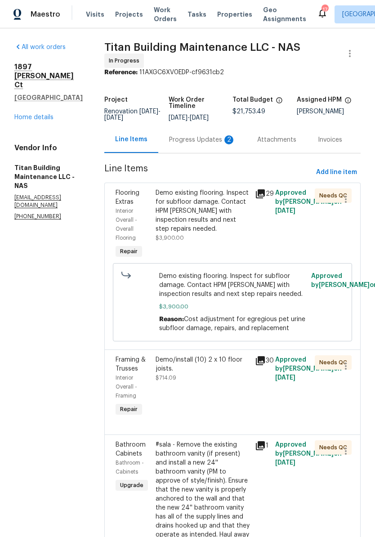
click at [187, 142] on div "Progress Updates 2" at bounding box center [202, 139] width 88 height 27
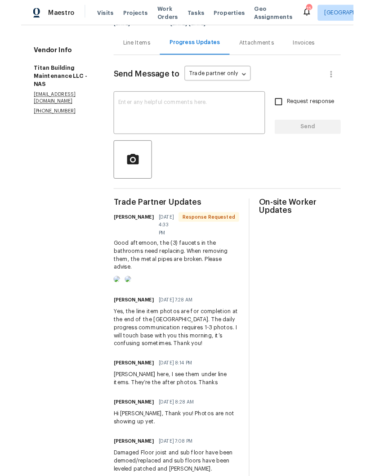
scroll to position [94, 0]
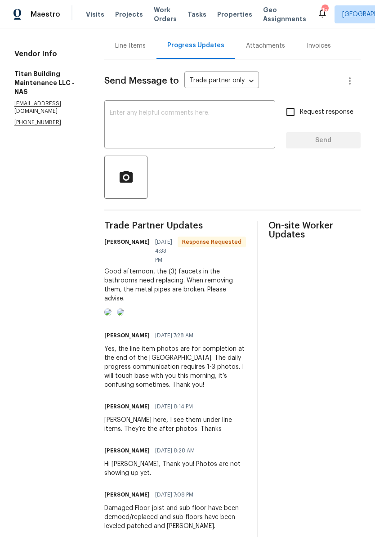
click at [161, 116] on textarea at bounding box center [190, 125] width 160 height 31
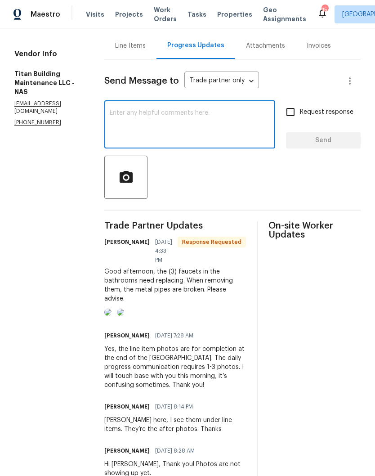
type textarea "T"
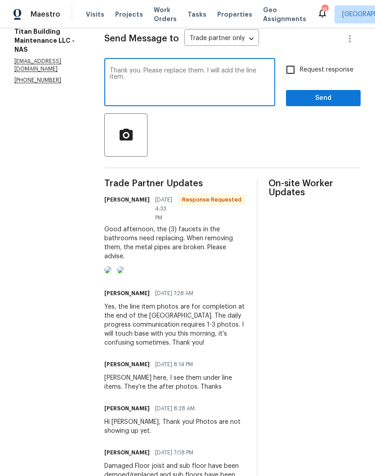
scroll to position [137, 0]
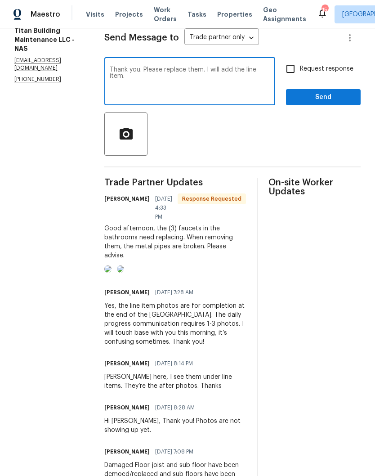
type textarea "Thank you. Please replace them. I will add the line item."
click at [315, 94] on span "Send" at bounding box center [323, 97] width 60 height 11
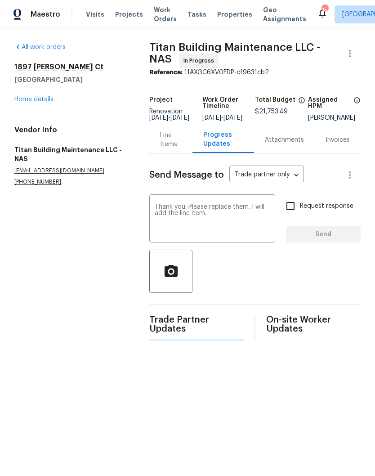
scroll to position [0, 0]
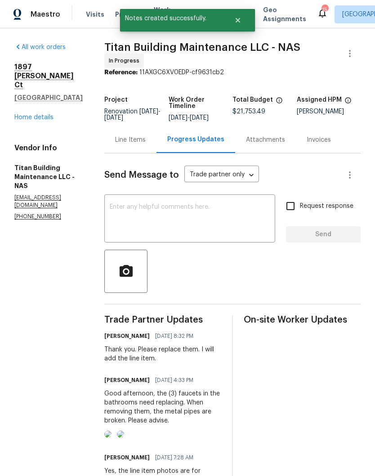
click at [128, 139] on div "Line Items" at bounding box center [130, 139] width 31 height 9
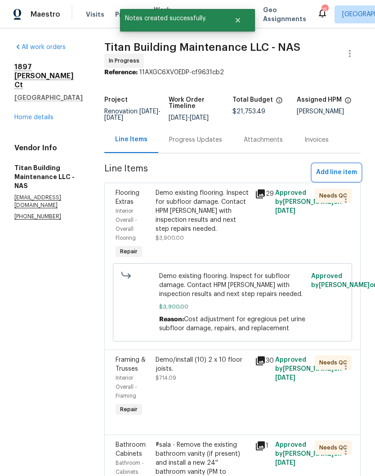
click at [342, 169] on span "Add line item" at bounding box center [336, 172] width 41 height 11
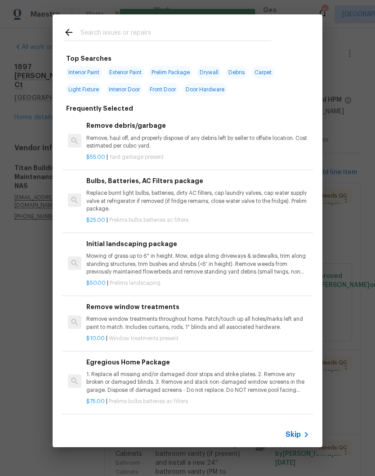
click at [191, 27] on input "text" at bounding box center [175, 33] width 191 height 13
type input "Faucet"
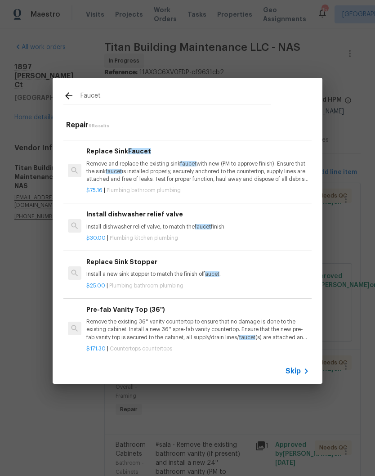
scroll to position [54, 0]
click at [162, 169] on p "Remove and replace the existing sink faucet with new (PM to approve finish). En…" at bounding box center [197, 171] width 223 height 23
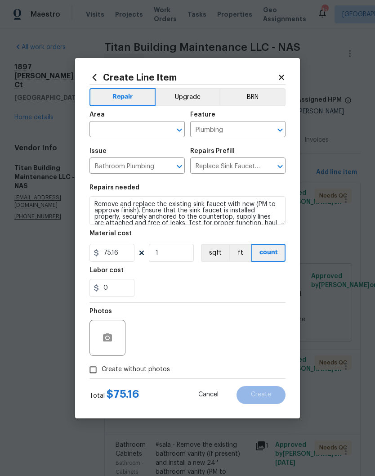
click at [162, 128] on button "Clear" at bounding box center [167, 130] width 13 height 13
click at [127, 149] on li "Bathroom" at bounding box center [136, 149] width 95 height 15
type input "Bathroom"
click at [178, 251] on input "1" at bounding box center [171, 253] width 45 height 18
type input "3"
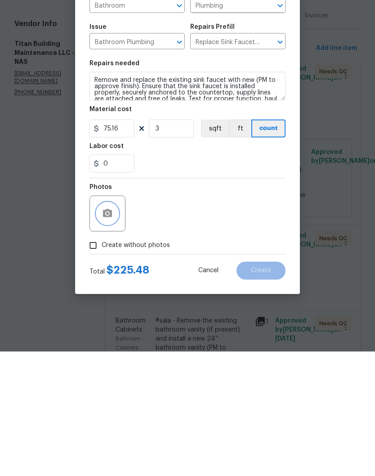
click at [116, 327] on button "button" at bounding box center [108, 338] width 22 height 22
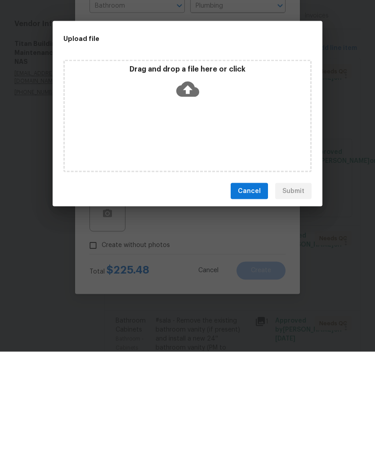
scroll to position [37, 0]
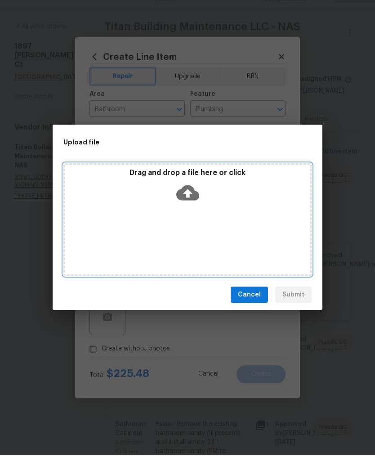
click at [227, 202] on div "Drag and drop a file here or click" at bounding box center [187, 208] width 245 height 39
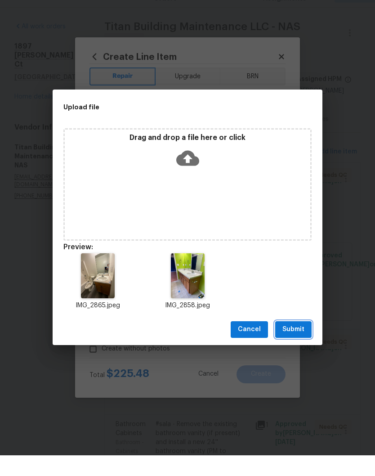
click at [298, 344] on span "Submit" at bounding box center [293, 349] width 22 height 11
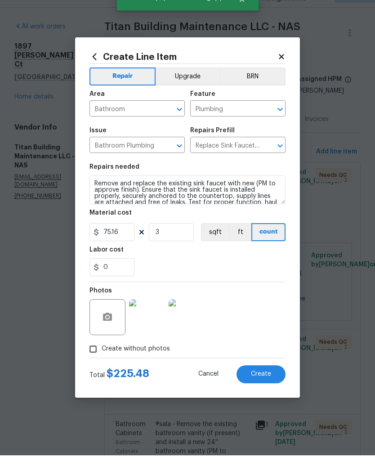
click at [269, 391] on span "Create" at bounding box center [261, 394] width 20 height 7
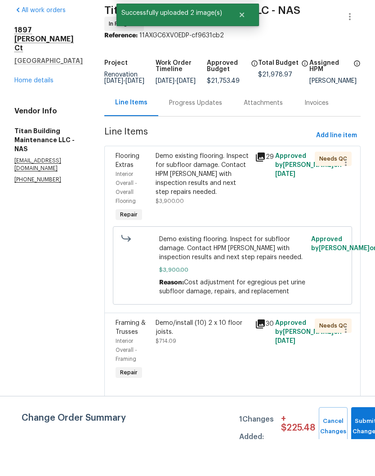
scroll to position [0, 0]
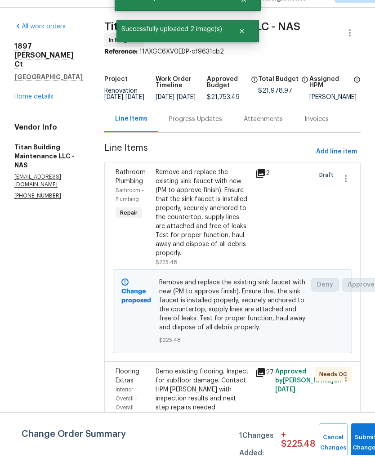
click at [192, 135] on div "Progress Updates" at bounding box center [195, 139] width 53 height 9
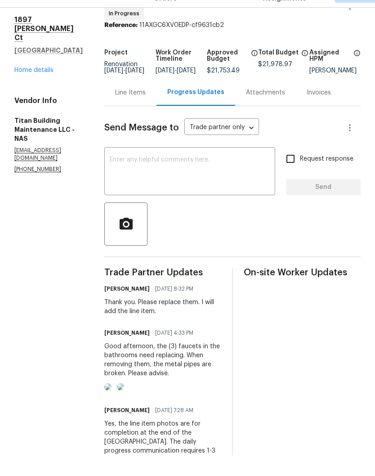
scroll to position [2, 0]
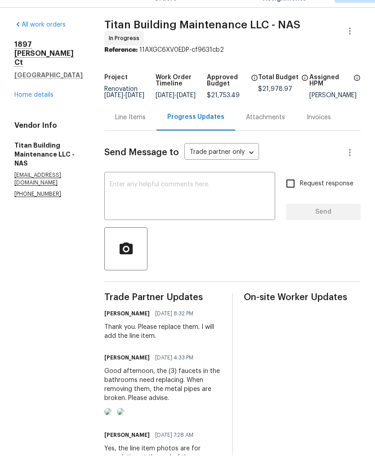
click at [127, 134] on div "Line Items" at bounding box center [130, 138] width 31 height 9
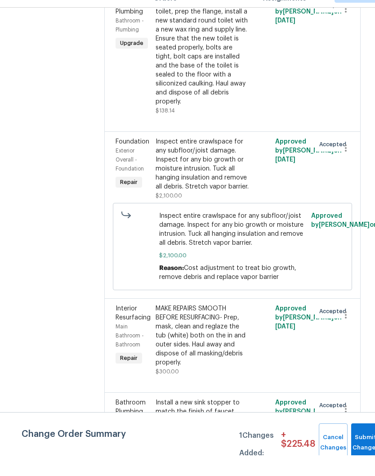
click at [192, 418] on div "Install a new sink stopper to match the finish of faucet." at bounding box center [203, 427] width 94 height 18
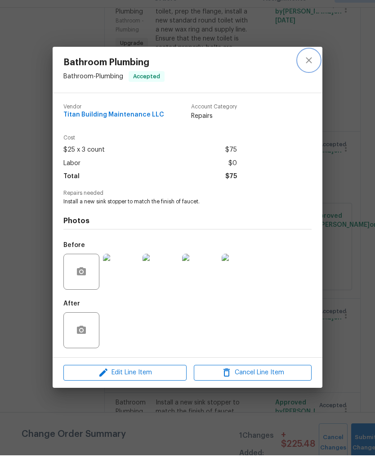
click at [312, 78] on icon "close" at bounding box center [309, 81] width 6 height 6
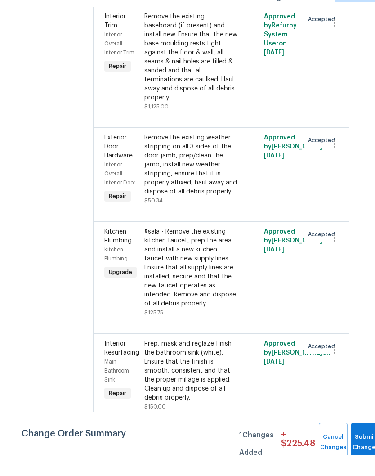
scroll to position [1286, 11]
click at [333, 366] on icon "button" at bounding box center [334, 371] width 11 height 11
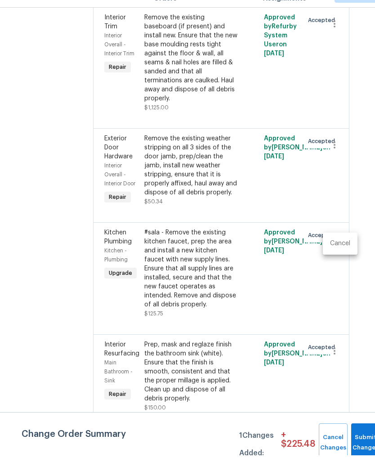
click at [338, 257] on li "Cancel" at bounding box center [340, 264] width 35 height 15
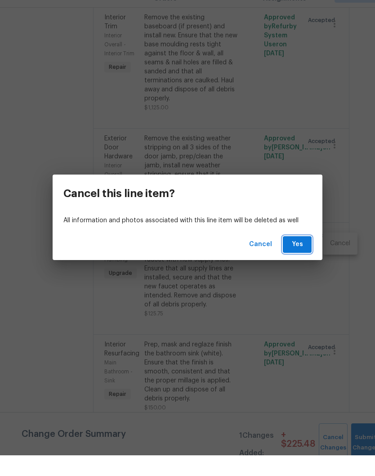
click at [303, 259] on span "Yes" at bounding box center [297, 264] width 14 height 11
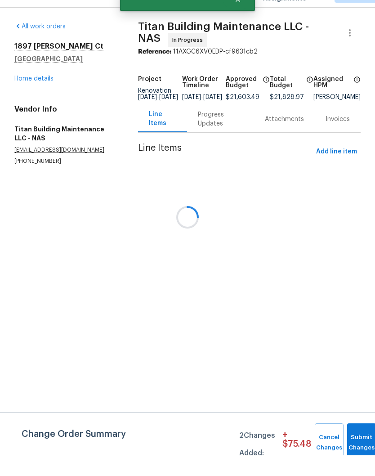
scroll to position [0, 0]
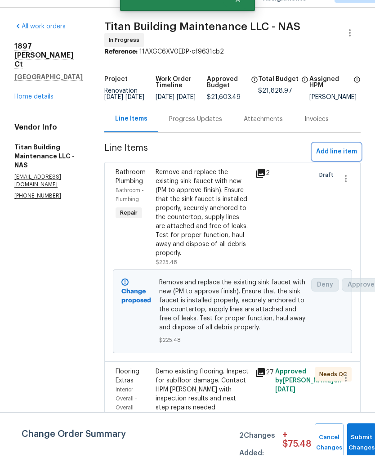
click at [338, 167] on span "Add line item" at bounding box center [336, 172] width 41 height 11
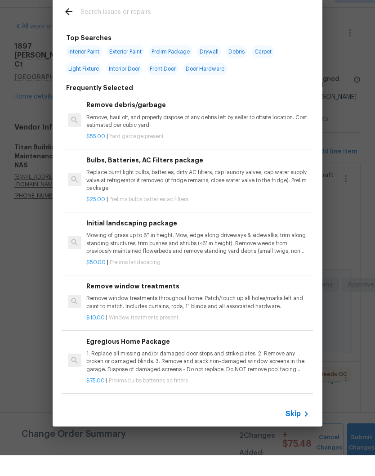
click at [172, 27] on input "text" at bounding box center [175, 33] width 191 height 13
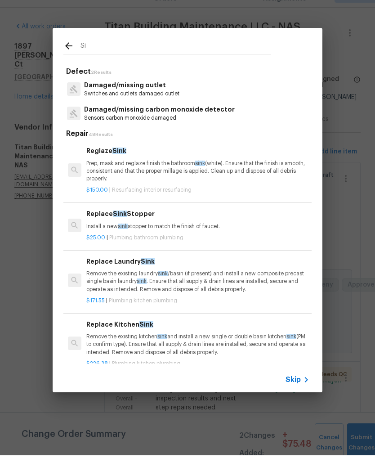
type input "S"
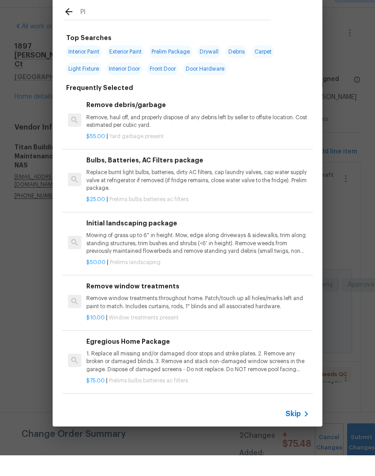
type input "Plu"
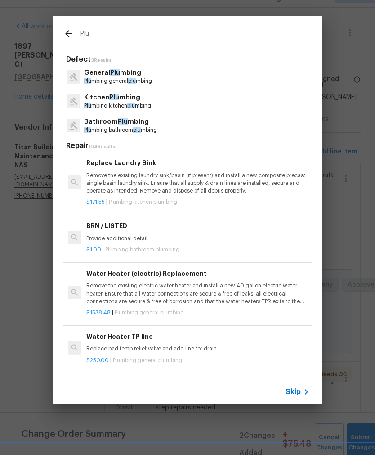
click at [133, 138] on p "Bathroom Plu mbing" at bounding box center [120, 142] width 73 height 9
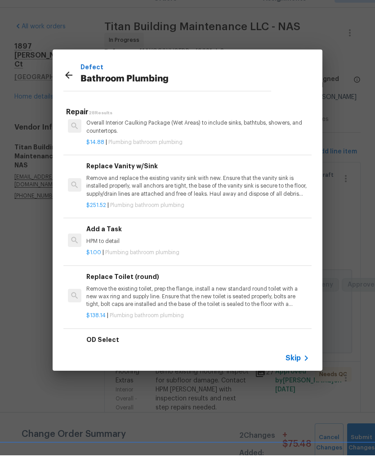
scroll to position [1329, 0]
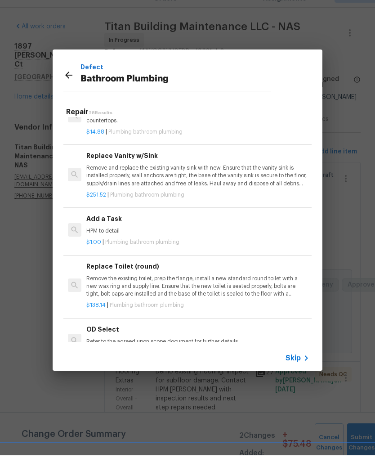
click at [128, 248] on p "HPM to detail" at bounding box center [197, 252] width 223 height 8
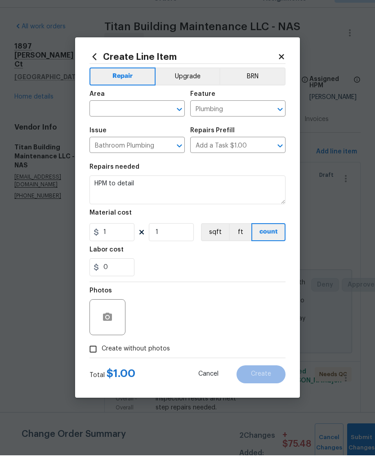
click at [157, 123] on input "text" at bounding box center [124, 130] width 70 height 14
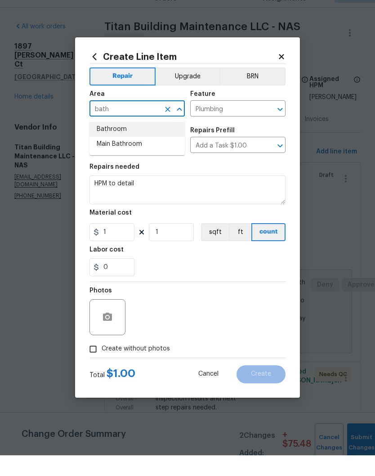
click at [126, 142] on li "Bathroom" at bounding box center [136, 149] width 95 height 15
type input "Bathroom"
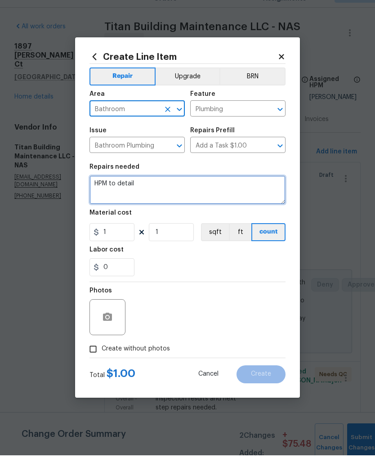
click at [152, 196] on textarea "HPM to detail" at bounding box center [187, 210] width 196 height 29
type textarea "H"
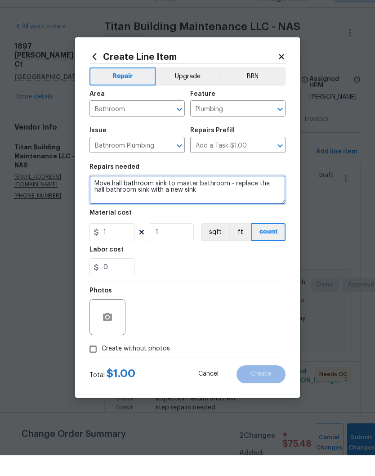
click at [224, 196] on textarea "Move hall bathroom sink to master bathroom - replace the hall bathroom sink wit…" at bounding box center [187, 210] width 196 height 29
click at [280, 197] on textarea "Move hall bathroom sink to master bathroom and replace damage sink - replace th…" at bounding box center [187, 210] width 196 height 29
type textarea "Move hall bathroom sink to master bathroom and replace damage sink - replace th…"
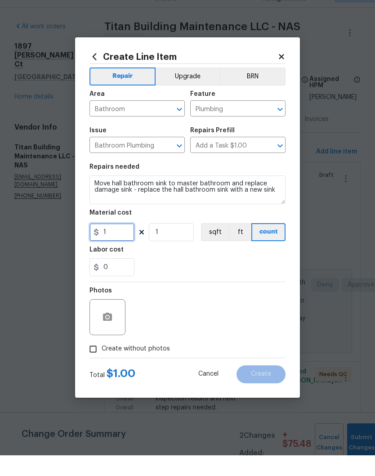
click at [122, 244] on input "1" at bounding box center [111, 253] width 45 height 18
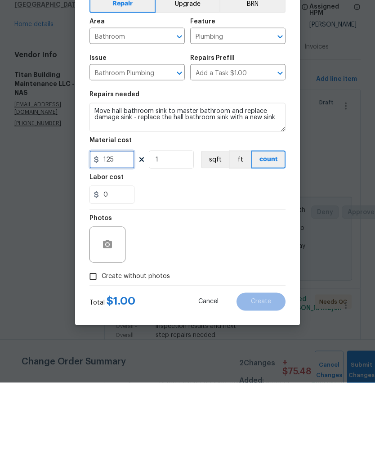
type input "125"
click at [113, 327] on button "button" at bounding box center [108, 338] width 22 height 22
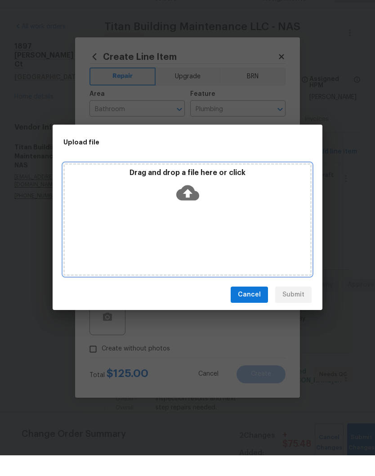
click at [215, 207] on div "Drag and drop a file here or click" at bounding box center [187, 240] width 248 height 112
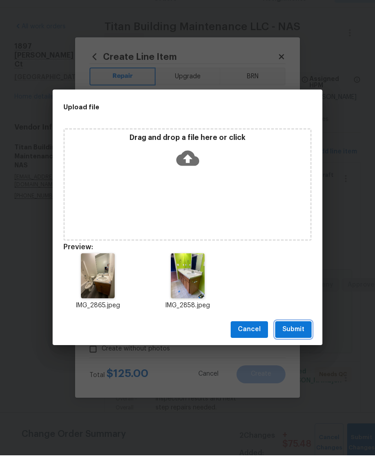
click at [298, 344] on span "Submit" at bounding box center [293, 349] width 22 height 11
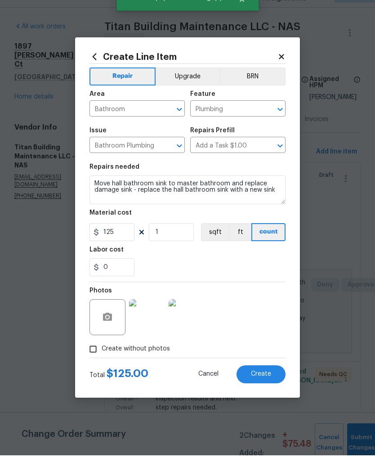
click at [266, 391] on span "Create" at bounding box center [261, 394] width 20 height 7
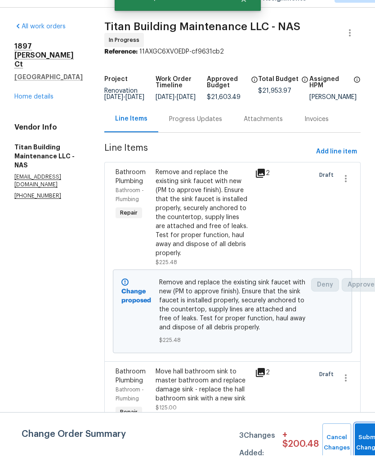
click at [364, 444] on button "Submit Changes" at bounding box center [369, 463] width 29 height 39
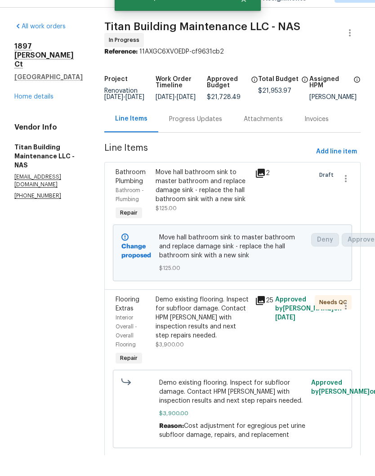
click at [50, 114] on link "Home details" at bounding box center [33, 117] width 39 height 6
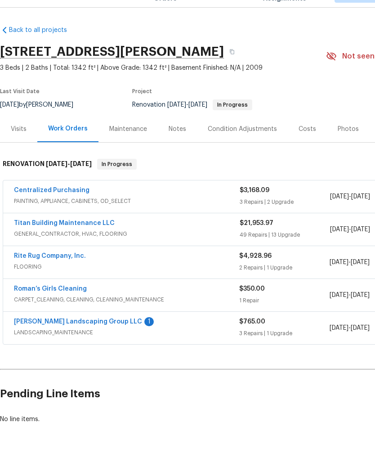
click at [103, 339] on link "[PERSON_NAME] Landscaping Group LLC" at bounding box center [78, 342] width 128 height 6
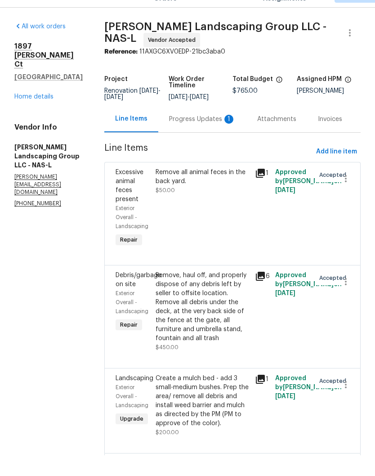
click at [207, 135] on div "Progress Updates 1" at bounding box center [202, 139] width 67 height 9
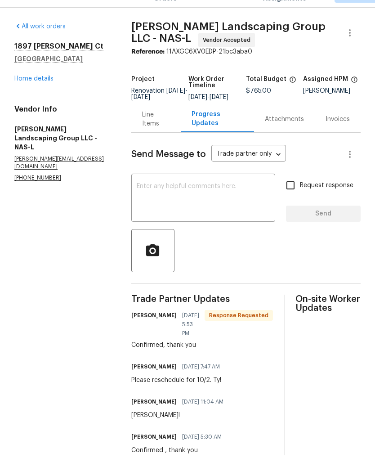
click at [214, 204] on textarea at bounding box center [203, 219] width 133 height 31
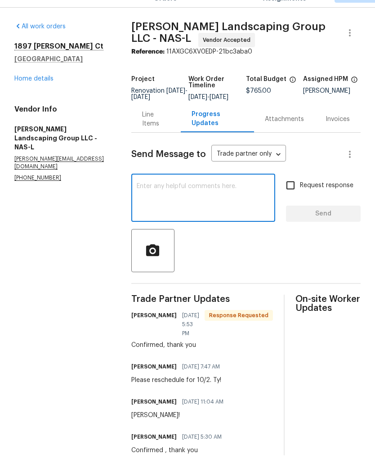
type textarea "Y"
type textarea "[PERSON_NAME]"
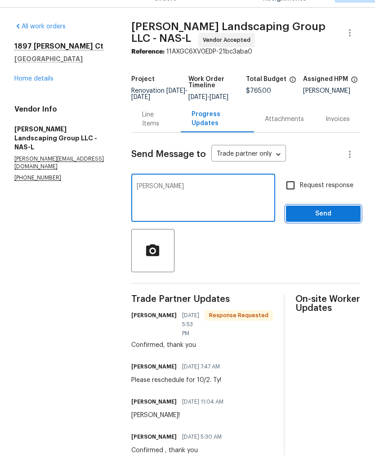
click at [337, 229] on span "Send" at bounding box center [323, 234] width 60 height 11
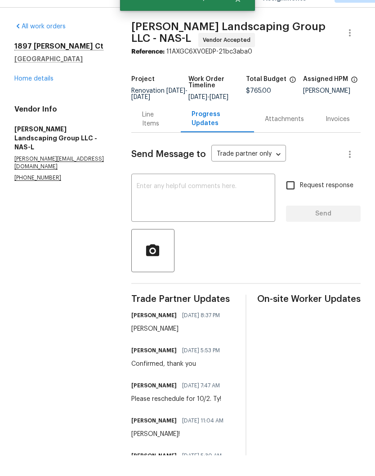
click at [47, 96] on link "Home details" at bounding box center [33, 99] width 39 height 6
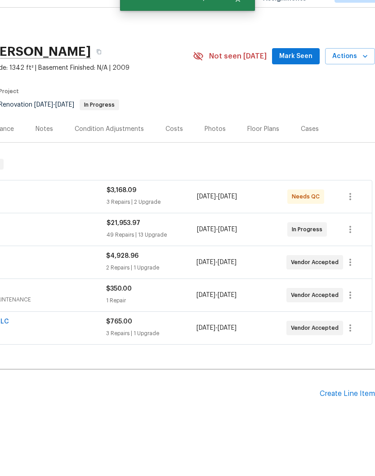
scroll to position [0, 133]
click at [303, 71] on span "Mark Seen" at bounding box center [296, 76] width 33 height 11
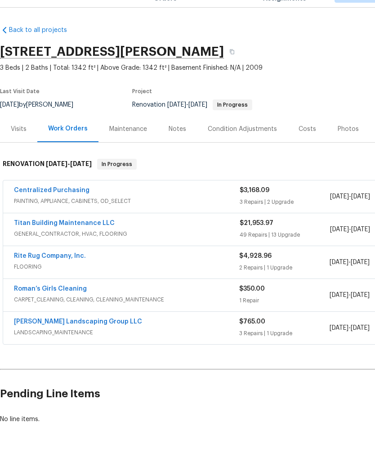
scroll to position [0, 0]
click at [183, 145] on div "Notes" at bounding box center [178, 149] width 18 height 9
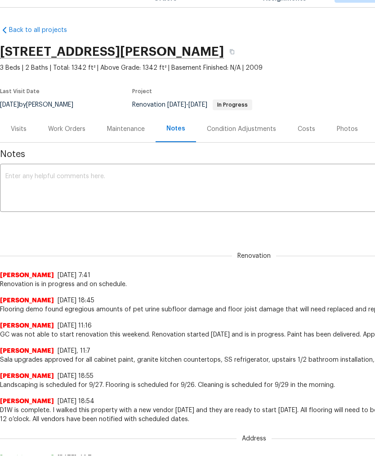
click at [162, 194] on textarea at bounding box center [253, 209] width 497 height 31
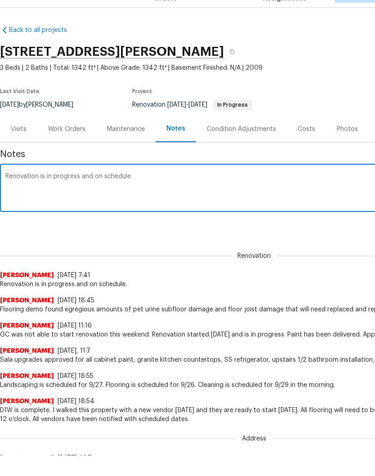
click at [56, 194] on textarea "Renovation is in progress and on schedule" at bounding box center [253, 209] width 497 height 31
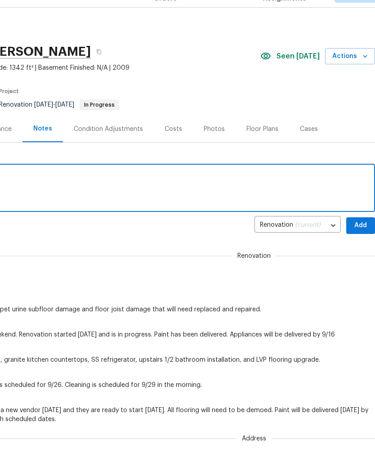
scroll to position [0, 133]
type textarea "Renovation is in progress and on schedule"
click at [361, 240] on span "Add" at bounding box center [360, 245] width 14 height 11
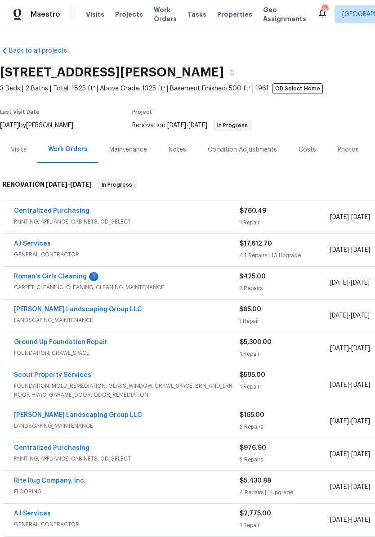
click at [71, 279] on link "Roman’s Girls Cleaning" at bounding box center [50, 276] width 73 height 6
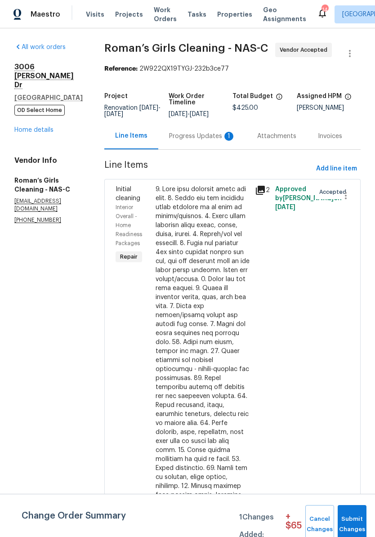
click at [206, 141] on div "Progress Updates 1" at bounding box center [202, 136] width 67 height 9
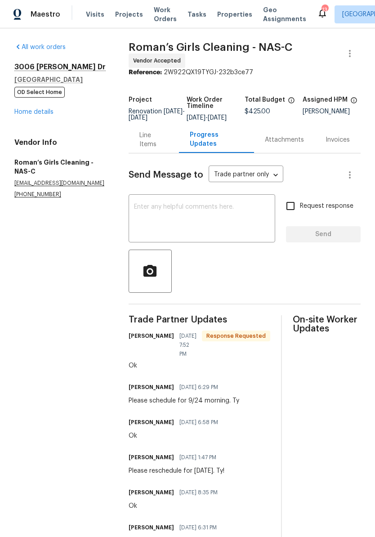
click at [192, 216] on textarea at bounding box center [202, 219] width 136 height 31
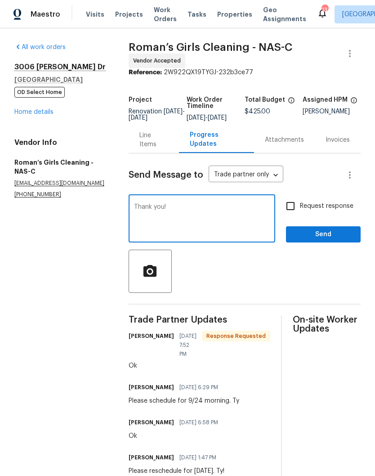
type textarea "Thank you!"
click at [330, 240] on span "Send" at bounding box center [323, 234] width 60 height 11
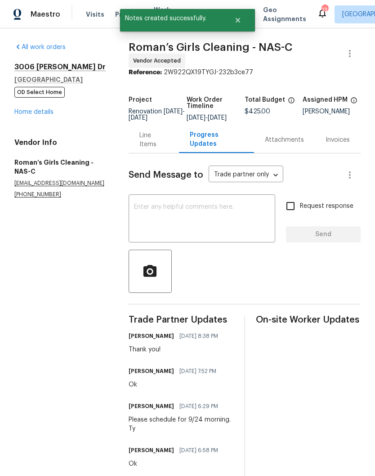
click at [50, 115] on link "Home details" at bounding box center [33, 112] width 39 height 6
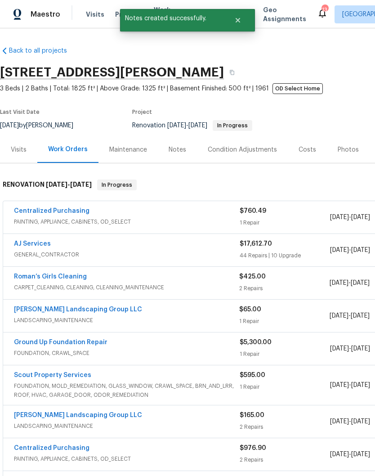
click at [182, 152] on div "Notes" at bounding box center [178, 149] width 18 height 9
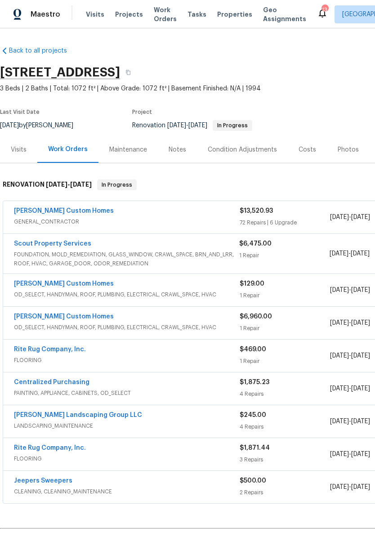
click at [177, 150] on div "Notes" at bounding box center [178, 149] width 18 height 9
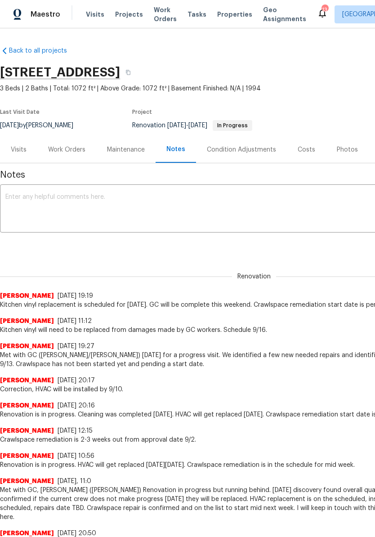
click at [139, 196] on textarea at bounding box center [253, 209] width 497 height 31
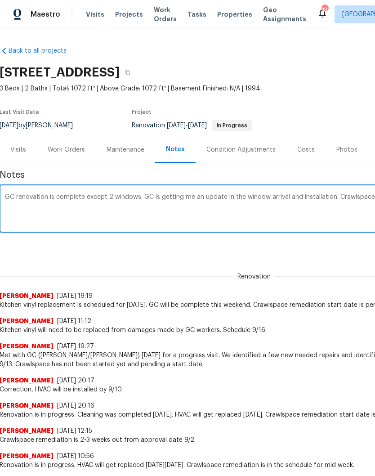
scroll to position [0, 133]
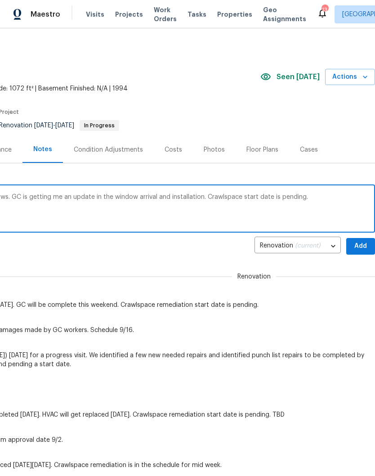
type textarea "GC renovation is complete except 2 windows. GC is getting me an update in the w…"
click at [361, 247] on span "Add" at bounding box center [360, 245] width 14 height 11
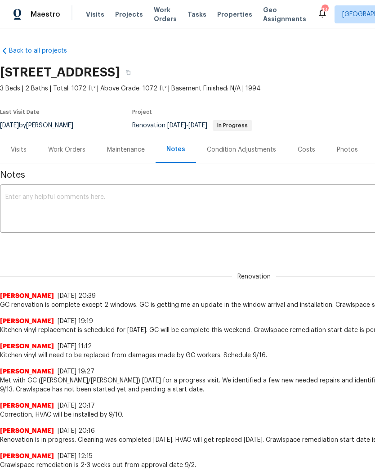
scroll to position [0, -1]
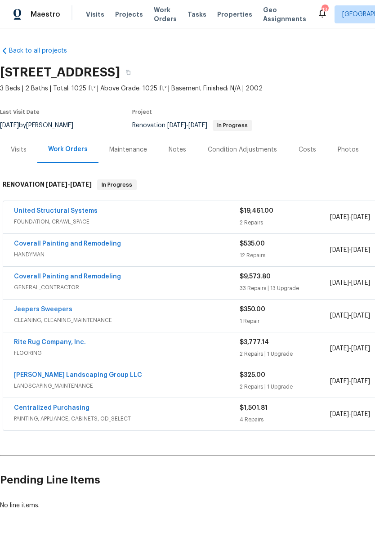
click at [161, 17] on span "Work Orders" at bounding box center [165, 14] width 23 height 18
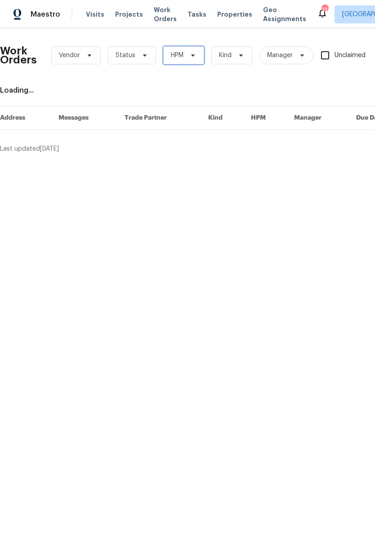
click at [191, 54] on icon at bounding box center [192, 55] width 7 height 7
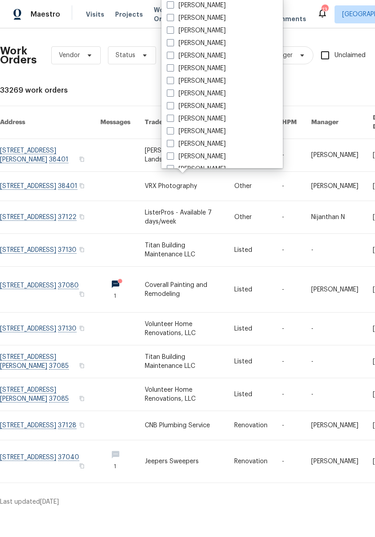
click at [175, 107] on label "[PERSON_NAME]" at bounding box center [196, 106] width 59 height 9
click at [173, 107] on input "[PERSON_NAME]" at bounding box center [170, 105] width 6 height 6
checkbox input "true"
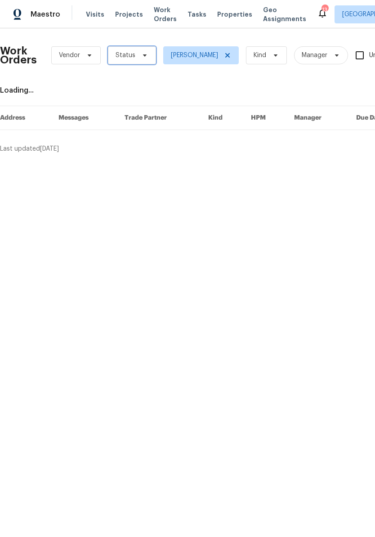
click at [143, 56] on icon at bounding box center [145, 55] width 4 height 2
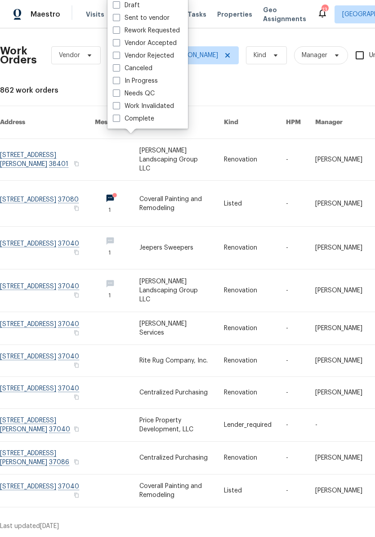
click at [151, 93] on label "Needs QC" at bounding box center [134, 93] width 42 height 9
click at [119, 93] on input "Needs QC" at bounding box center [116, 92] width 6 height 6
checkbox input "true"
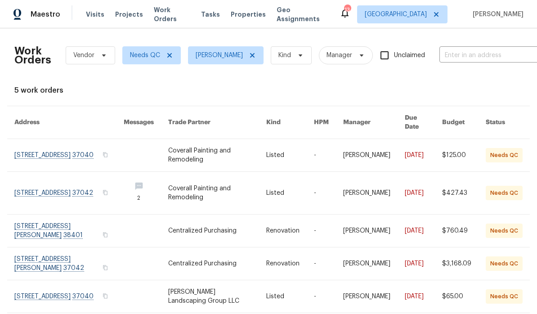
click at [72, 142] on link at bounding box center [68, 155] width 109 height 32
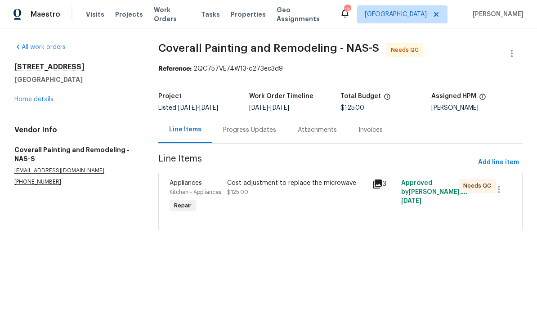
click at [312, 186] on div "Cost adjustment to replace the microwave" at bounding box center [296, 182] width 139 height 9
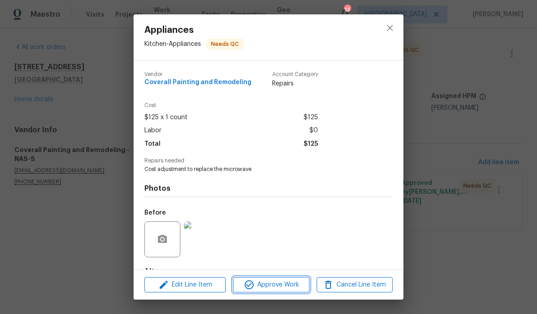
click at [286, 286] on span "Approve Work" at bounding box center [271, 284] width 71 height 11
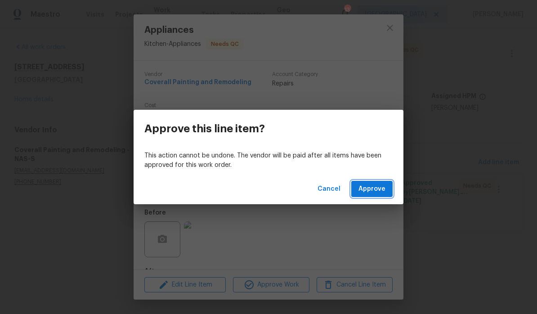
click at [374, 191] on span "Approve" at bounding box center [371, 188] width 27 height 11
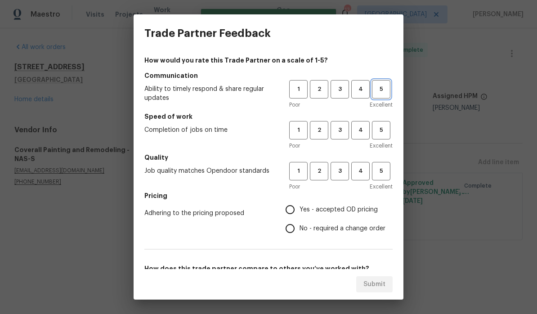
click at [374, 97] on button "5" at bounding box center [381, 89] width 18 height 18
click at [374, 132] on span "5" at bounding box center [381, 130] width 17 height 10
click at [374, 178] on button "5" at bounding box center [381, 171] width 18 height 18
click at [295, 215] on input "Yes - accepted OD pricing" at bounding box center [289, 209] width 19 height 19
radio input "true"
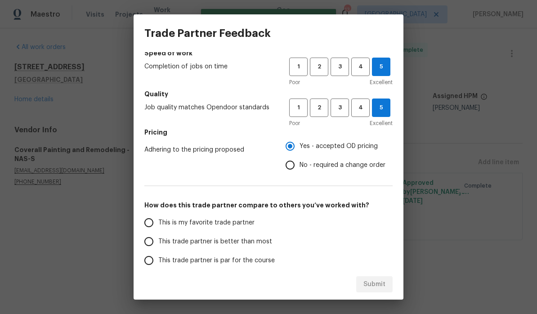
scroll to position [68, 0]
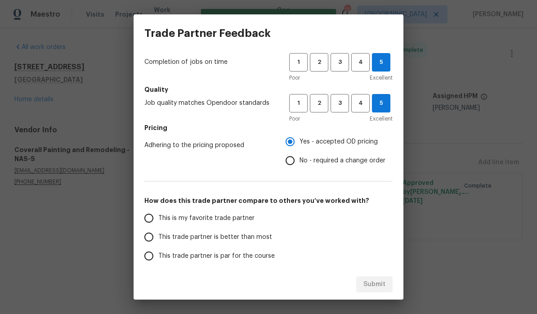
click at [155, 221] on input "This is my favorite trade partner" at bounding box center [148, 218] width 19 height 19
click at [374, 286] on span "Submit" at bounding box center [374, 284] width 22 height 11
radio input "true"
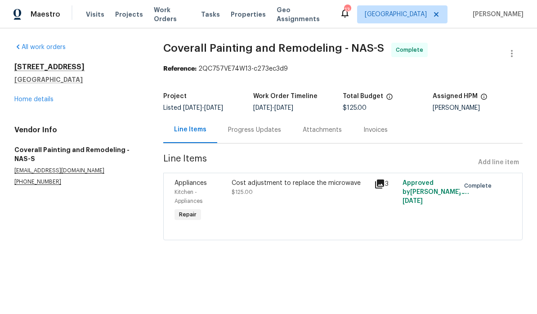
click at [178, 14] on span "Work Orders" at bounding box center [172, 14] width 36 height 18
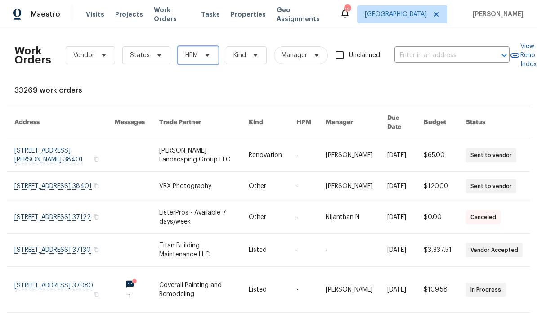
click at [206, 57] on icon at bounding box center [207, 55] width 7 height 7
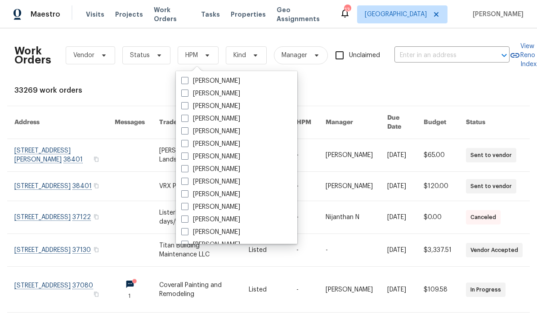
click at [232, 183] on label "[PERSON_NAME]" at bounding box center [210, 181] width 59 height 9
click at [187, 183] on input "[PERSON_NAME]" at bounding box center [184, 180] width 6 height 6
checkbox input "true"
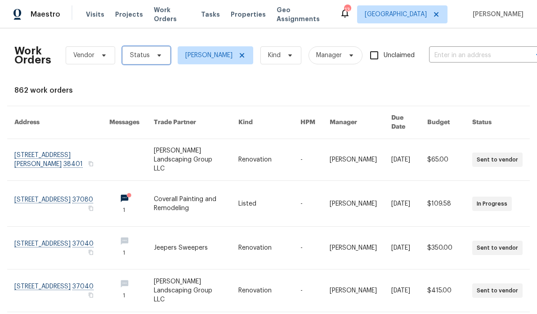
click at [147, 59] on span "Status" at bounding box center [140, 55] width 20 height 9
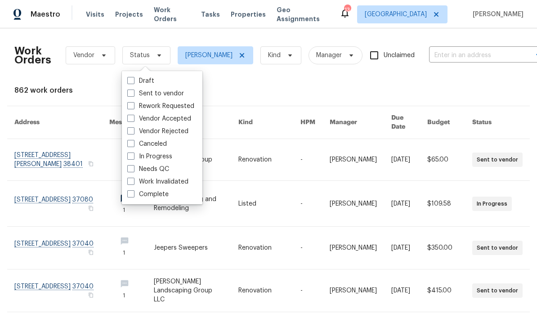
click at [168, 170] on label "Needs QC" at bounding box center [148, 169] width 42 height 9
click at [133, 170] on input "Needs QC" at bounding box center [130, 168] width 6 height 6
checkbox input "true"
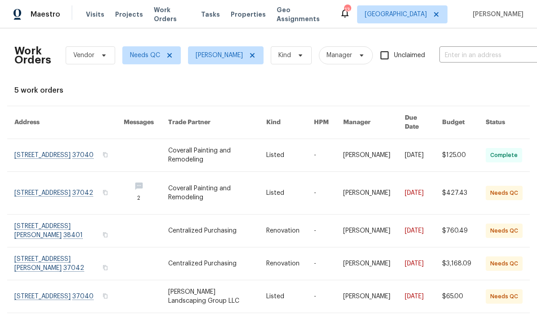
click at [85, 182] on link at bounding box center [68, 193] width 109 height 42
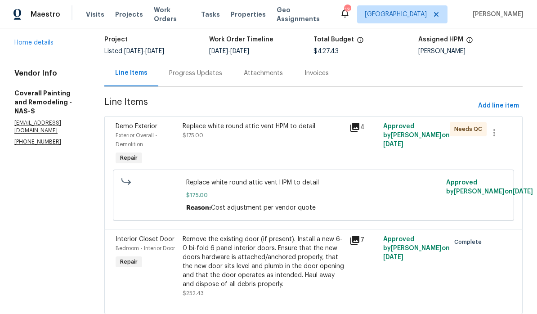
scroll to position [56, 0]
click at [261, 125] on div "Replace white round attic vent HPM to detail" at bounding box center [264, 126] width 162 height 9
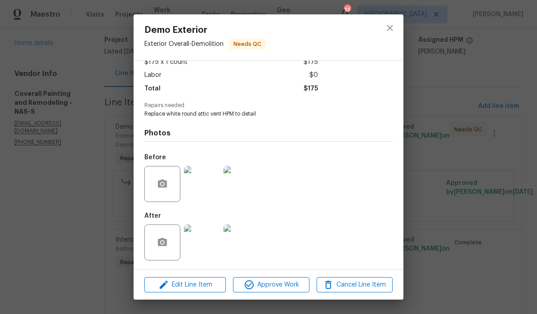
scroll to position [58, 0]
click at [209, 248] on img at bounding box center [202, 242] width 36 height 36
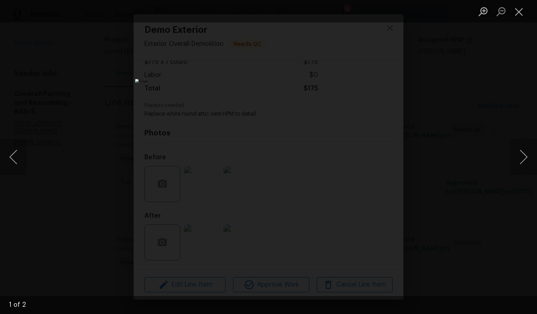
click at [374, 15] on button "Close lightbox" at bounding box center [519, 12] width 18 height 16
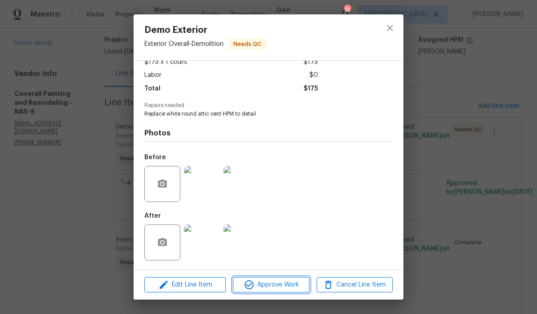
click at [282, 289] on span "Approve Work" at bounding box center [271, 284] width 71 height 11
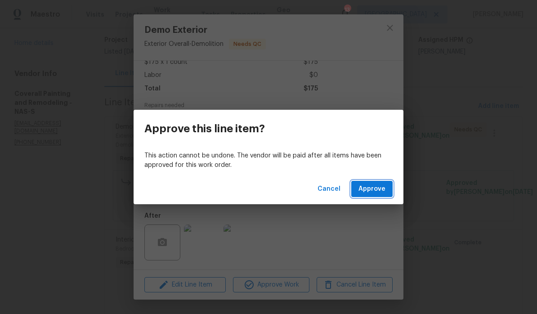
click at [374, 190] on span "Approve" at bounding box center [371, 188] width 27 height 11
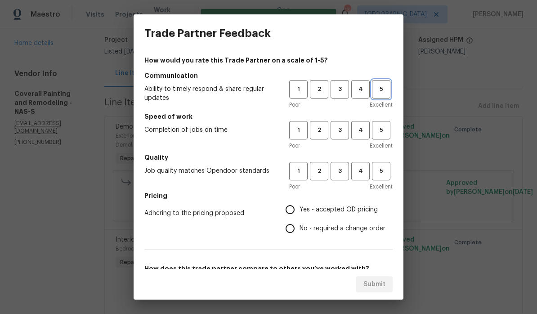
click at [374, 95] on button "5" at bounding box center [381, 89] width 18 height 18
click at [374, 134] on span "5" at bounding box center [381, 130] width 17 height 10
click at [374, 173] on span "5" at bounding box center [381, 171] width 17 height 10
click at [295, 213] on input "Yes - accepted OD pricing" at bounding box center [289, 209] width 19 height 19
radio input "true"
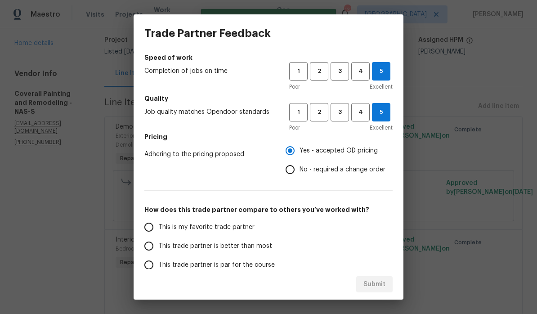
scroll to position [80, 0]
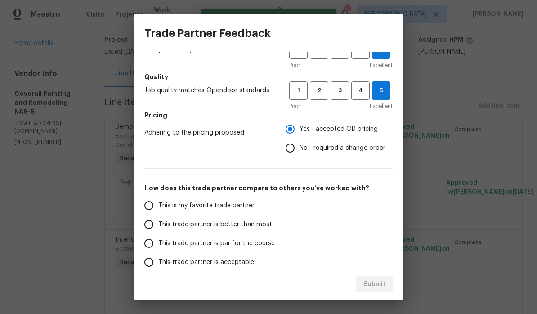
click at [153, 208] on input "This is my favorite trade partner" at bounding box center [148, 205] width 19 height 19
radio input "false"
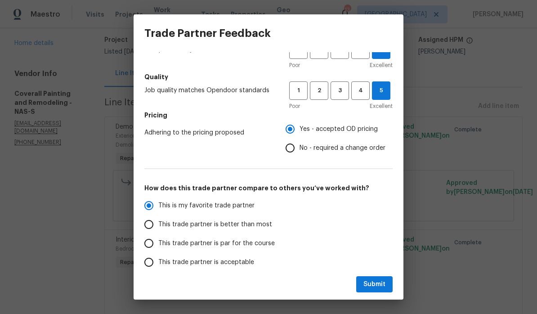
click at [297, 154] on input "No - required a change order" at bounding box center [289, 147] width 19 height 19
radio input "false"
radio input "true"
click at [374, 286] on span "Submit" at bounding box center [374, 284] width 22 height 11
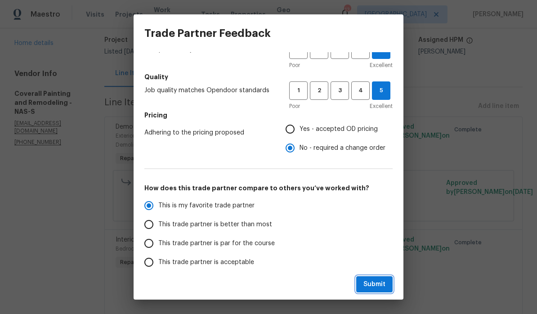
radio input "false"
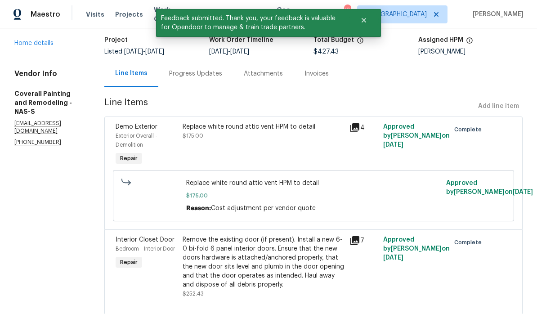
click at [44, 45] on link "Home details" at bounding box center [33, 43] width 39 height 6
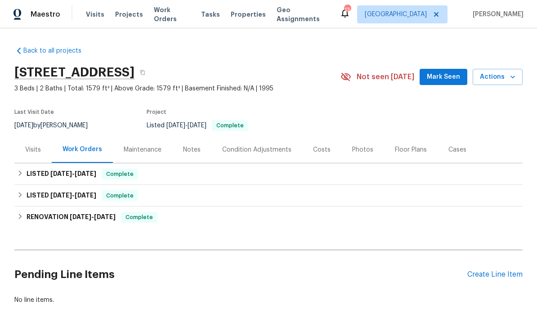
click at [374, 79] on span "Mark Seen" at bounding box center [443, 76] width 33 height 11
click at [195, 150] on div "Notes" at bounding box center [192, 149] width 18 height 9
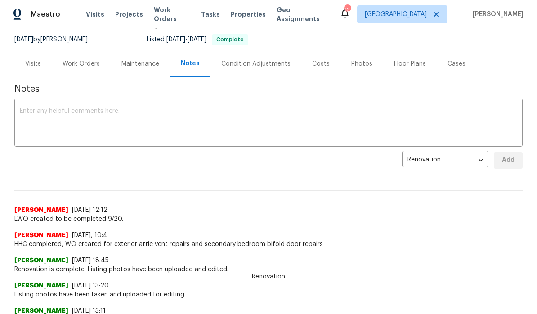
scroll to position [94, 0]
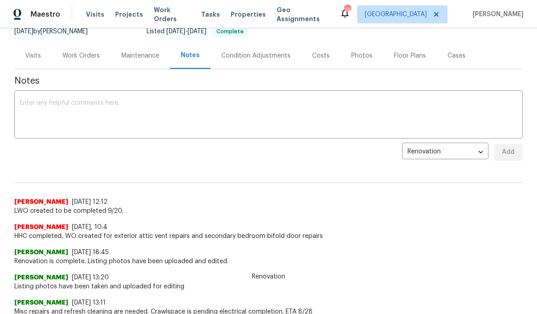
click at [160, 106] on textarea at bounding box center [268, 115] width 497 height 31
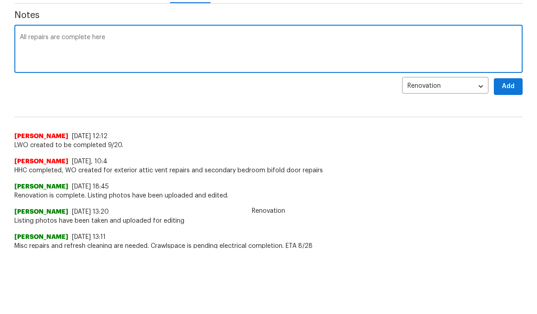
type textarea "All repairs are complete here"
click at [374, 147] on span "Add" at bounding box center [508, 152] width 14 height 11
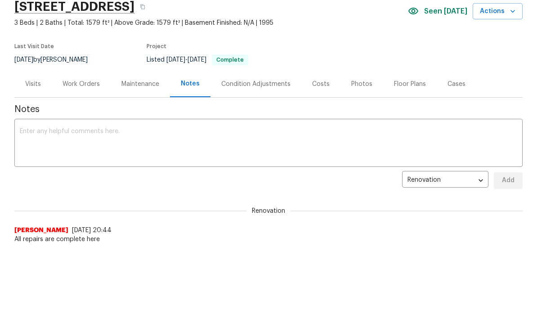
scroll to position [0, 0]
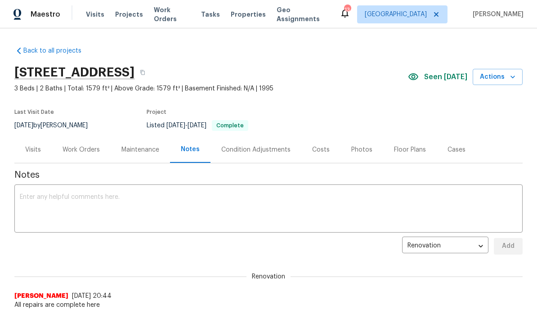
click at [175, 12] on span "Work Orders" at bounding box center [172, 14] width 36 height 18
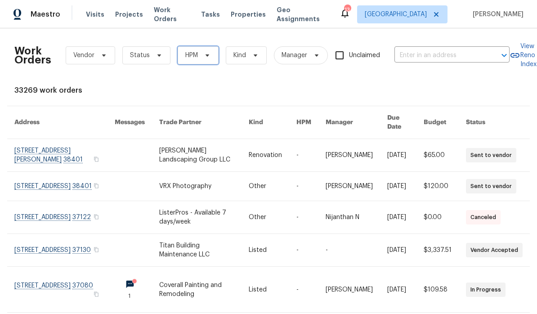
click at [209, 55] on icon at bounding box center [207, 55] width 7 height 7
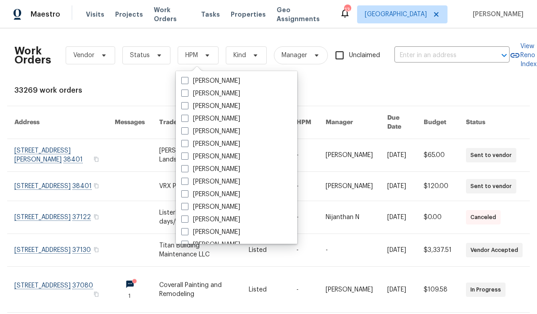
click at [232, 181] on label "[PERSON_NAME]" at bounding box center [210, 181] width 59 height 9
click at [187, 181] on input "[PERSON_NAME]" at bounding box center [184, 180] width 6 height 6
checkbox input "true"
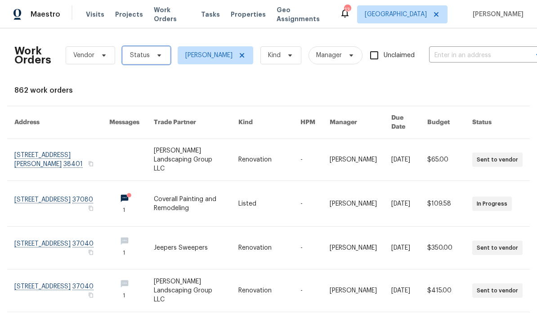
click at [156, 58] on icon at bounding box center [159, 55] width 7 height 7
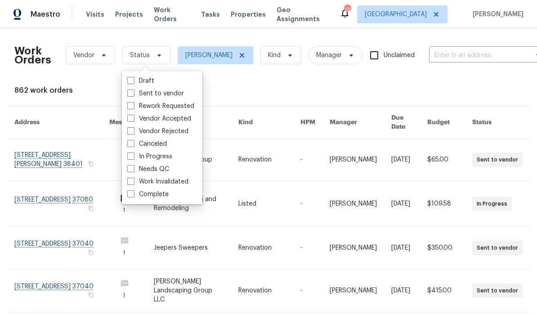
click at [169, 165] on div "Needs QC" at bounding box center [162, 169] width 75 height 13
click at [173, 166] on div "Needs QC" at bounding box center [162, 169] width 75 height 13
click at [135, 170] on label "Needs QC" at bounding box center [148, 169] width 42 height 9
click at [133, 170] on input "Needs QC" at bounding box center [130, 168] width 6 height 6
checkbox input "true"
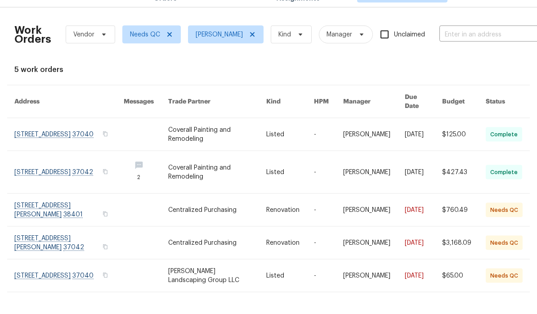
scroll to position [21, 0]
click at [71, 280] on link at bounding box center [68, 296] width 109 height 32
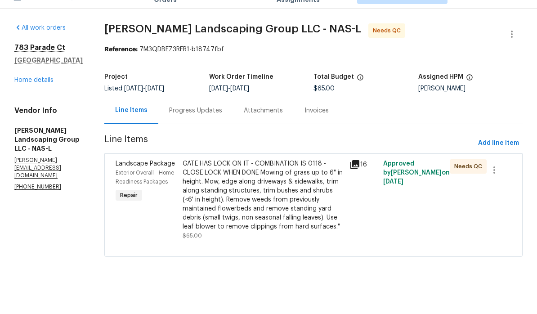
click at [318, 178] on div "GATE HAS LOCK ON IT - COMBINATION IS 0118 - CLOSE LOCK WHEN DONE Mowing of gras…" at bounding box center [264, 214] width 162 height 72
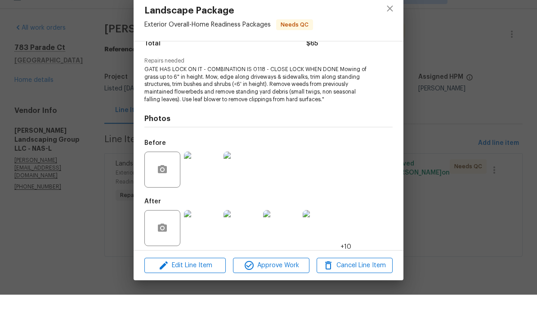
scroll to position [86, 0]
click at [214, 230] on img at bounding box center [202, 248] width 36 height 36
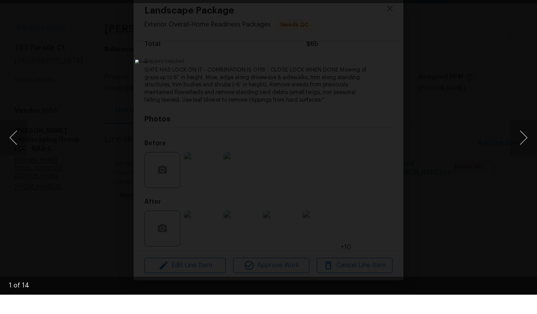
click at [374, 141] on button "Next image" at bounding box center [523, 157] width 27 height 36
click at [374, 143] on button "Next image" at bounding box center [523, 157] width 27 height 36
click at [374, 139] on button "Next image" at bounding box center [523, 157] width 27 height 36
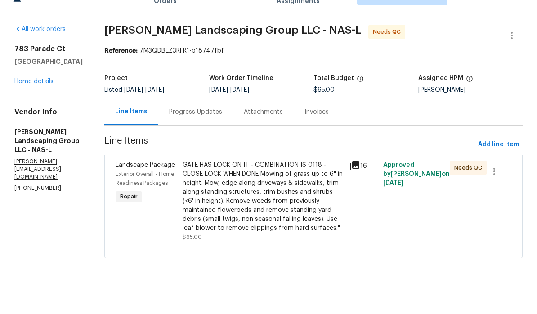
click at [305, 178] on div "GATE HAS LOCK ON IT - COMBINATION IS 0118 - CLOSE LOCK WHEN DONE Mowing of gras…" at bounding box center [264, 214] width 162 height 72
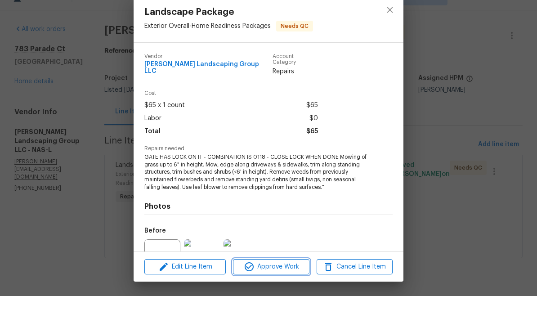
click at [282, 279] on span "Approve Work" at bounding box center [271, 284] width 71 height 11
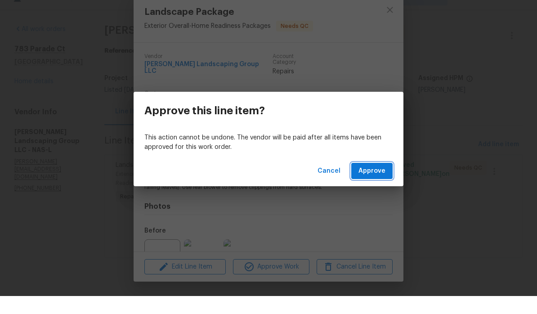
click at [376, 183] on span "Approve" at bounding box center [371, 188] width 27 height 11
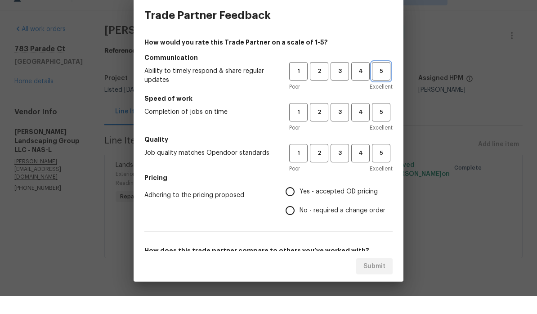
click at [384, 80] on button "5" at bounding box center [381, 89] width 18 height 18
click at [387, 166] on span "5" at bounding box center [381, 171] width 17 height 10
click at [384, 125] on span "5" at bounding box center [381, 130] width 17 height 10
click at [296, 200] on input "Yes - accepted OD pricing" at bounding box center [289, 209] width 19 height 19
radio input "true"
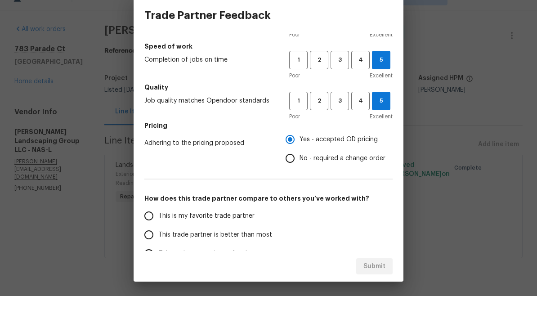
scroll to position [73, 0]
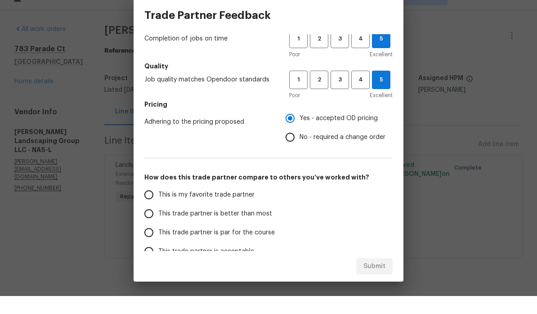
click at [153, 203] on input "This is my favorite trade partner" at bounding box center [148, 212] width 19 height 19
click at [375, 279] on span "Submit" at bounding box center [374, 284] width 22 height 11
radio input "true"
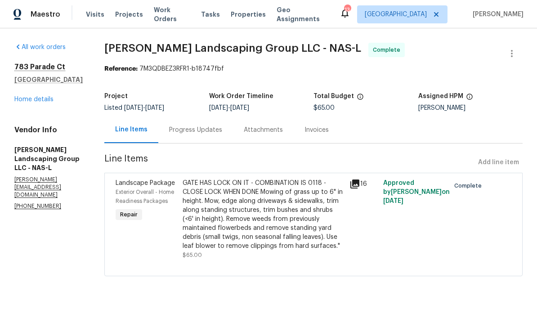
click at [178, 14] on span "Work Orders" at bounding box center [172, 14] width 36 height 18
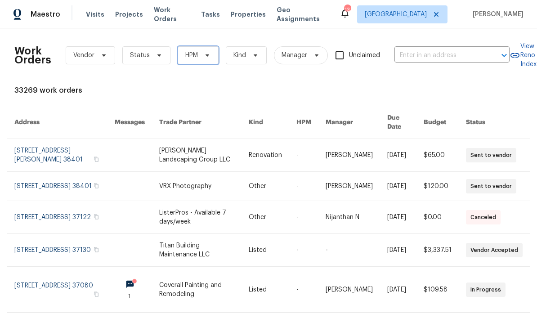
click at [210, 57] on span "HPM" at bounding box center [198, 55] width 41 height 18
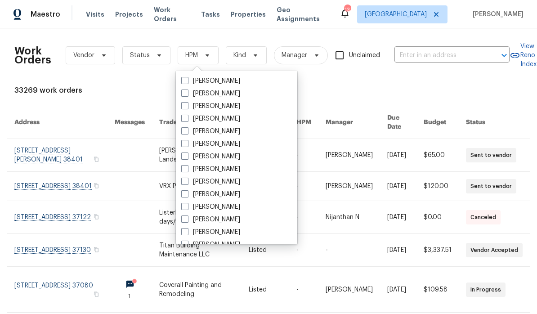
click at [231, 182] on label "[PERSON_NAME]" at bounding box center [210, 181] width 59 height 9
click at [187, 182] on input "[PERSON_NAME]" at bounding box center [184, 180] width 6 height 6
checkbox input "true"
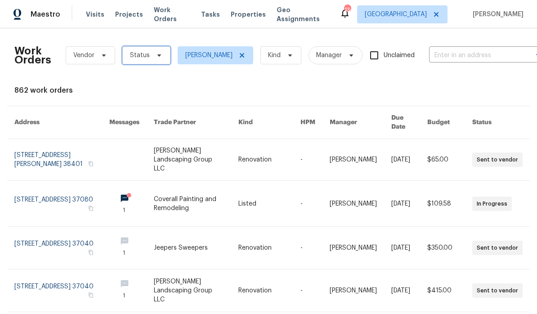
click at [160, 56] on icon at bounding box center [159, 55] width 7 height 7
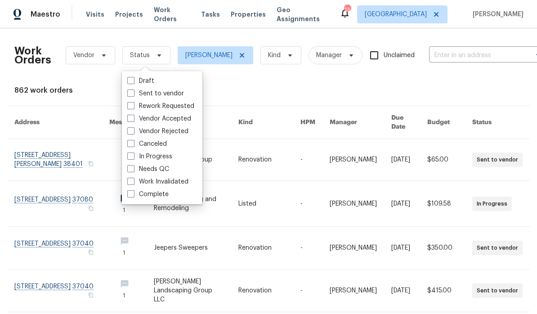
click at [166, 173] on label "Needs QC" at bounding box center [148, 169] width 42 height 9
click at [133, 170] on input "Needs QC" at bounding box center [130, 168] width 6 height 6
checkbox input "true"
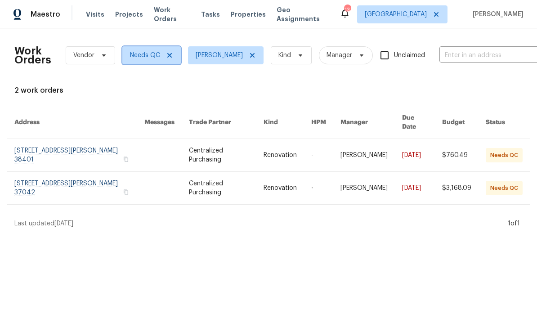
click at [170, 58] on icon at bounding box center [169, 55] width 7 height 7
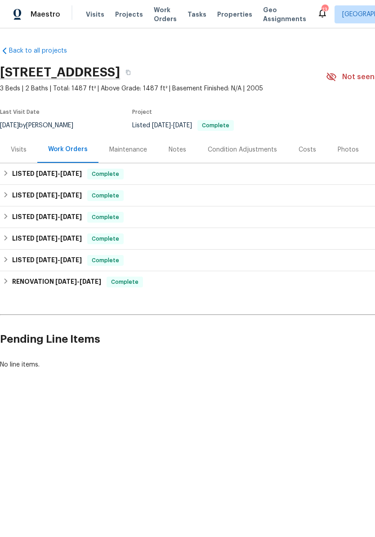
click at [347, 150] on div "Photos" at bounding box center [348, 149] width 21 height 9
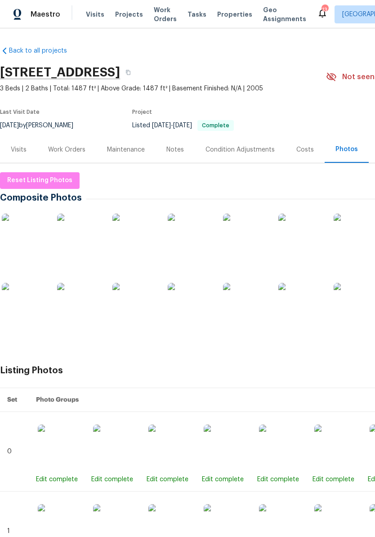
click at [91, 239] on img at bounding box center [79, 236] width 45 height 45
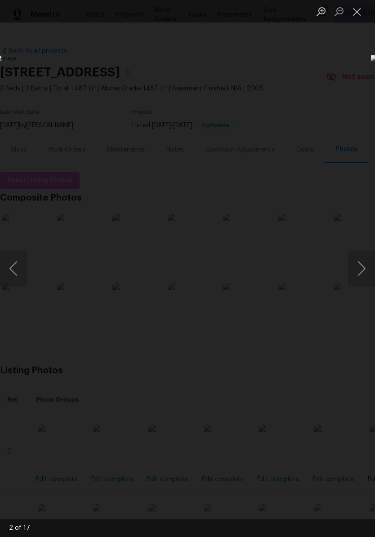
click at [365, 266] on button "Next image" at bounding box center [361, 268] width 27 height 36
click at [364, 267] on button "Next image" at bounding box center [361, 268] width 27 height 36
click at [361, 265] on button "Next image" at bounding box center [361, 268] width 27 height 36
click at [364, 269] on button "Next image" at bounding box center [361, 268] width 27 height 36
click at [361, 271] on button "Next image" at bounding box center [361, 268] width 27 height 36
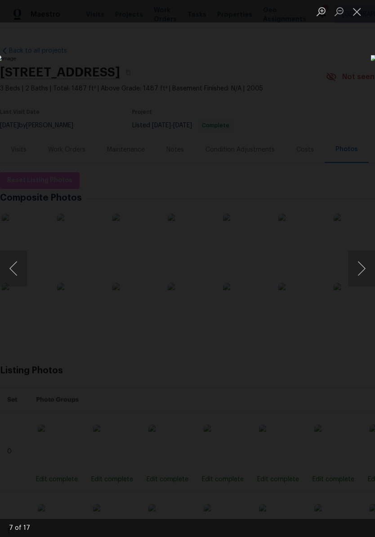
click at [362, 269] on button "Next image" at bounding box center [361, 268] width 27 height 36
click at [363, 271] on button "Next image" at bounding box center [361, 268] width 27 height 36
click at [363, 270] on button "Next image" at bounding box center [361, 268] width 27 height 36
click at [364, 272] on button "Next image" at bounding box center [361, 268] width 27 height 36
click at [363, 273] on button "Next image" at bounding box center [361, 268] width 27 height 36
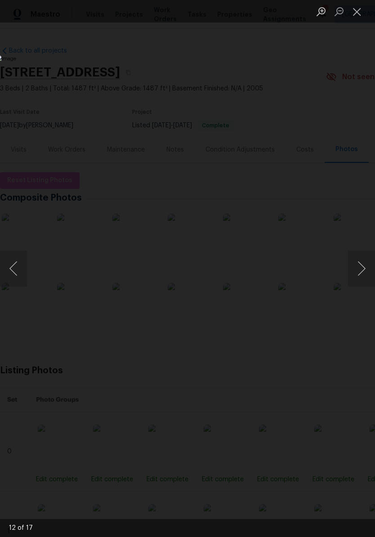
click at [364, 277] on button "Next image" at bounding box center [361, 268] width 27 height 36
click at [362, 269] on button "Next image" at bounding box center [361, 268] width 27 height 36
click at [361, 272] on button "Next image" at bounding box center [361, 268] width 27 height 36
click at [361, 271] on button "Next image" at bounding box center [361, 268] width 27 height 36
click at [363, 276] on button "Next image" at bounding box center [361, 268] width 27 height 36
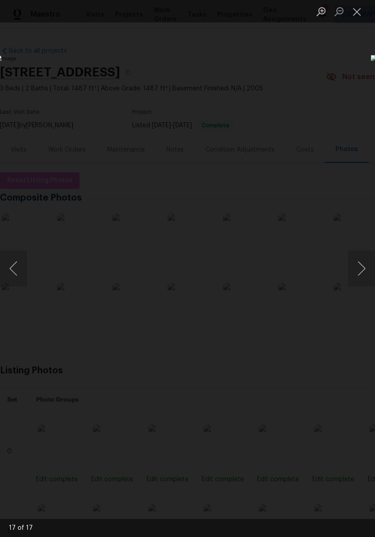
click at [360, 16] on button "Close lightbox" at bounding box center [357, 12] width 18 height 16
